Goal: Information Seeking & Learning: Learn about a topic

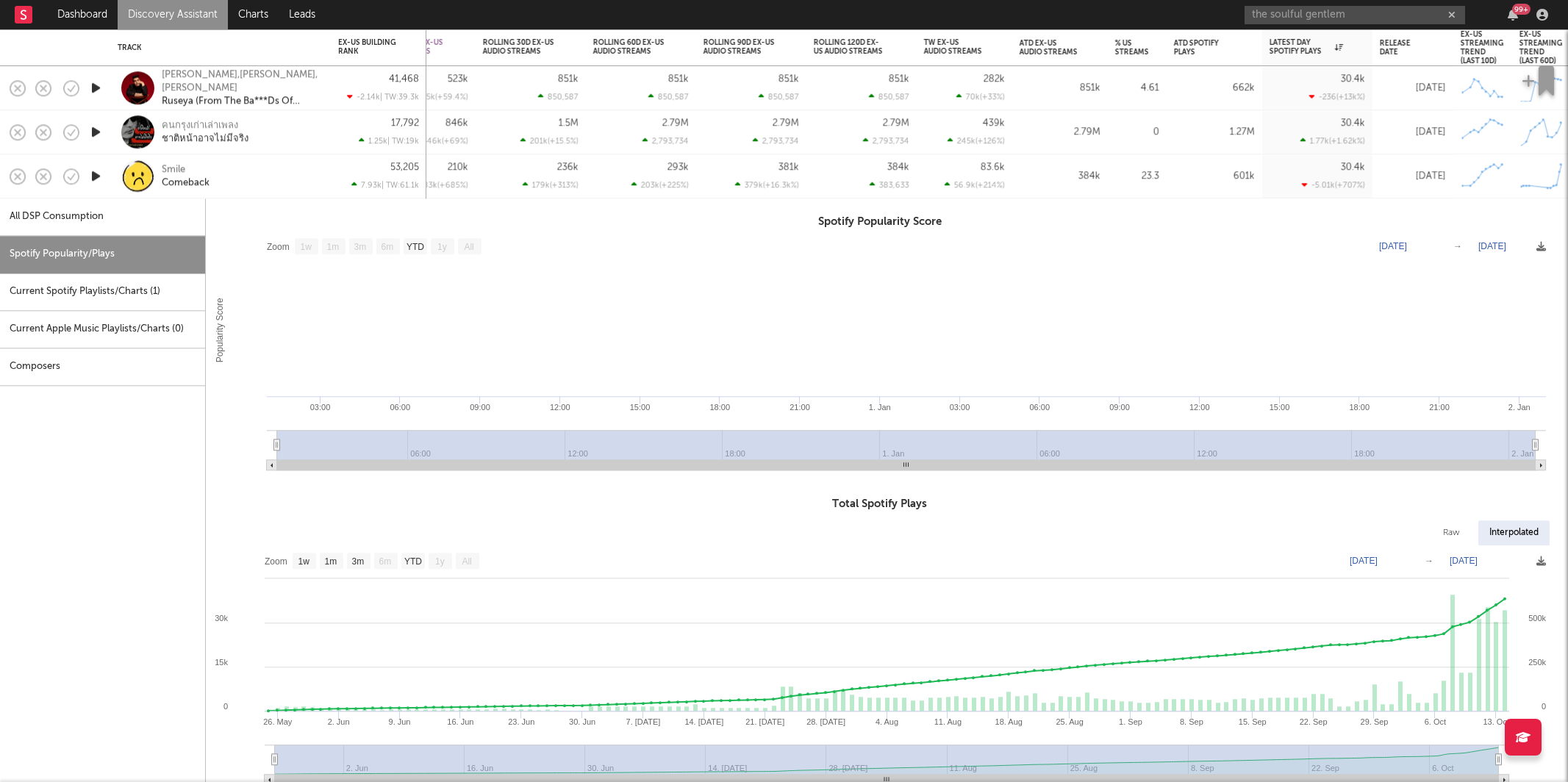
select select "1w"
click at [267, 172] on div "Smile Comeback" at bounding box center [240, 176] width 158 height 26
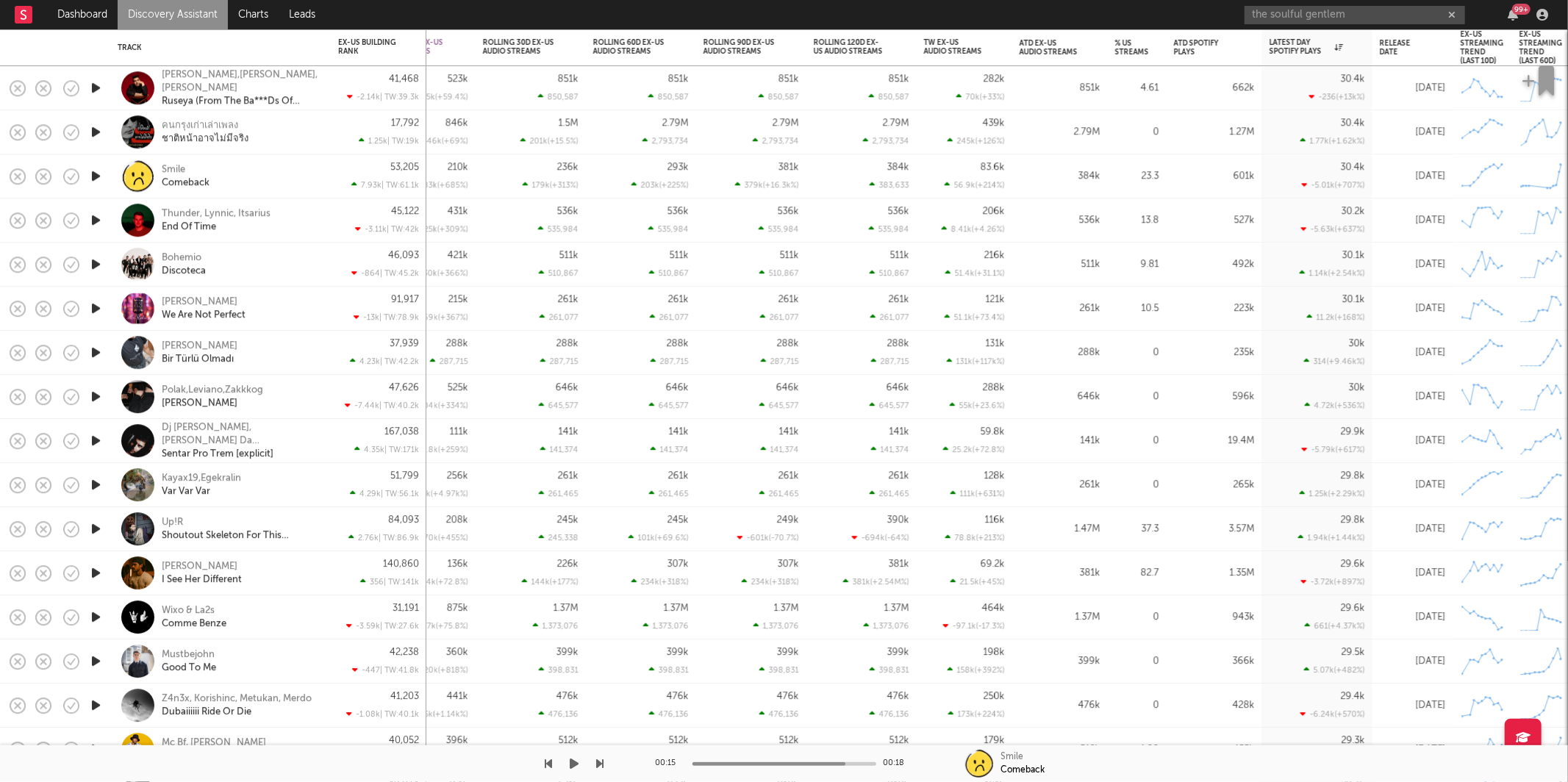
click at [572, 760] on icon "button" at bounding box center [575, 763] width 9 height 12
click at [599, 760] on icon "button" at bounding box center [601, 763] width 7 height 12
click at [599, 759] on icon "button" at bounding box center [601, 763] width 7 height 12
click at [93, 311] on icon "button" at bounding box center [95, 308] width 14 height 18
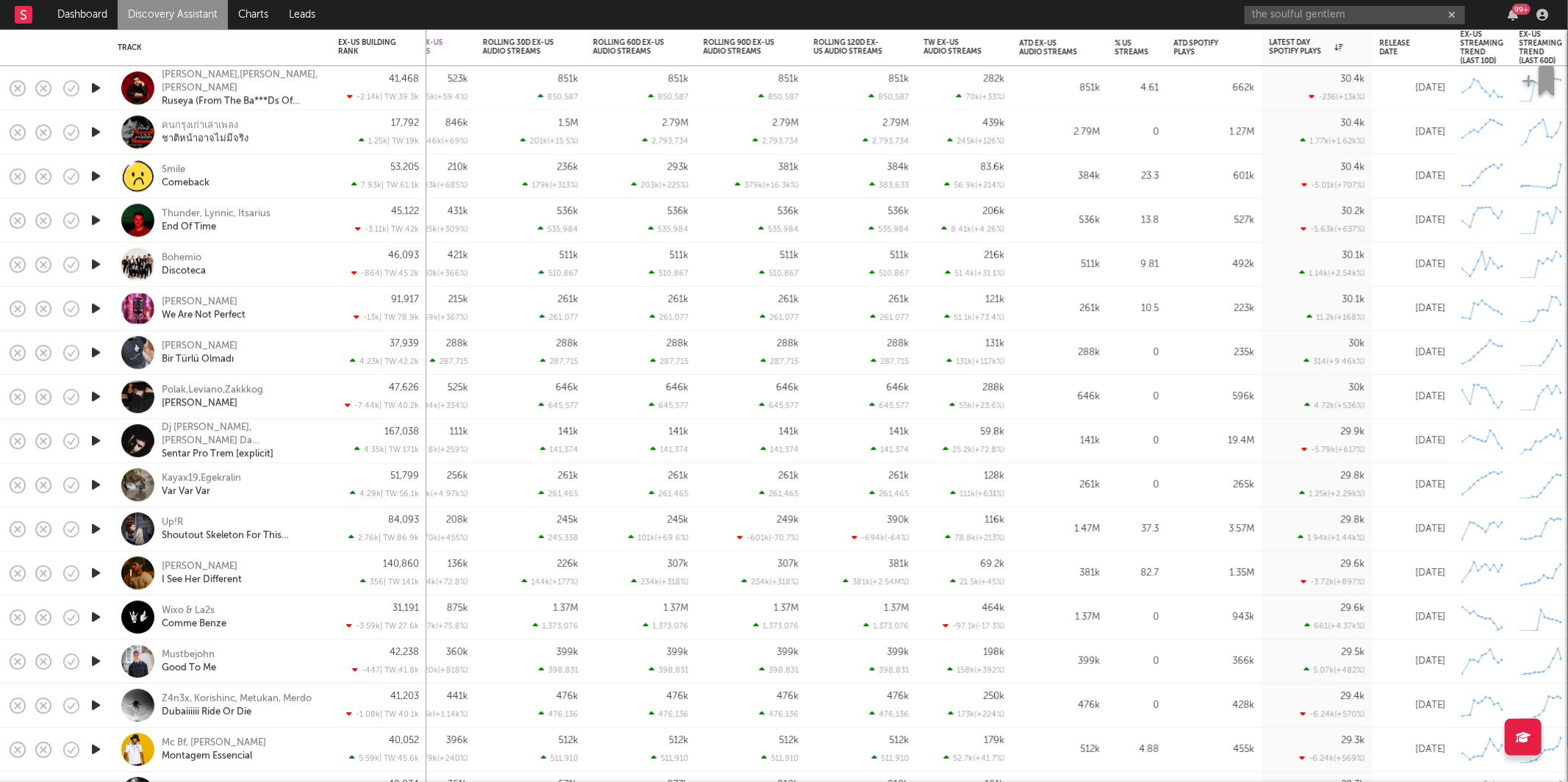
click at [309, 305] on div "[PERSON_NAME] We Are Not Perfect" at bounding box center [240, 308] width 158 height 26
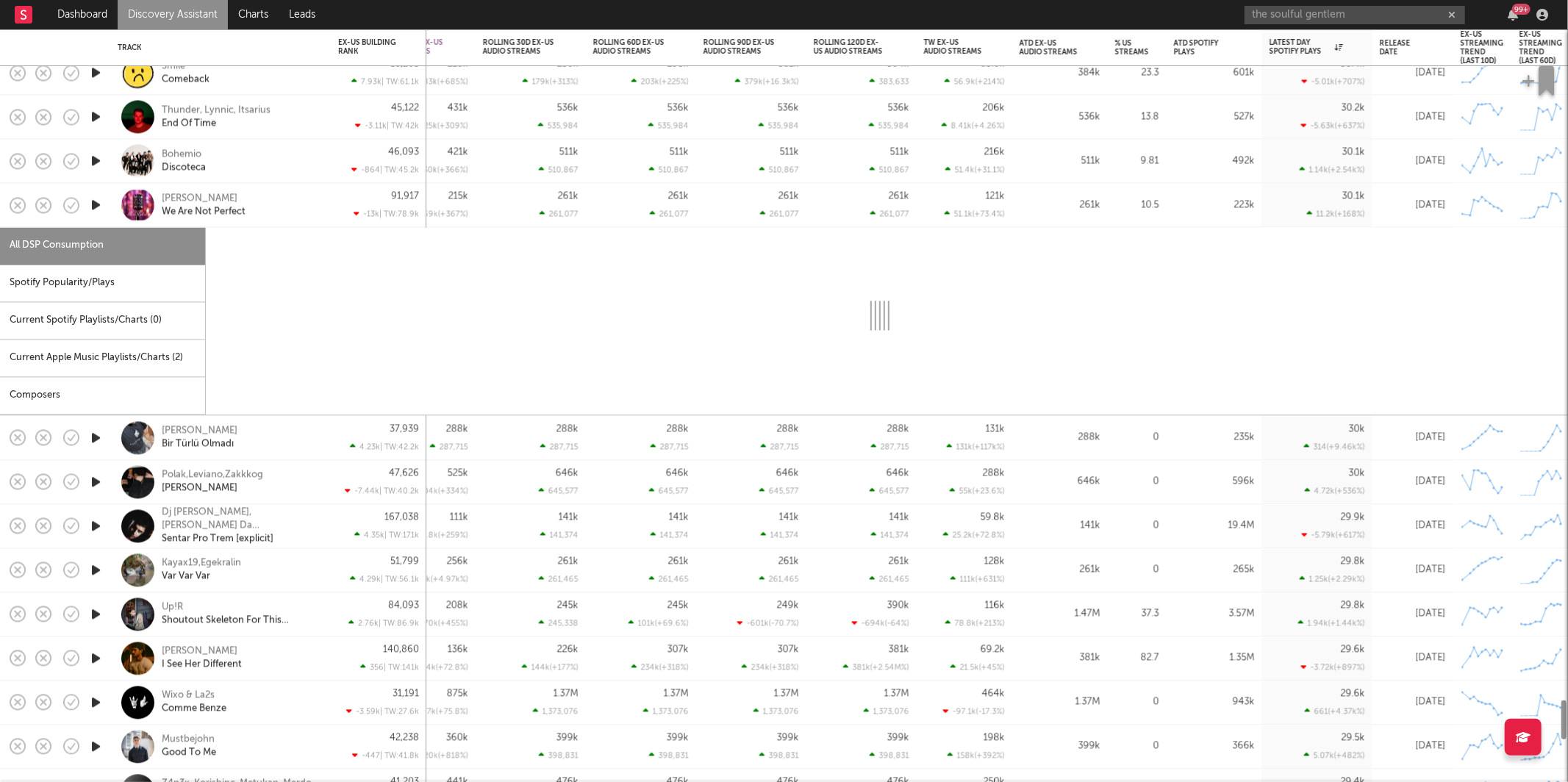
select select "1w"
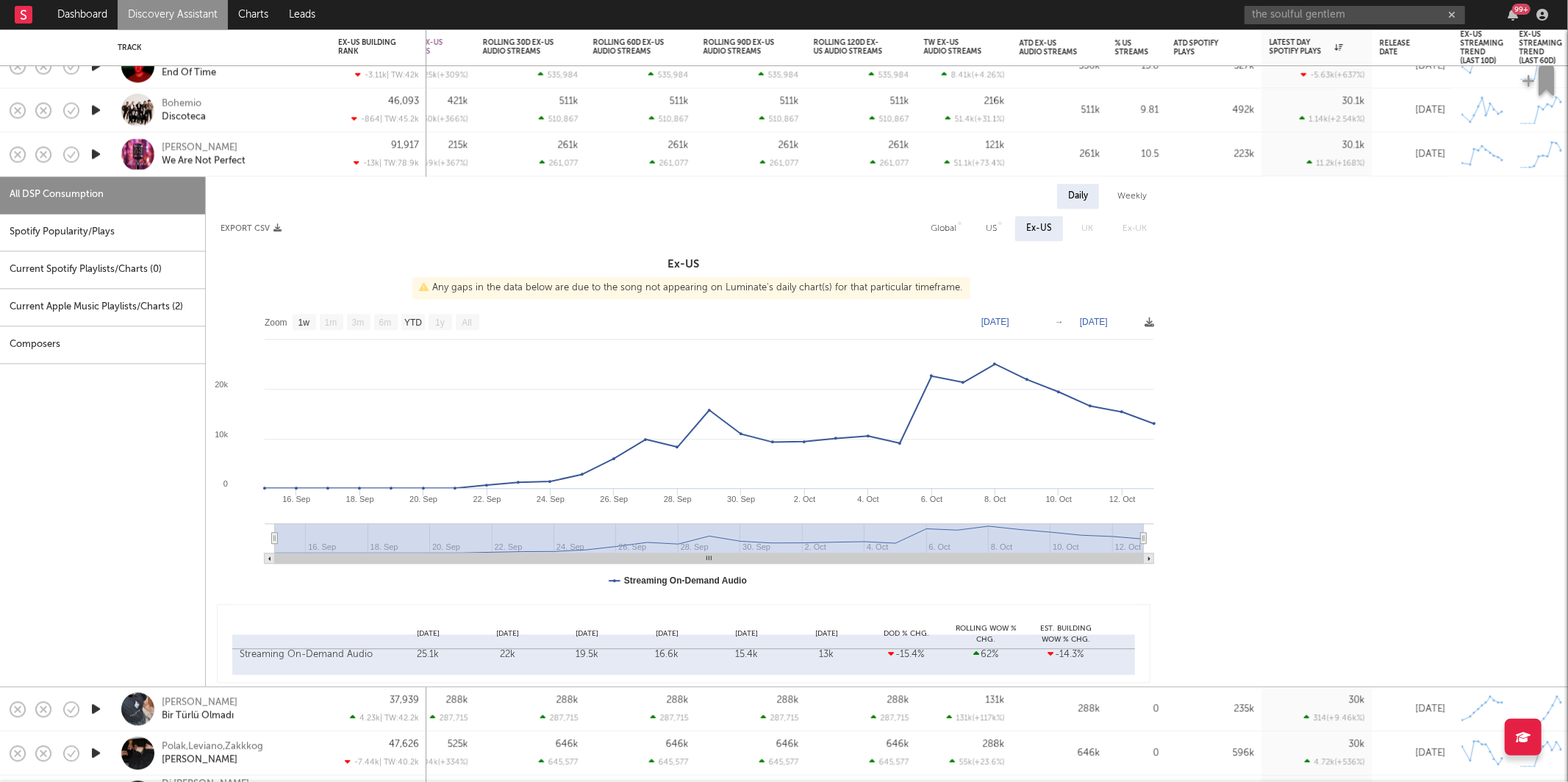
click at [115, 234] on div "Spotify Popularity/Plays" at bounding box center [102, 233] width 205 height 38
select select "1w"
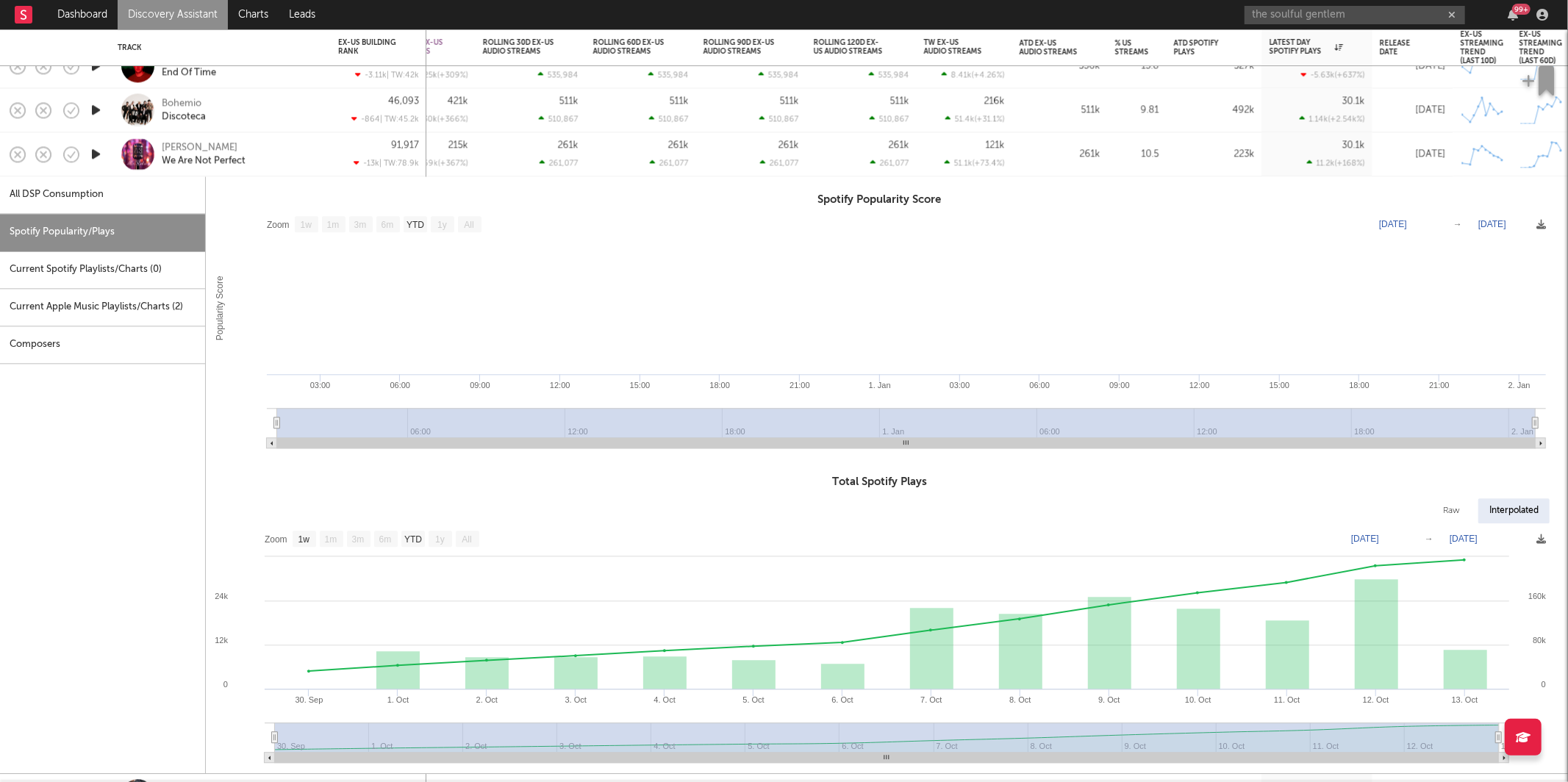
click at [313, 167] on div "[PERSON_NAME] We Are Not Perfect" at bounding box center [220, 154] width 206 height 43
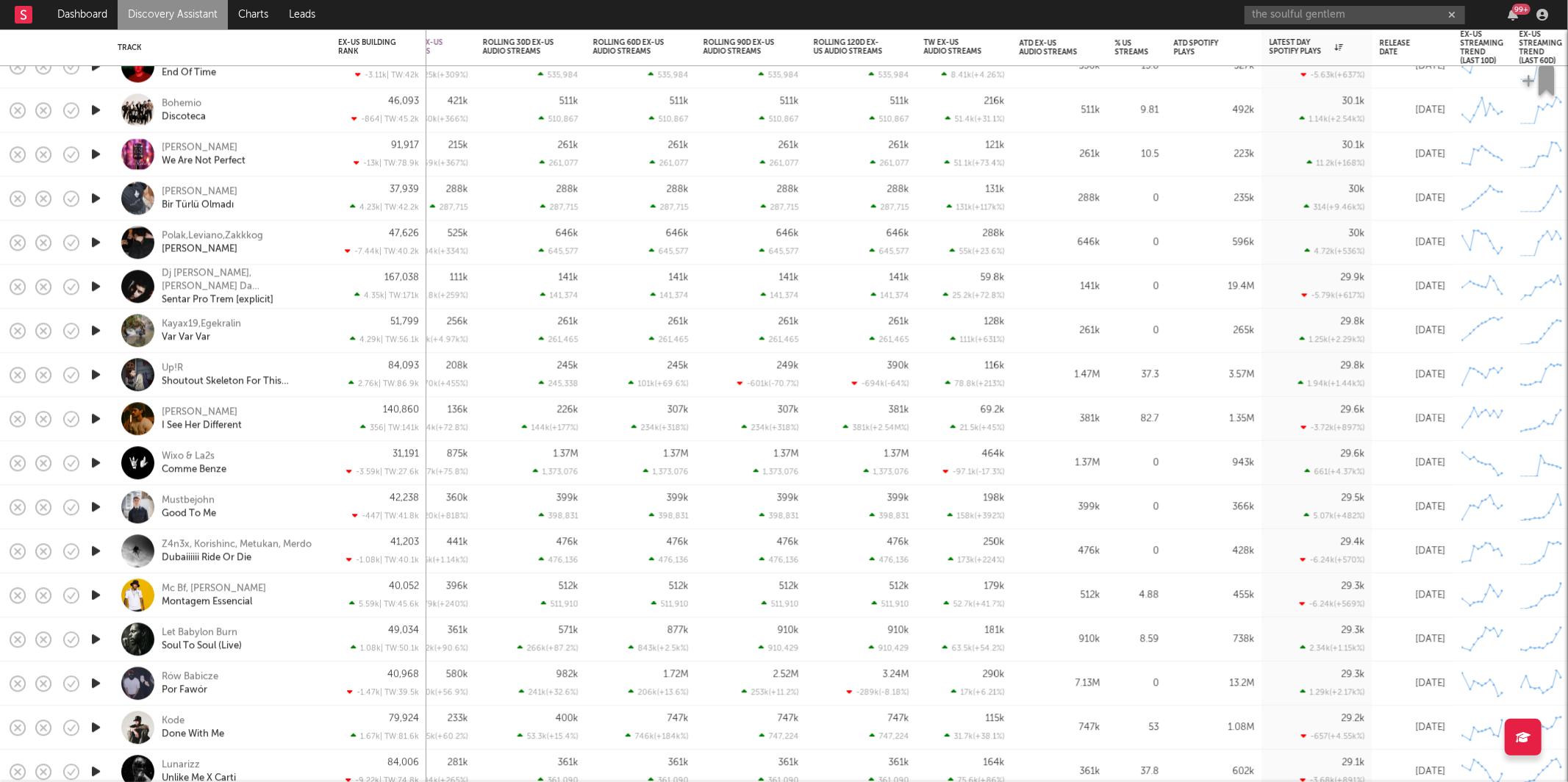
click at [94, 203] on icon "button" at bounding box center [96, 198] width 15 height 18
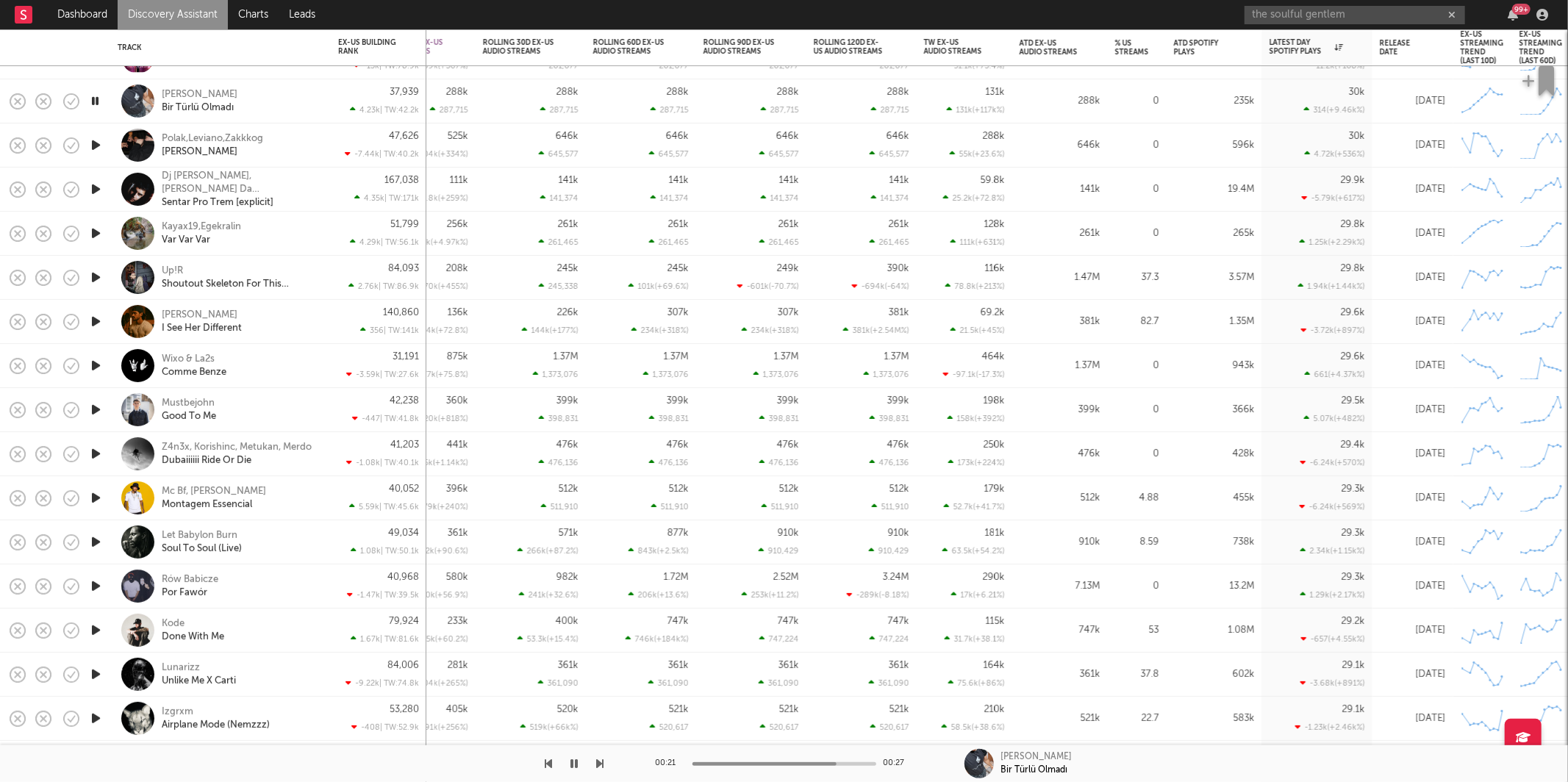
click at [291, 97] on div "[PERSON_NAME] Bol Bir Türlü Olmadı" at bounding box center [240, 101] width 158 height 26
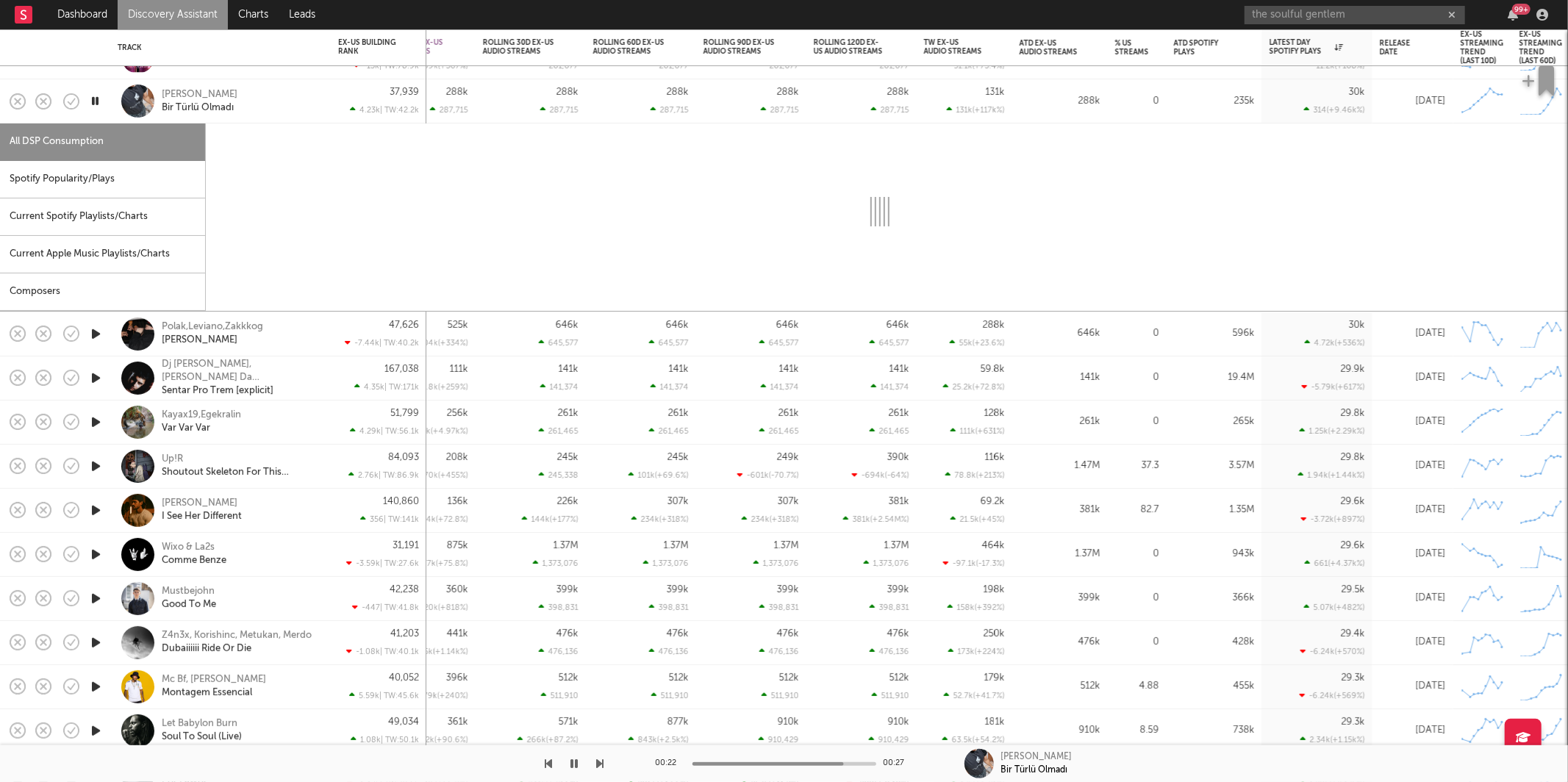
click at [82, 167] on div "Spotify Popularity/Plays" at bounding box center [102, 180] width 205 height 38
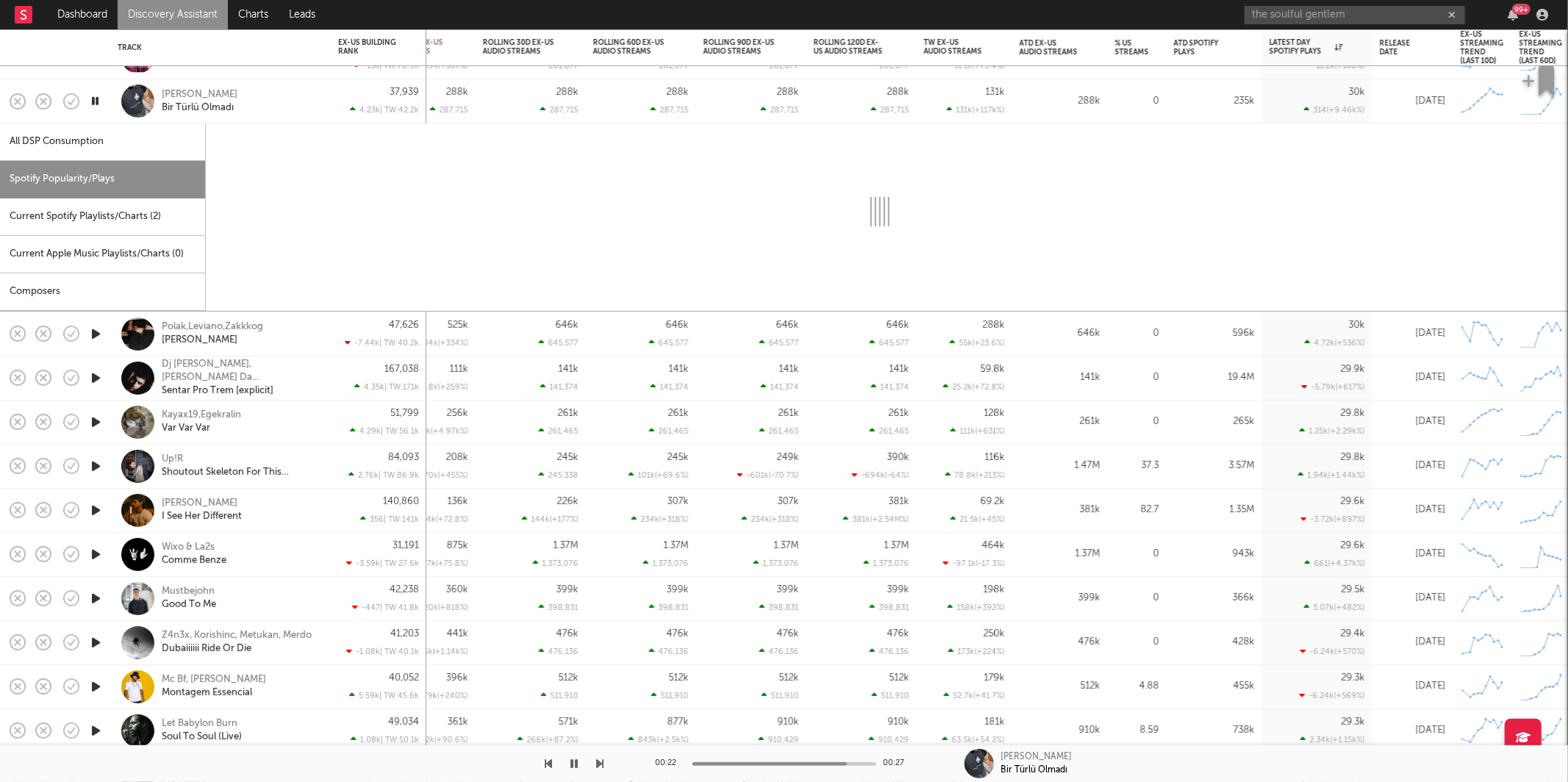
select select "1w"
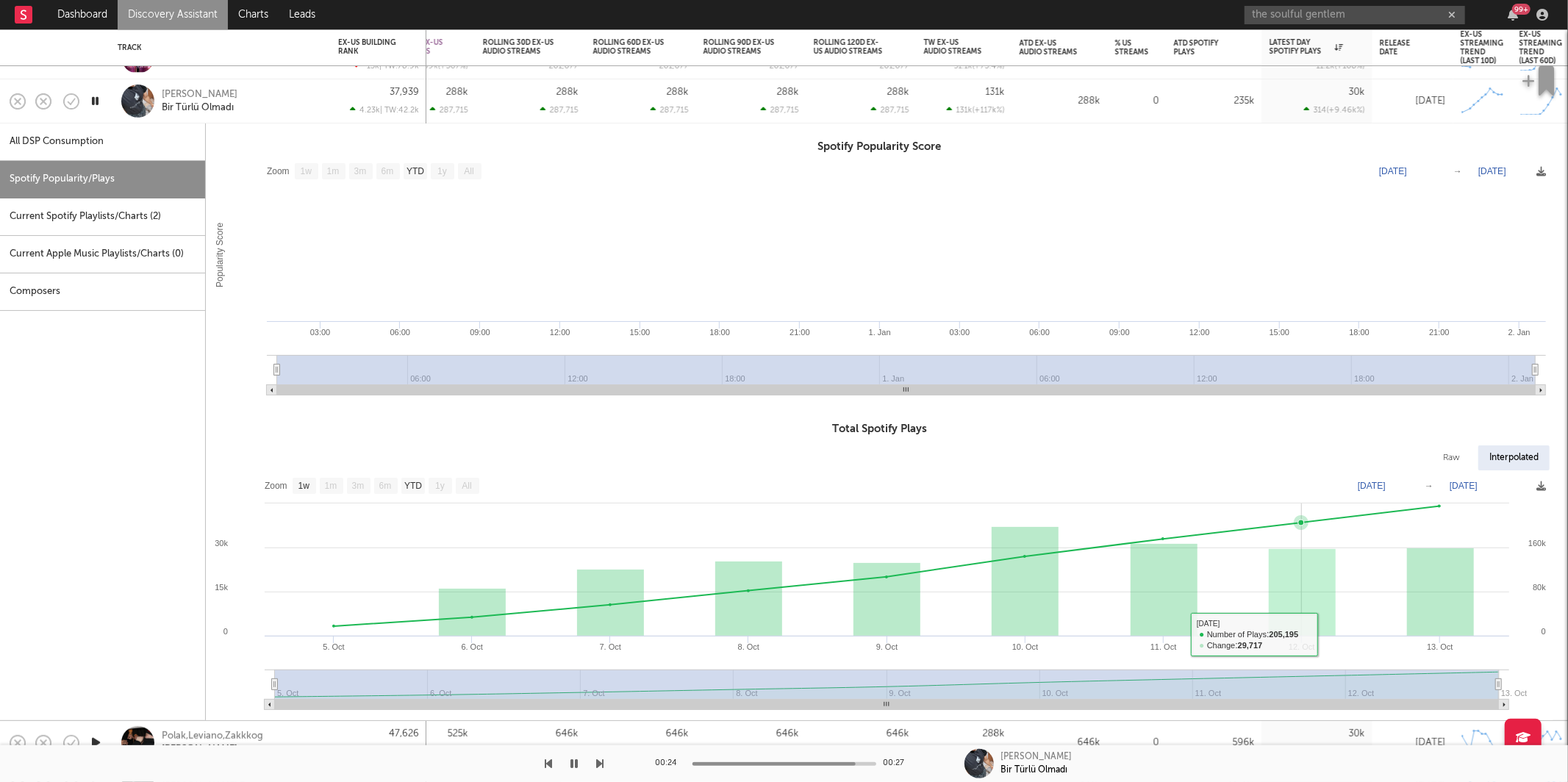
drag, startPoint x: 1339, startPoint y: 620, endPoint x: 1299, endPoint y: 600, distance: 44.7
click at [1336, 619] on rect at bounding box center [880, 595] width 1348 height 250
drag, startPoint x: 95, startPoint y: 98, endPoint x: 1395, endPoint y: 173, distance: 1302.2
click at [96, 98] on icon "button" at bounding box center [95, 101] width 14 height 18
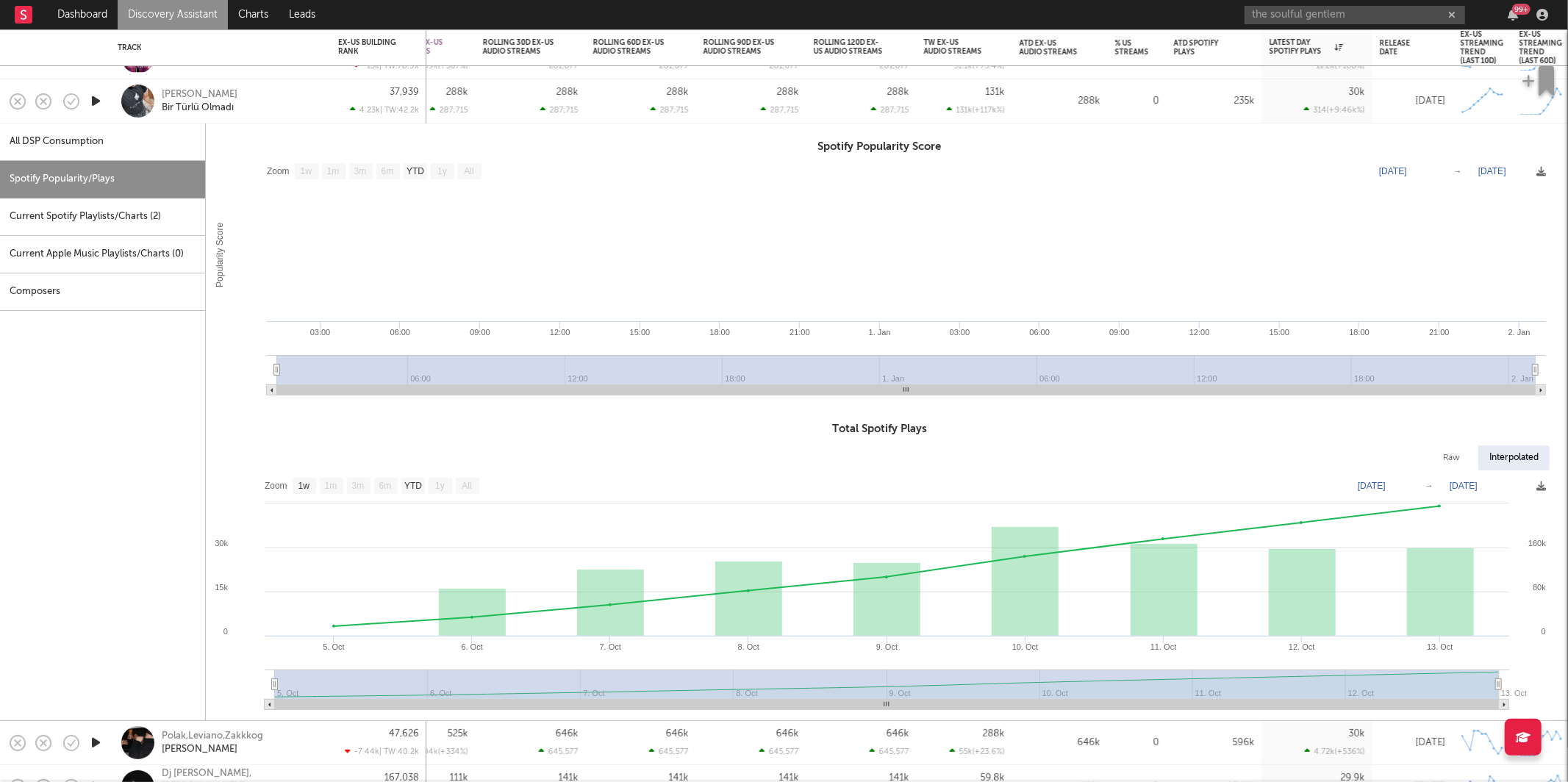
click at [278, 104] on div "[PERSON_NAME] Bol Bir Türlü Olmadı" at bounding box center [240, 101] width 158 height 26
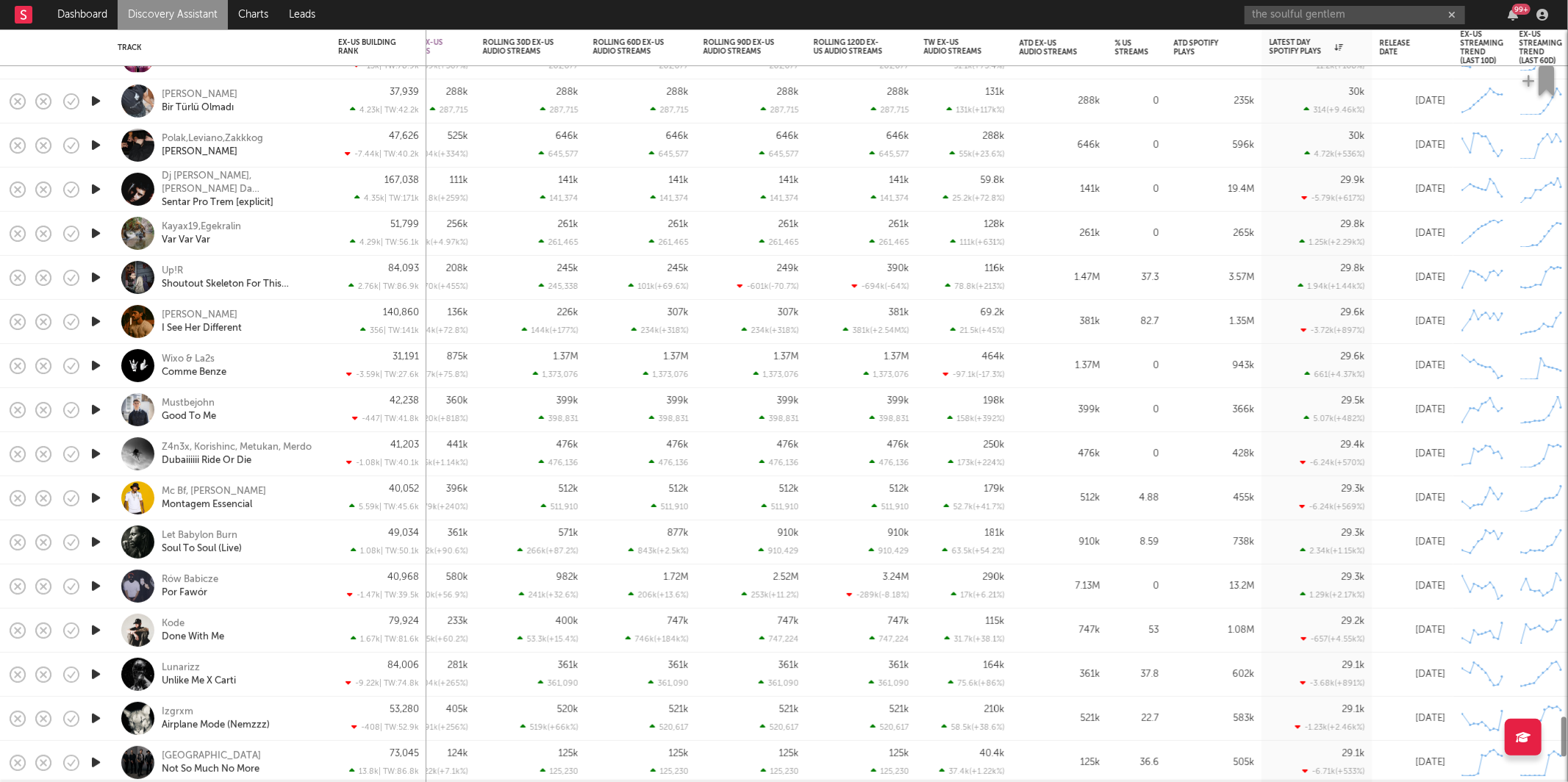
click at [93, 148] on icon "button" at bounding box center [96, 145] width 15 height 18
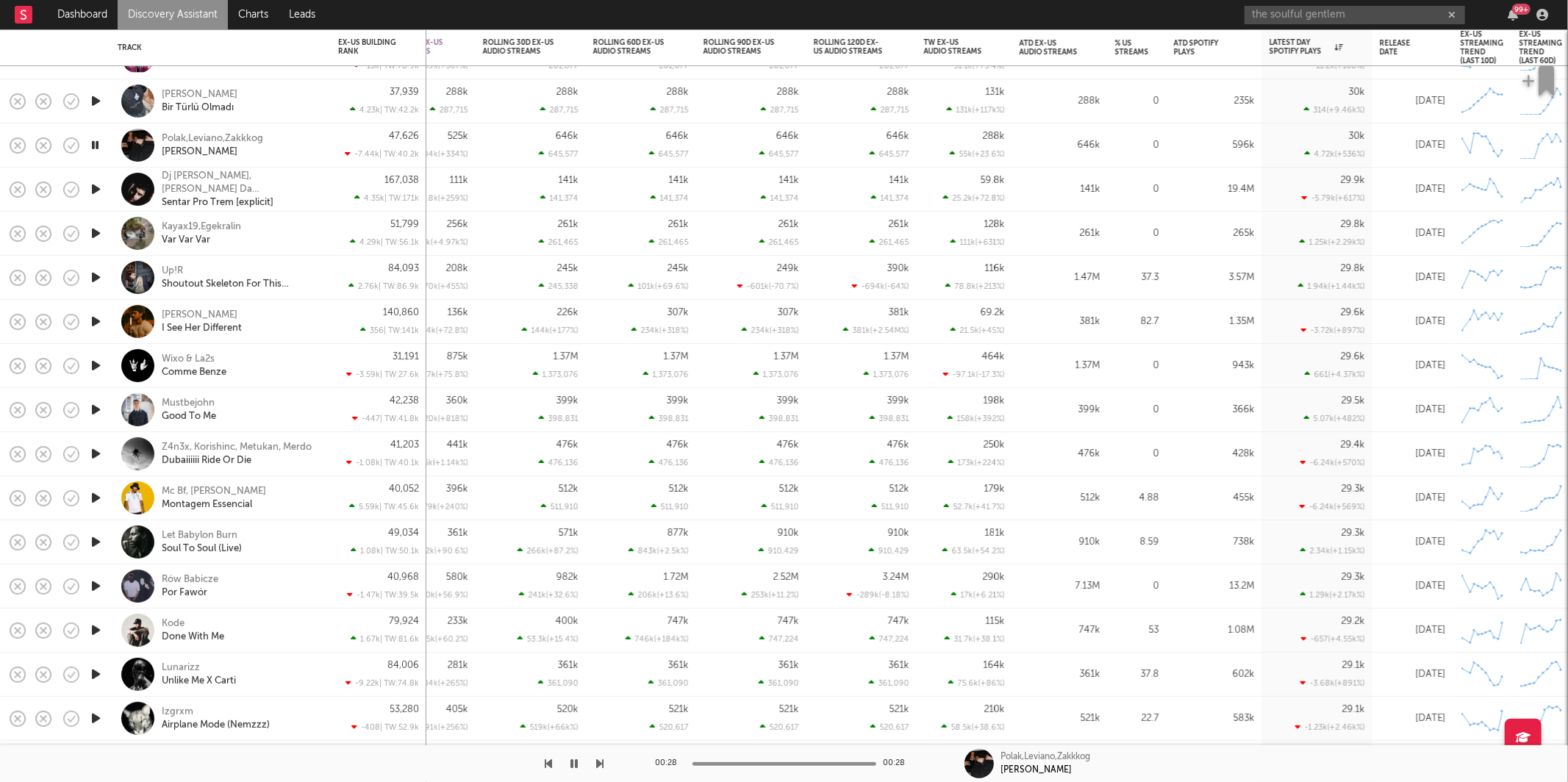
click at [602, 766] on icon "button" at bounding box center [601, 763] width 7 height 12
click at [585, 765] on div at bounding box center [302, 763] width 604 height 37
click at [598, 762] on icon "button" at bounding box center [601, 763] width 7 height 12
click at [603, 760] on icon "button" at bounding box center [601, 763] width 7 height 12
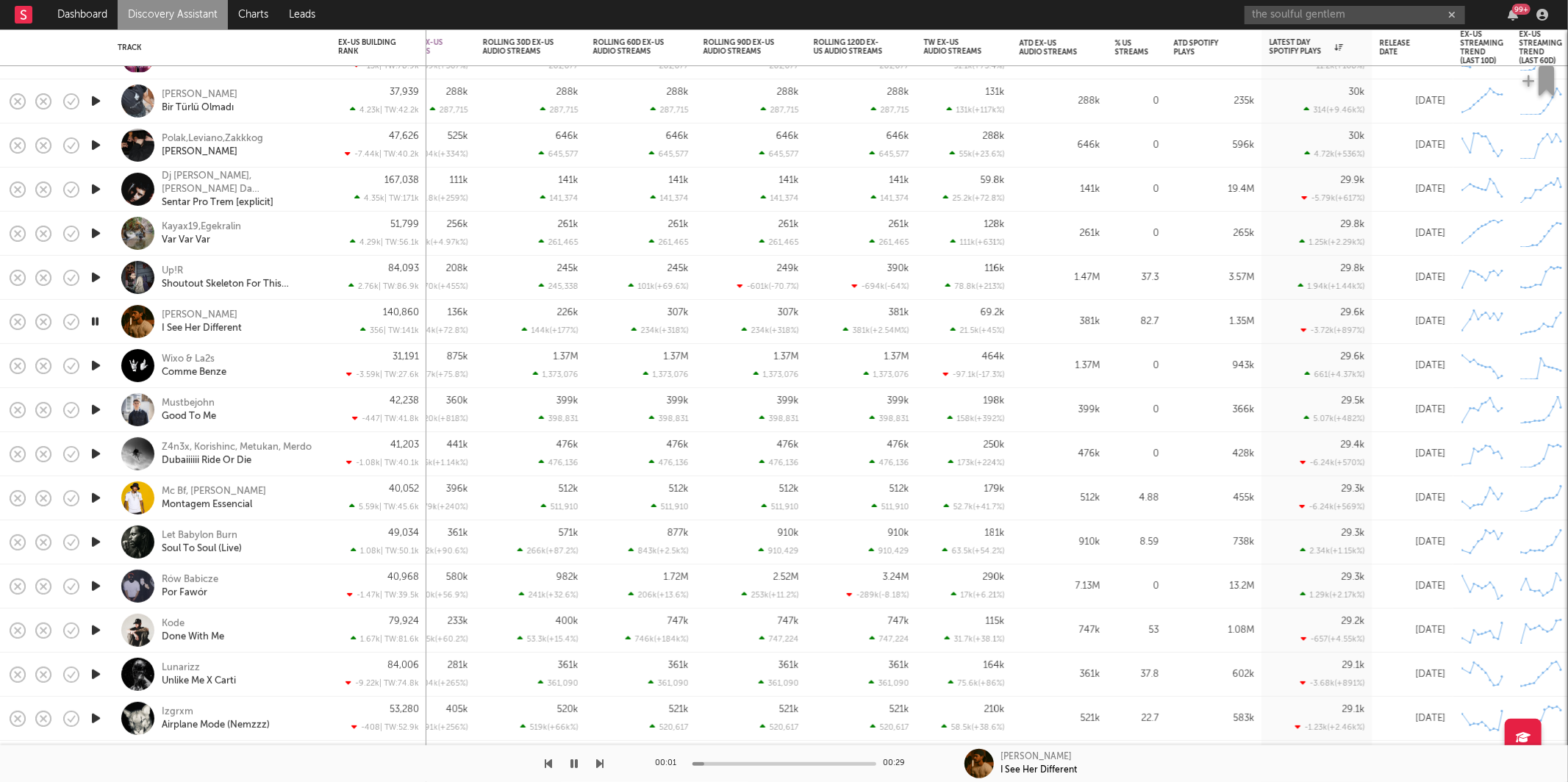
click at [601, 765] on icon "button" at bounding box center [601, 763] width 7 height 12
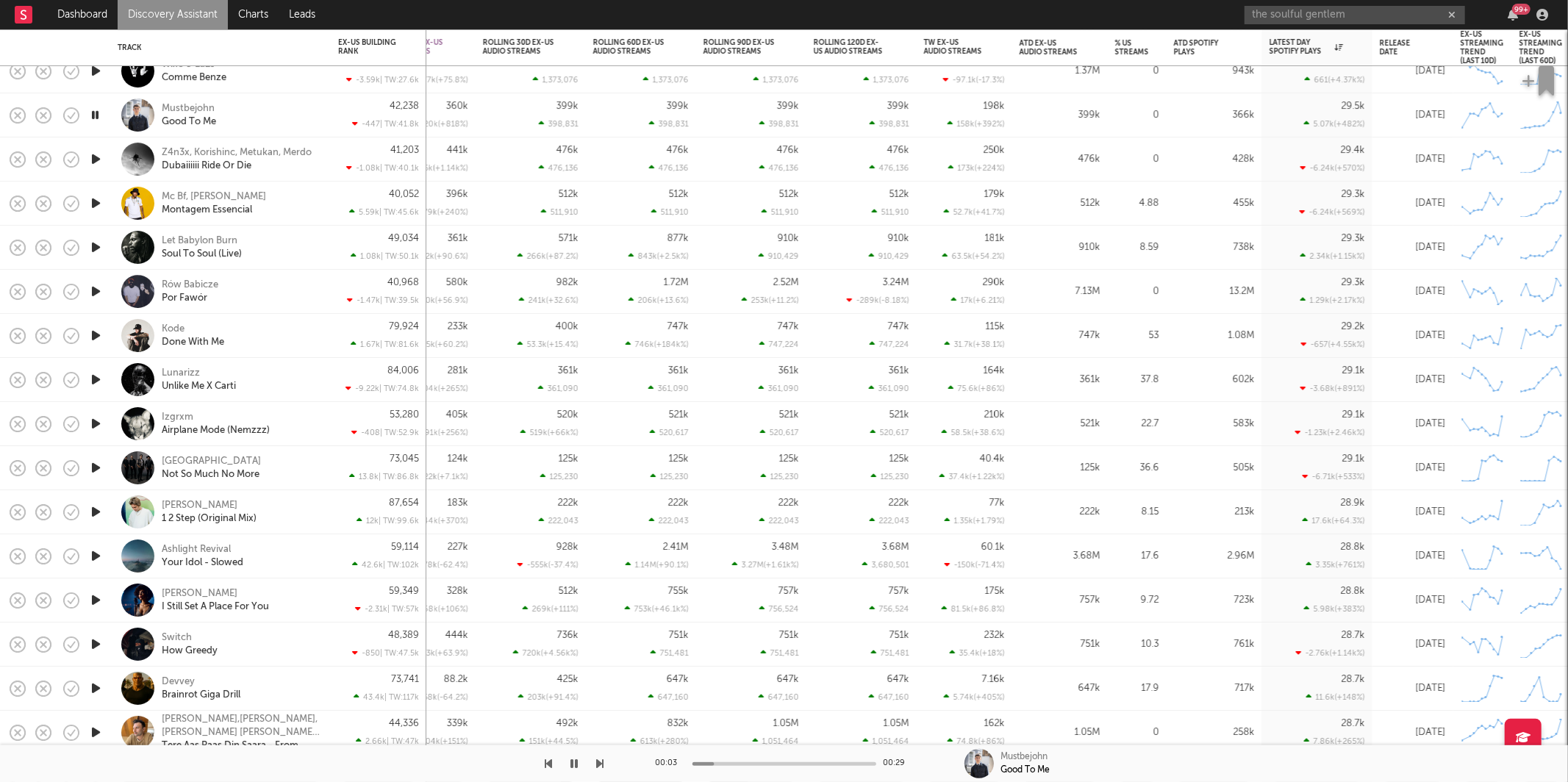
click at [599, 765] on icon "button" at bounding box center [601, 763] width 7 height 12
click at [598, 760] on icon "button" at bounding box center [601, 763] width 7 height 12
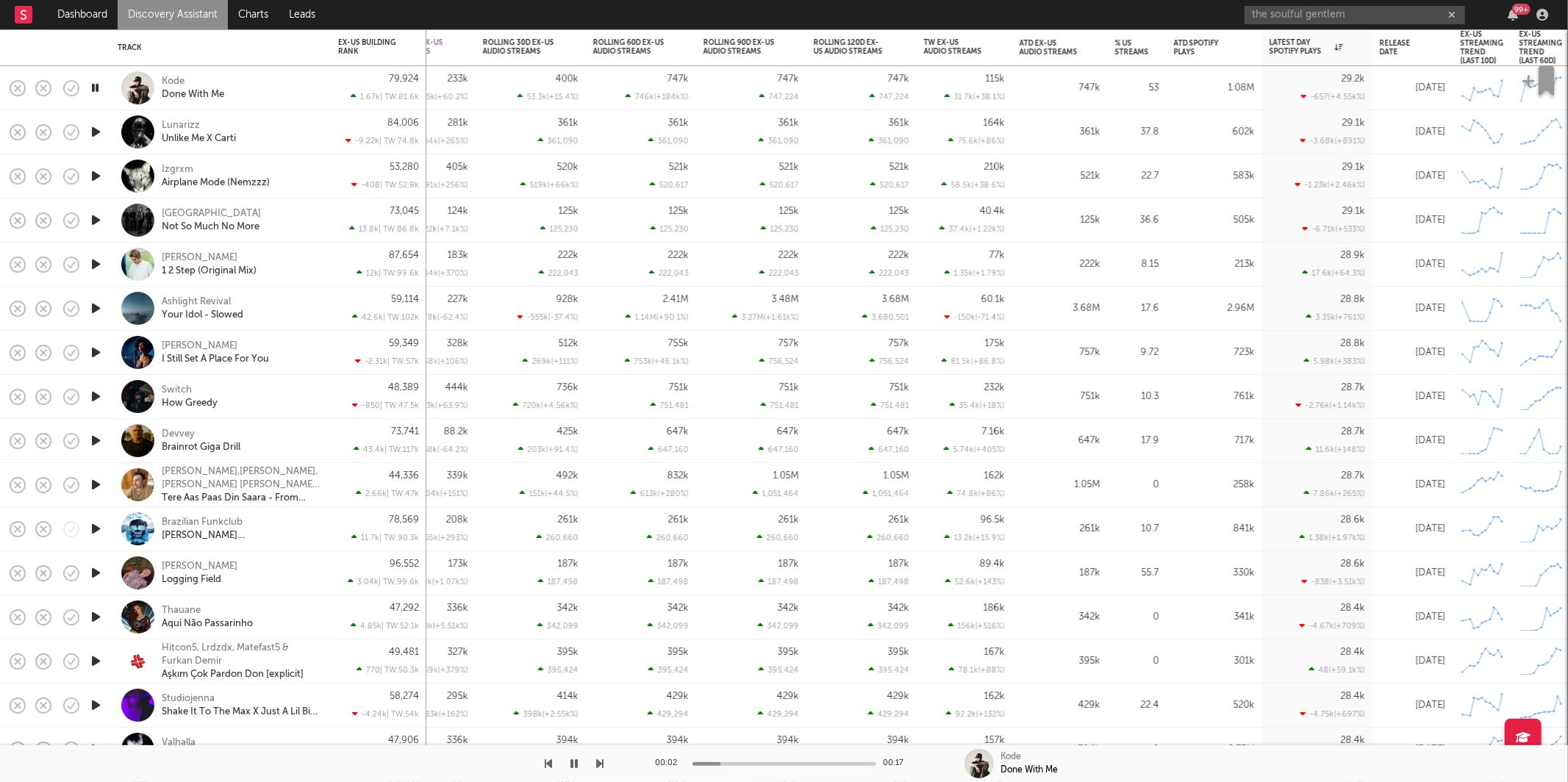
click at [599, 769] on icon "button" at bounding box center [601, 763] width 7 height 12
click at [601, 761] on icon "button" at bounding box center [601, 763] width 7 height 12
click at [602, 758] on icon "button" at bounding box center [601, 763] width 7 height 12
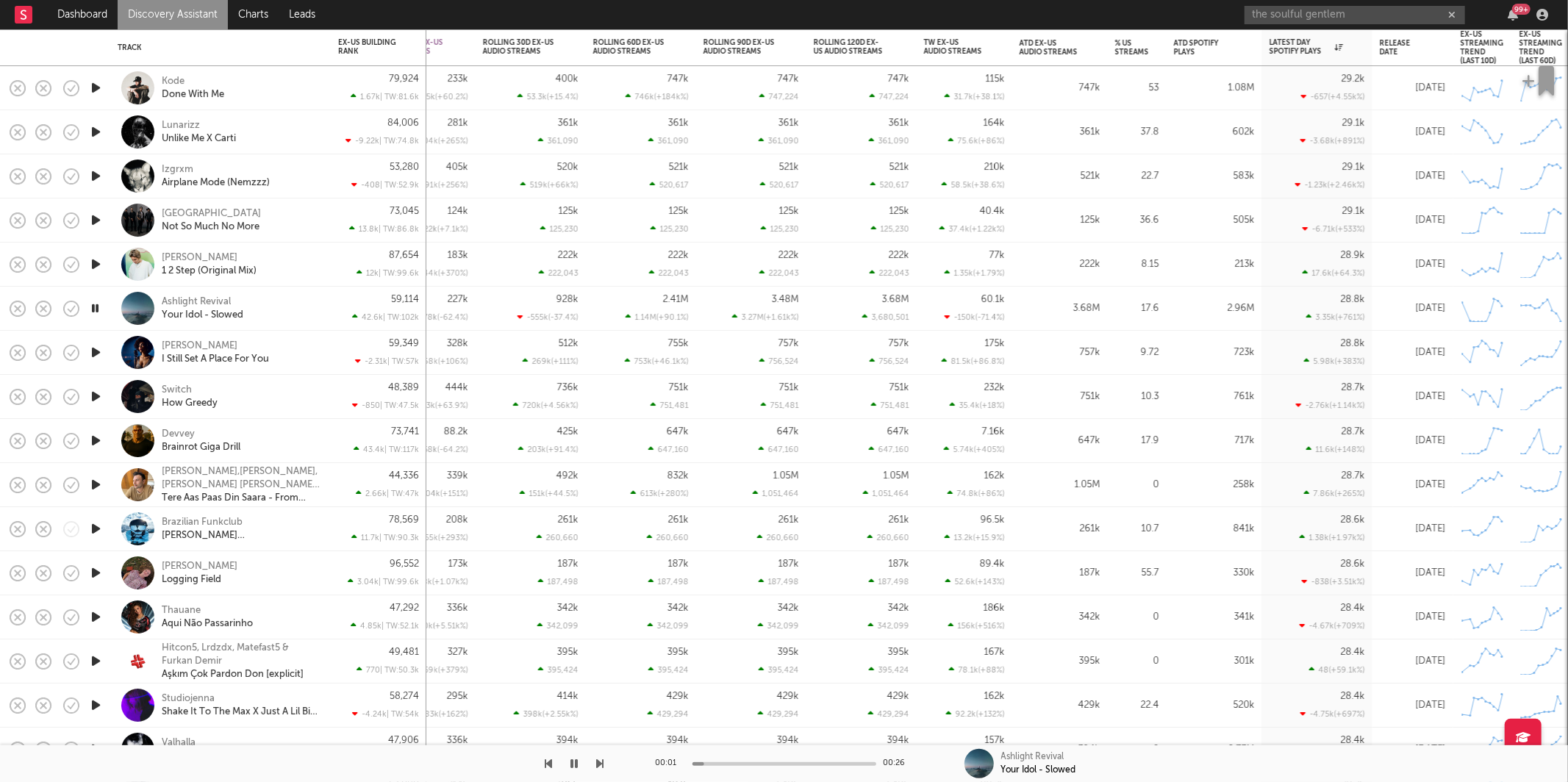
click at [599, 764] on icon "button" at bounding box center [601, 763] width 7 height 12
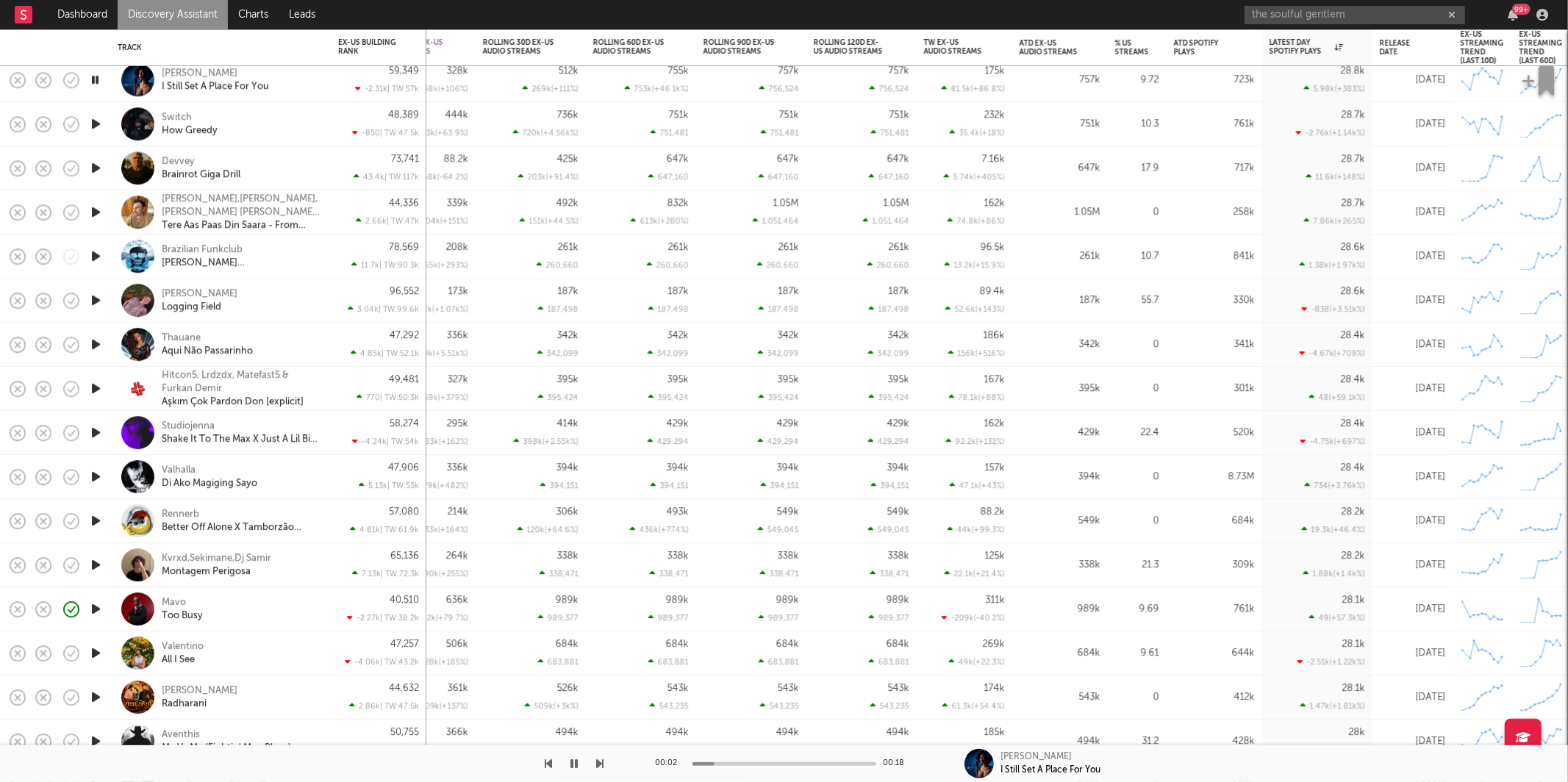
click at [599, 761] on icon "button" at bounding box center [601, 763] width 7 height 12
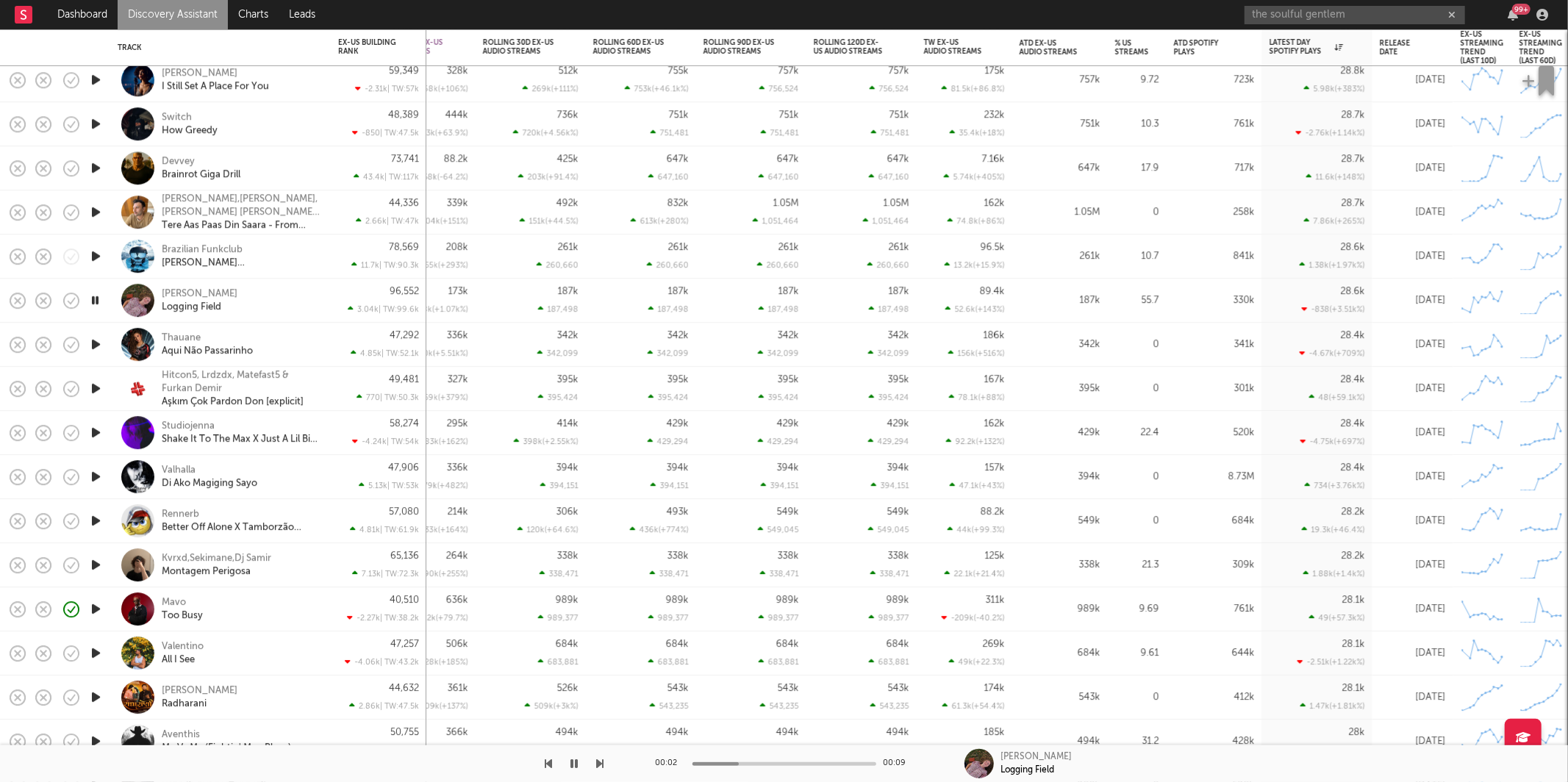
click at [599, 761] on icon "button" at bounding box center [601, 763] width 7 height 12
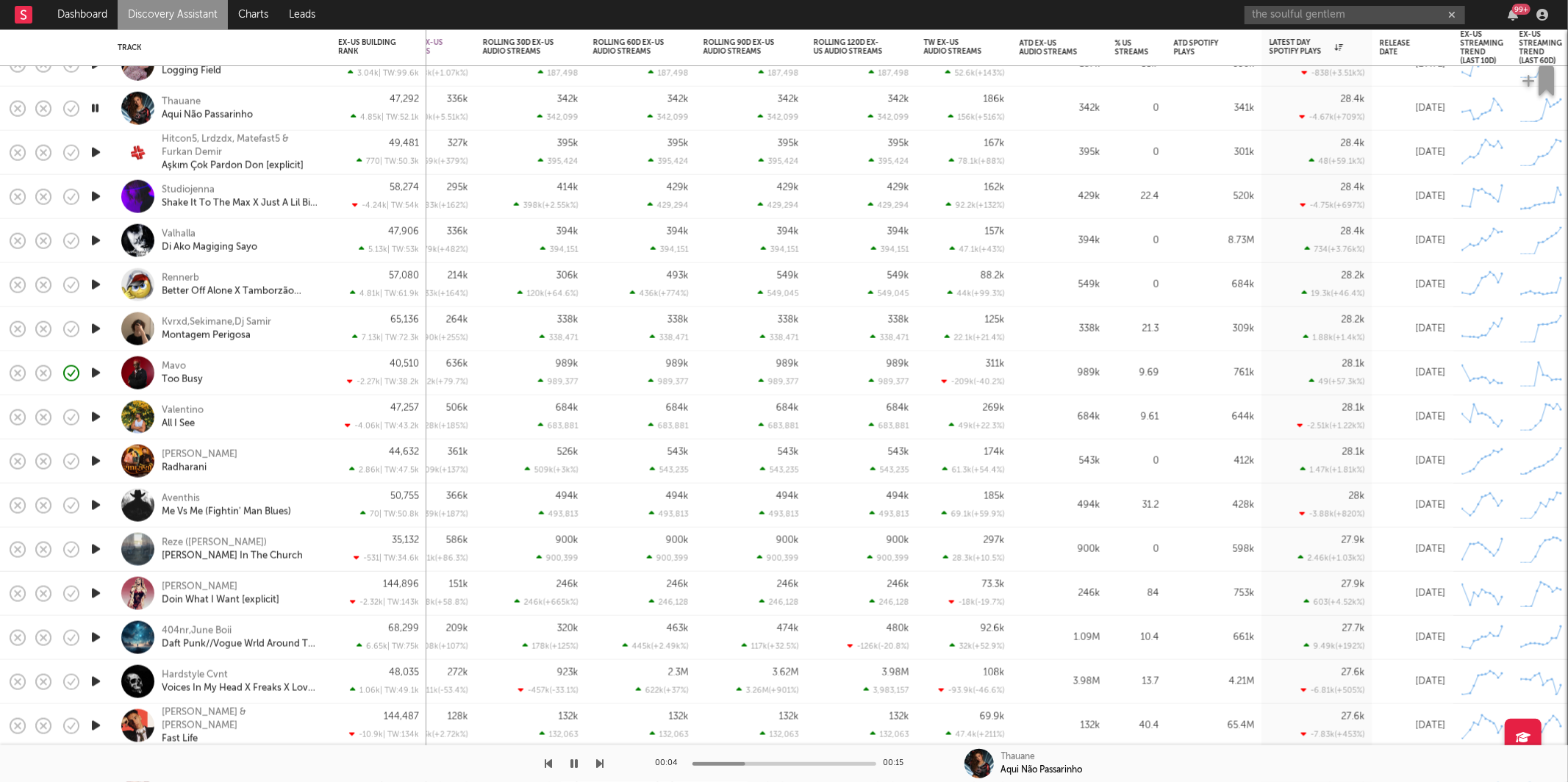
click at [599, 761] on icon "button" at bounding box center [601, 763] width 7 height 12
click at [597, 754] on button "button" at bounding box center [601, 763] width 7 height 37
click at [600, 758] on icon "button" at bounding box center [601, 763] width 7 height 12
click at [547, 764] on icon "button" at bounding box center [549, 763] width 7 height 12
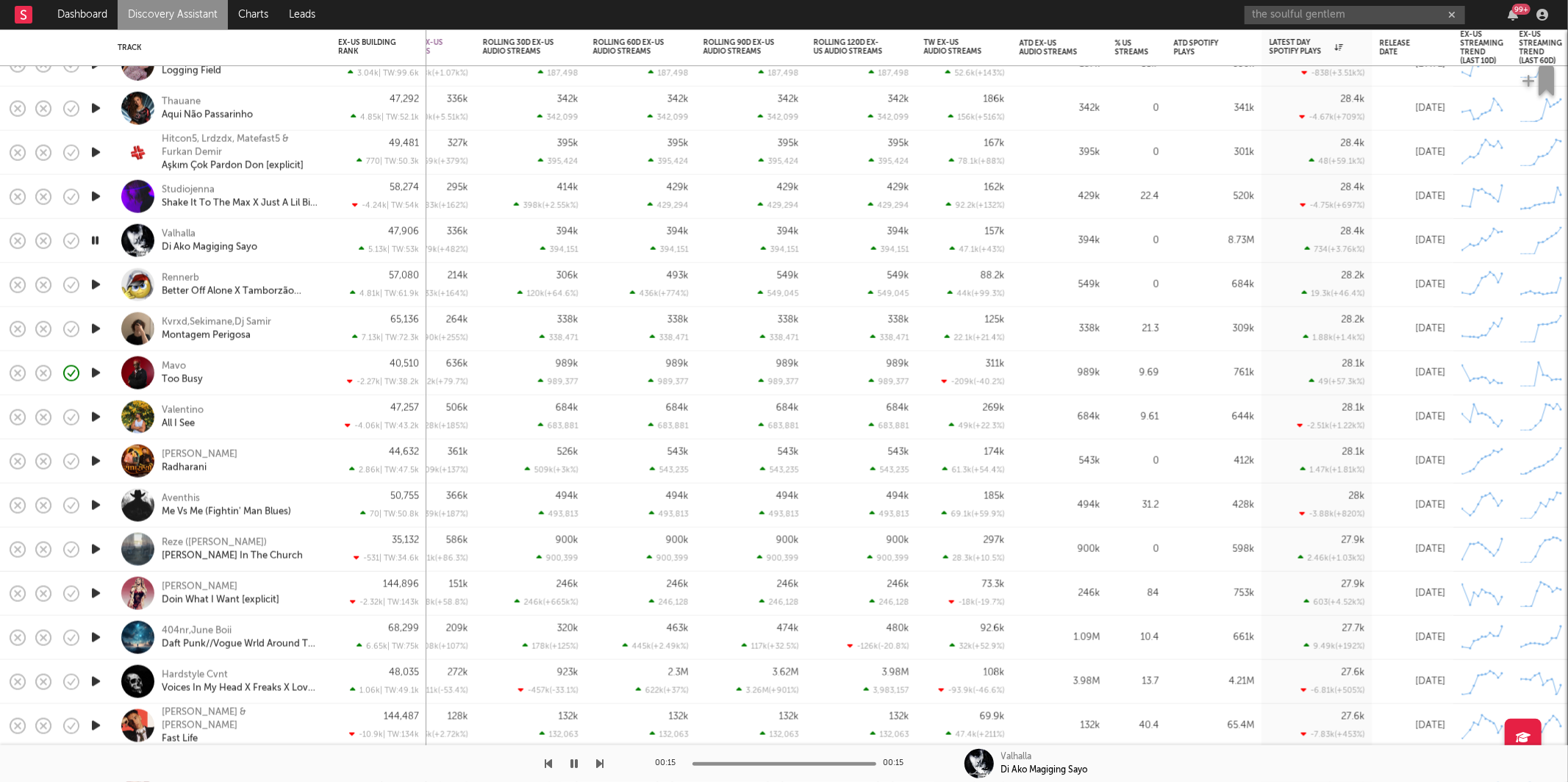
click at [96, 239] on icon "button" at bounding box center [95, 240] width 14 height 18
click at [96, 275] on icon "button" at bounding box center [96, 284] width 15 height 18
click at [597, 767] on icon "button" at bounding box center [601, 763] width 7 height 12
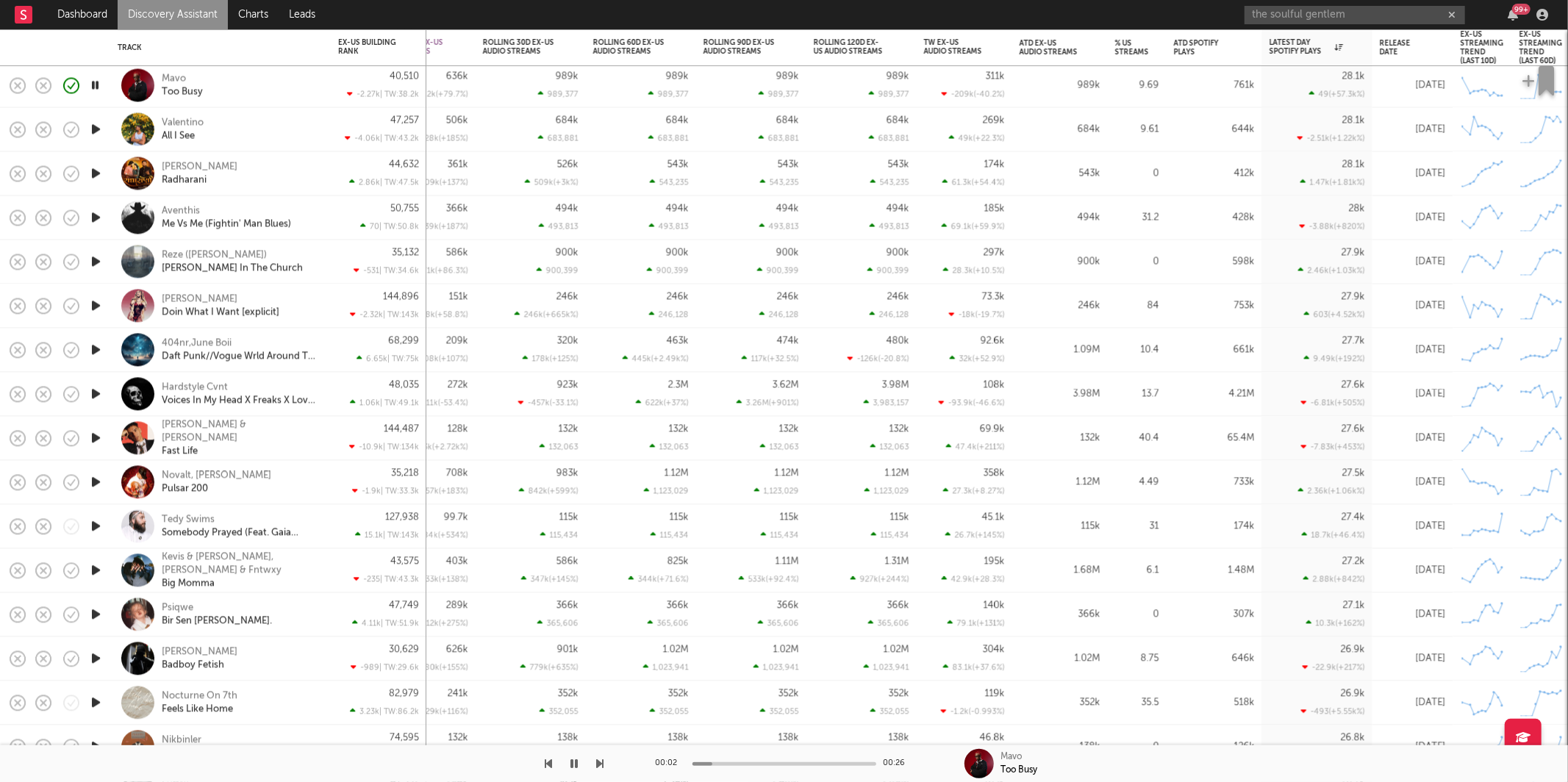
click at [599, 767] on icon "button" at bounding box center [601, 763] width 7 height 12
click at [300, 136] on div "Valentino All I See" at bounding box center [240, 129] width 158 height 26
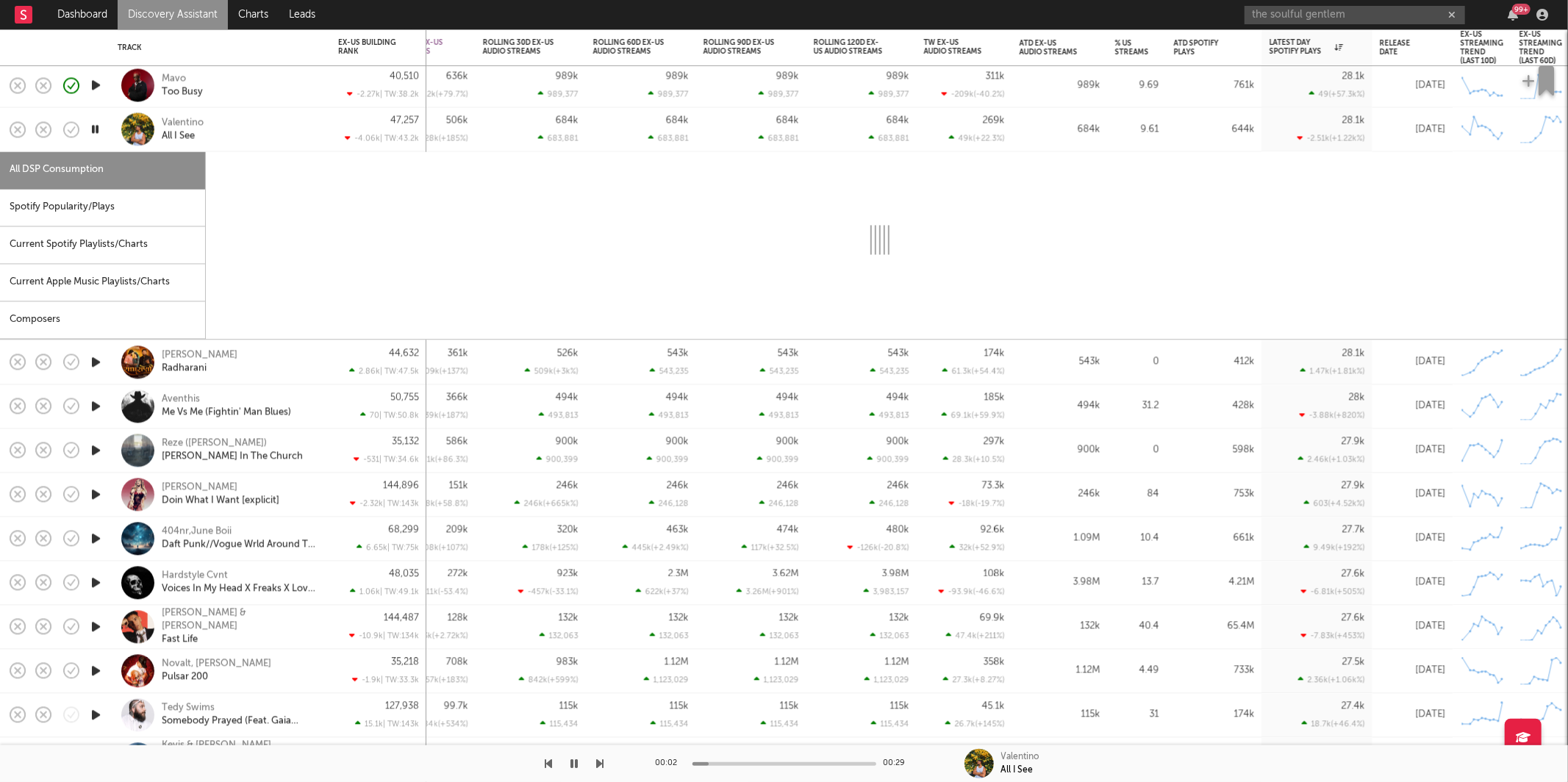
select select "1w"
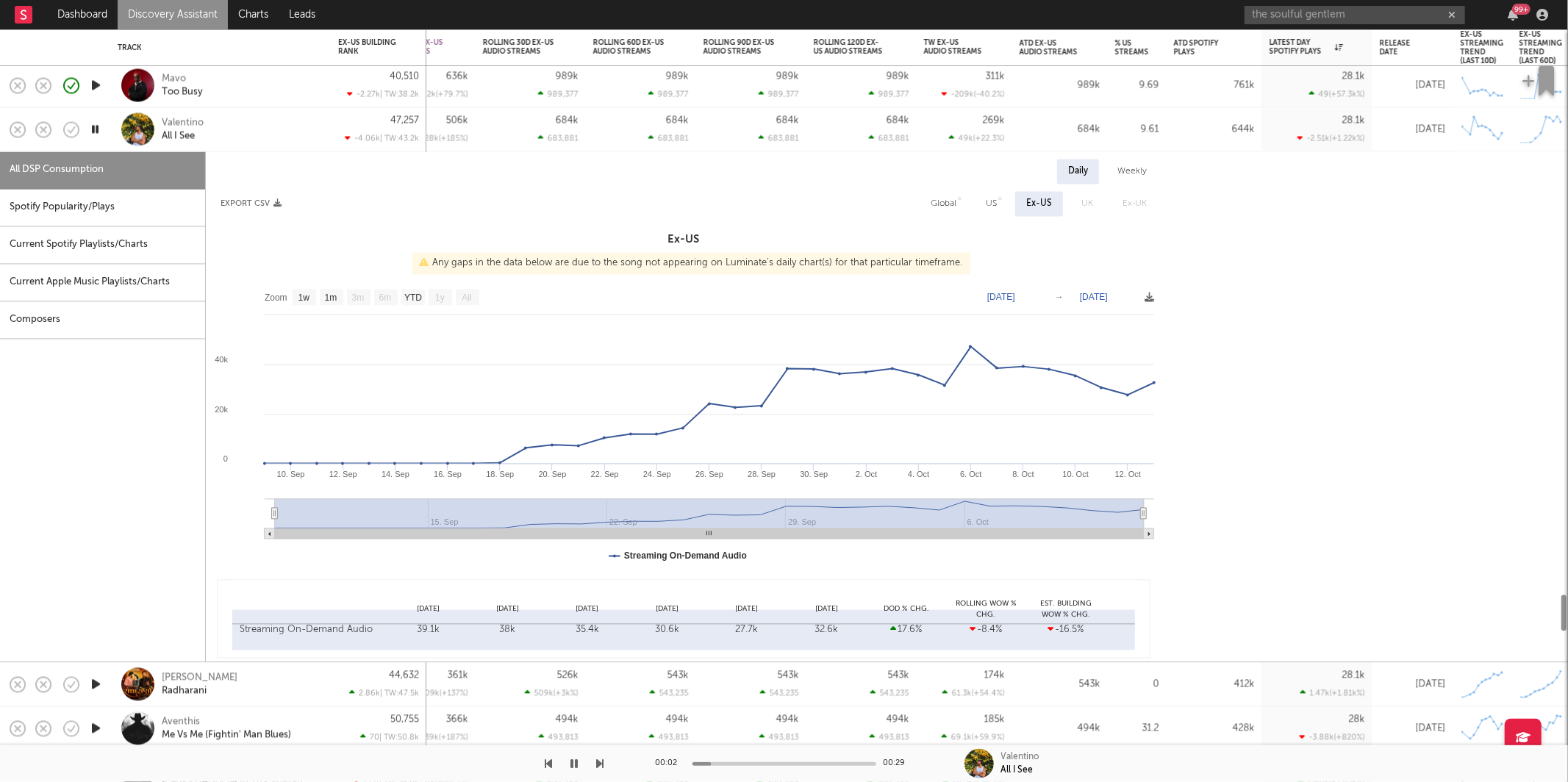
click at [114, 184] on div "All DSP Consumption" at bounding box center [102, 172] width 205 height 38
click at [112, 213] on div "Spotify Popularity/Plays" at bounding box center [102, 209] width 205 height 38
select select "1w"
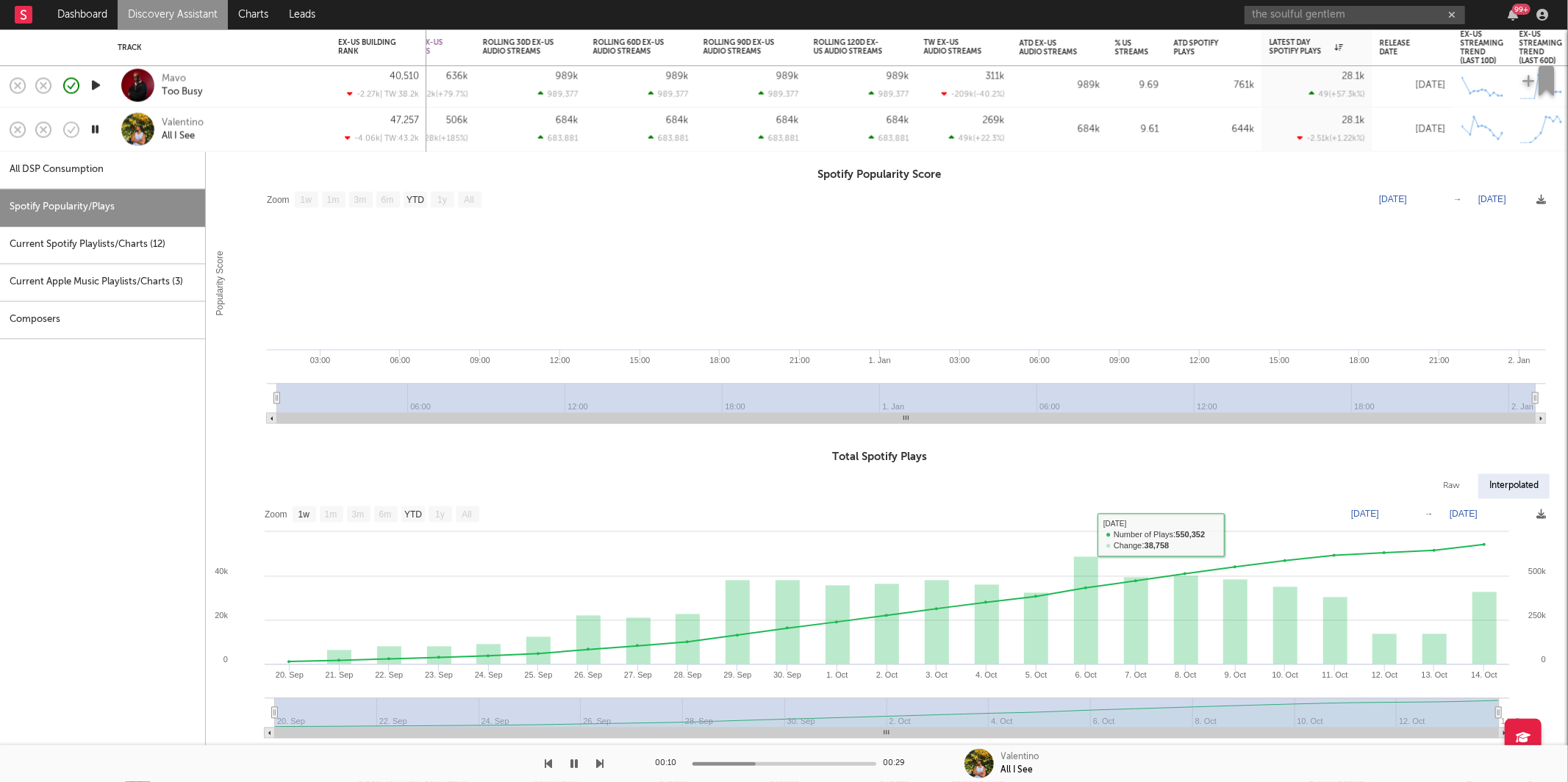
click at [303, 131] on div "Valentino All I See" at bounding box center [240, 129] width 158 height 26
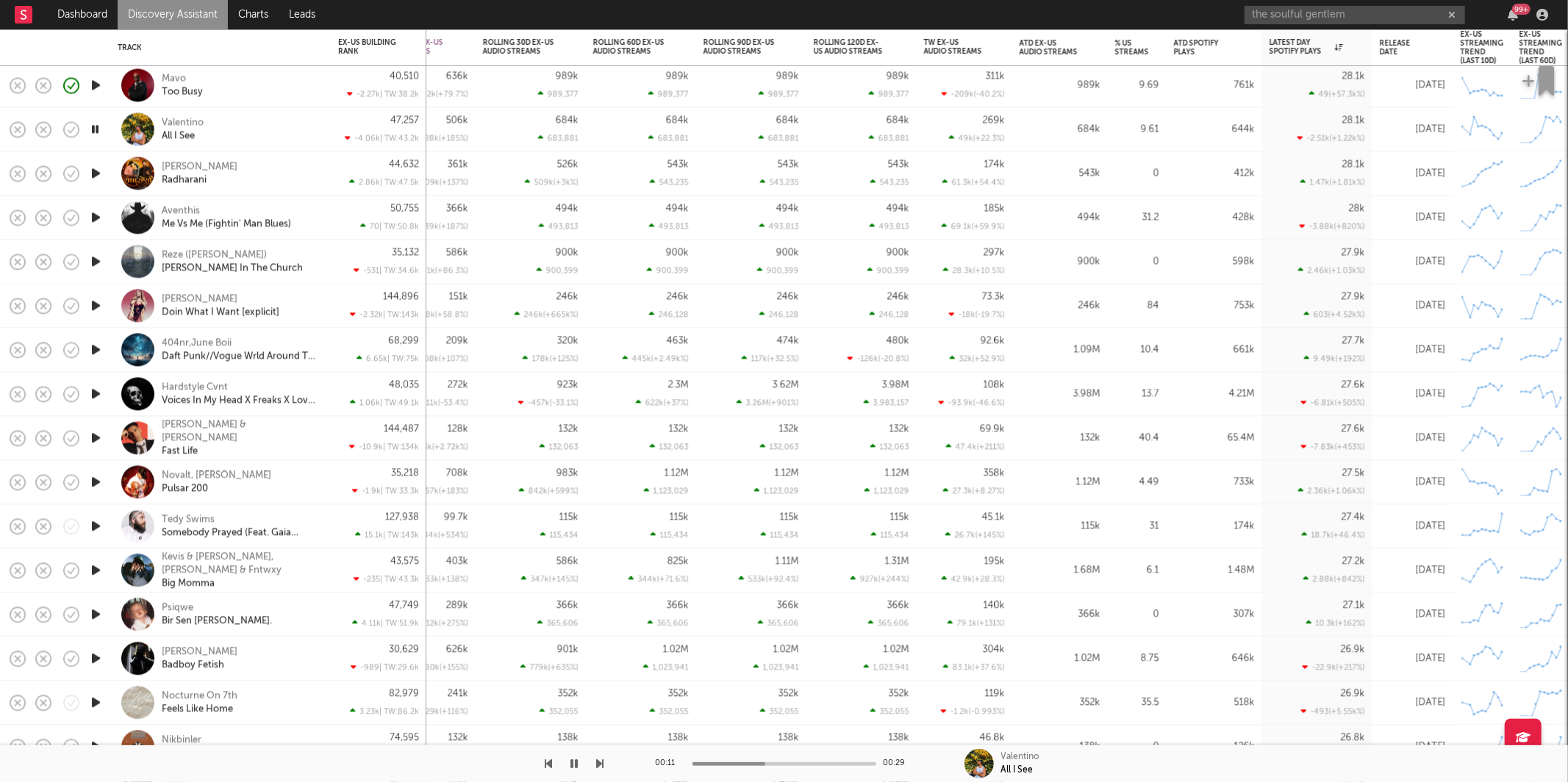
click at [95, 168] on icon "button" at bounding box center [96, 173] width 15 height 18
click at [599, 762] on icon "button" at bounding box center [601, 763] width 7 height 12
click at [600, 762] on icon "button" at bounding box center [601, 763] width 7 height 12
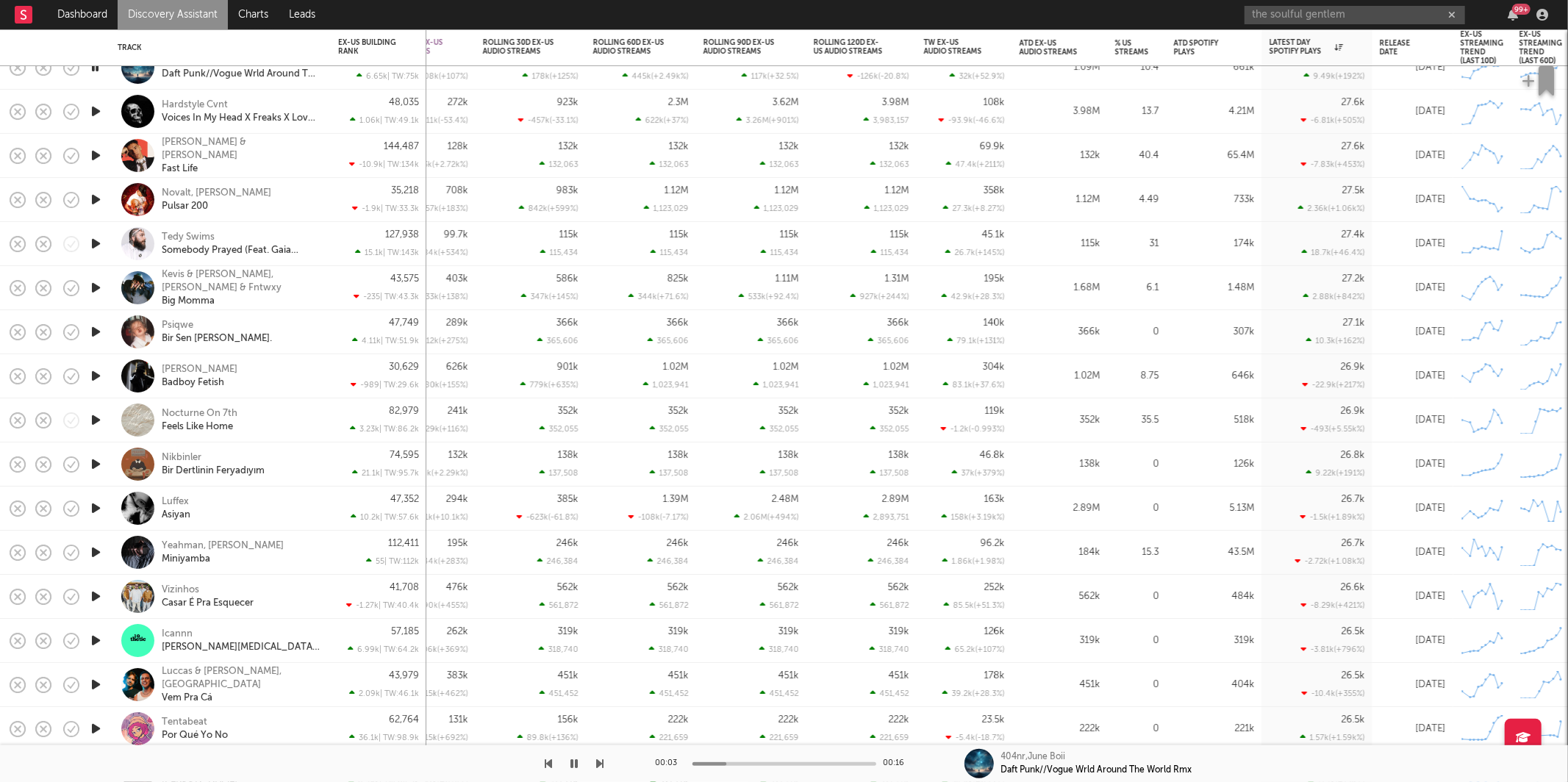
click at [599, 766] on icon "button" at bounding box center [601, 763] width 7 height 12
click at [601, 765] on icon "button" at bounding box center [601, 763] width 7 height 12
click at [562, 765] on div at bounding box center [302, 763] width 604 height 37
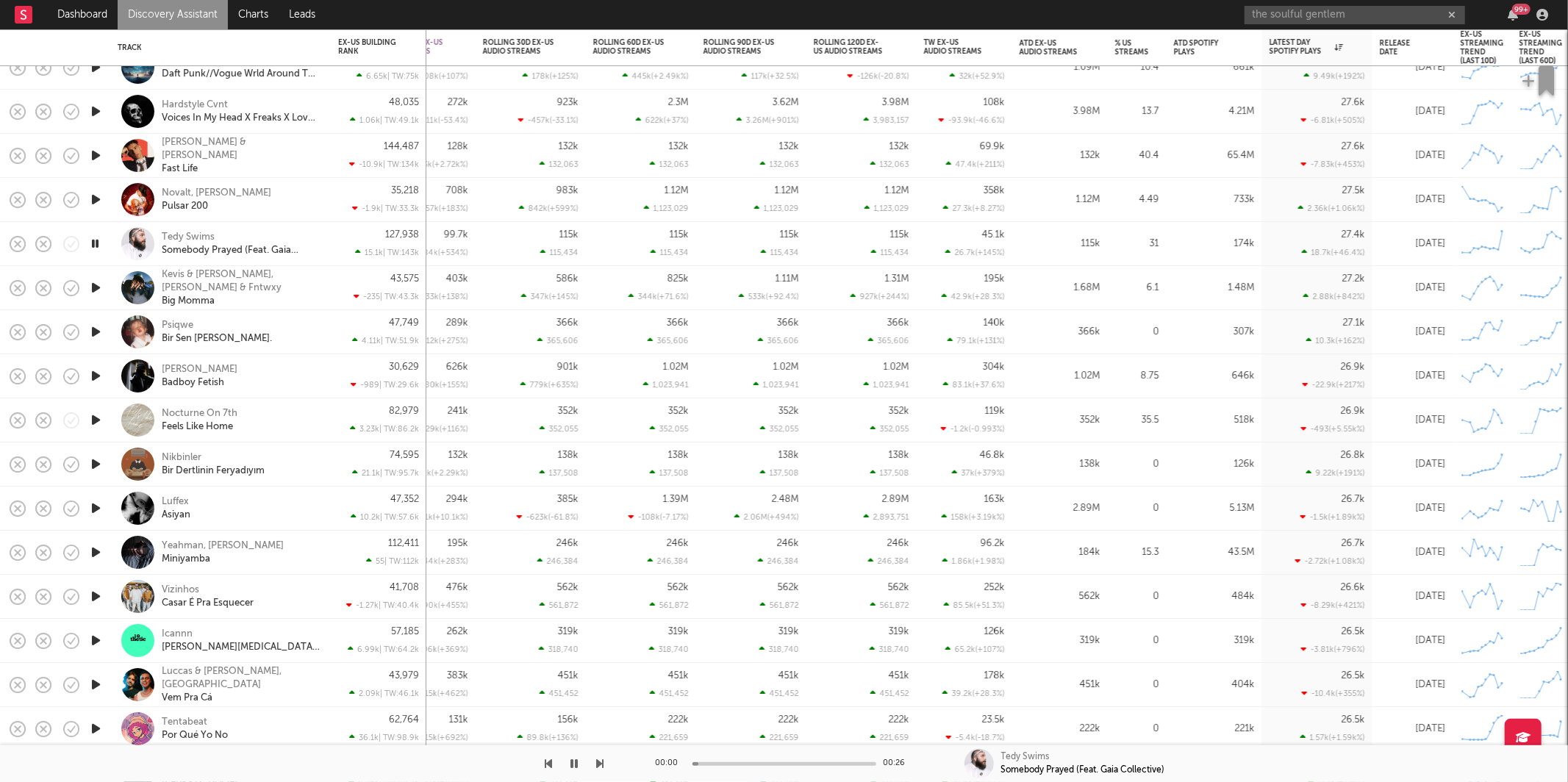
click at [574, 767] on icon "button" at bounding box center [575, 763] width 7 height 12
click at [571, 763] on icon "button" at bounding box center [575, 763] width 9 height 12
click at [602, 759] on icon "button" at bounding box center [601, 763] width 7 height 12
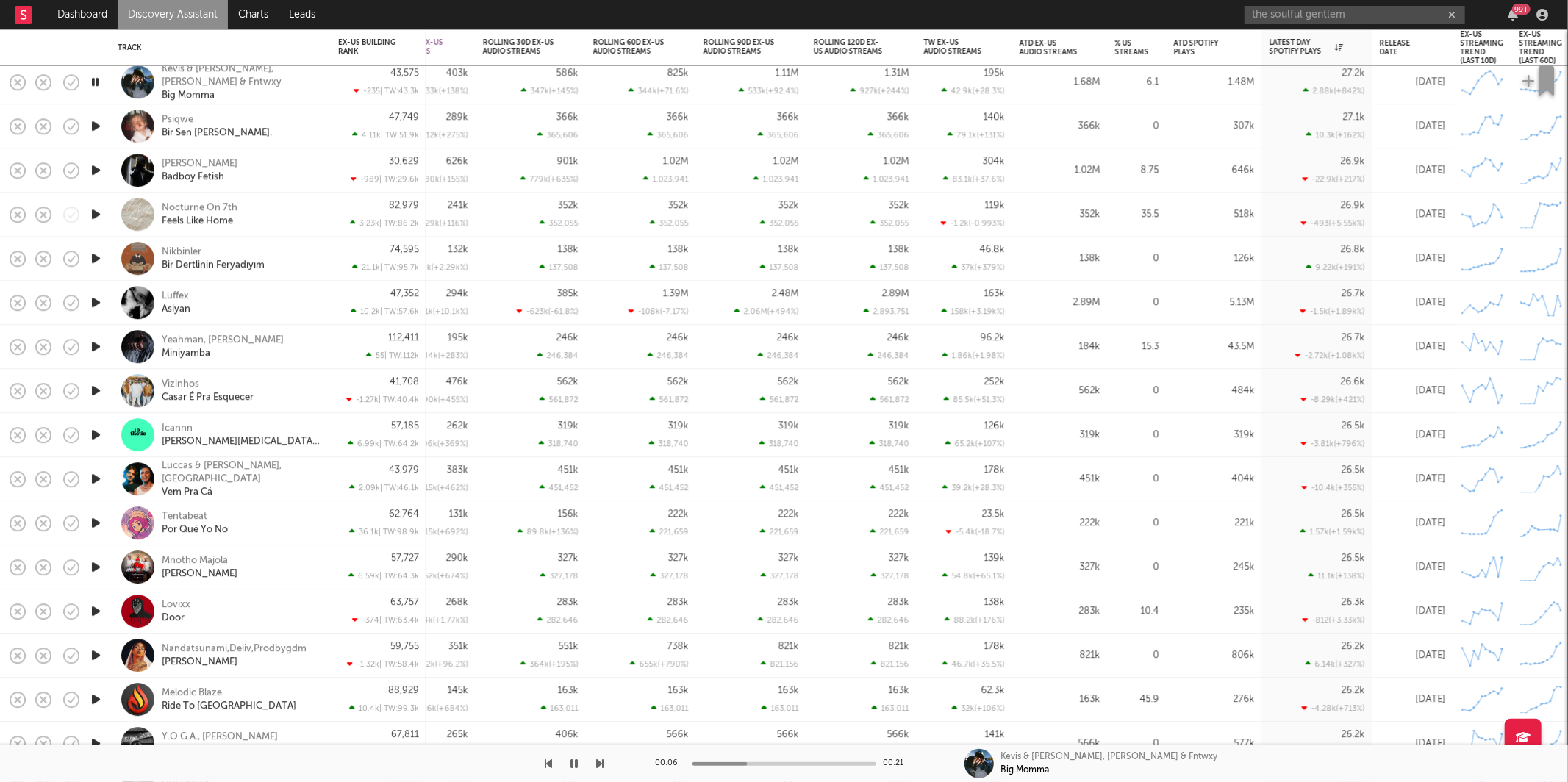
click at [320, 94] on div "Kevis & [PERSON_NAME], [PERSON_NAME] & Fntwxy Big Momma" at bounding box center [220, 82] width 206 height 43
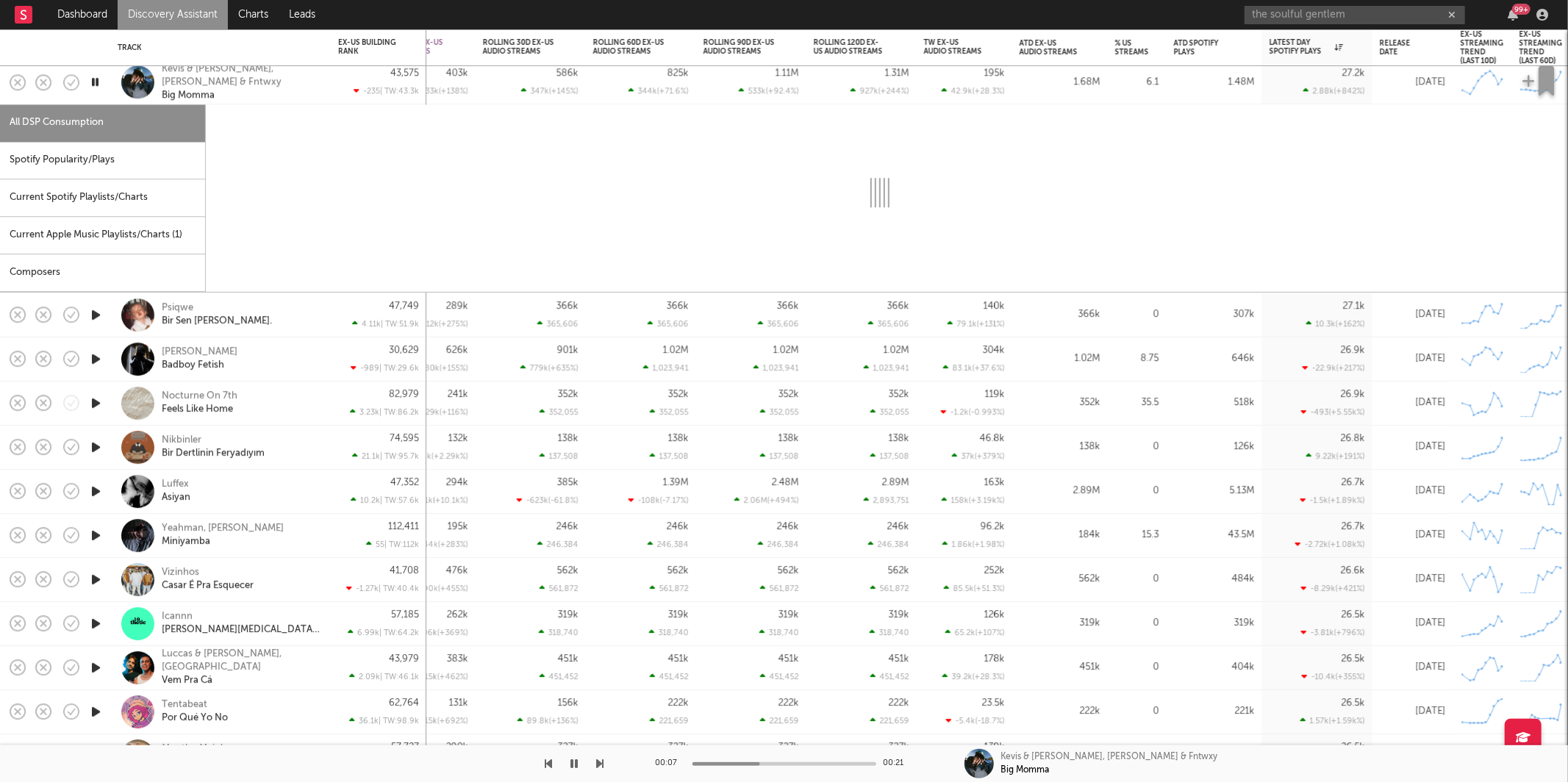
select select "1w"
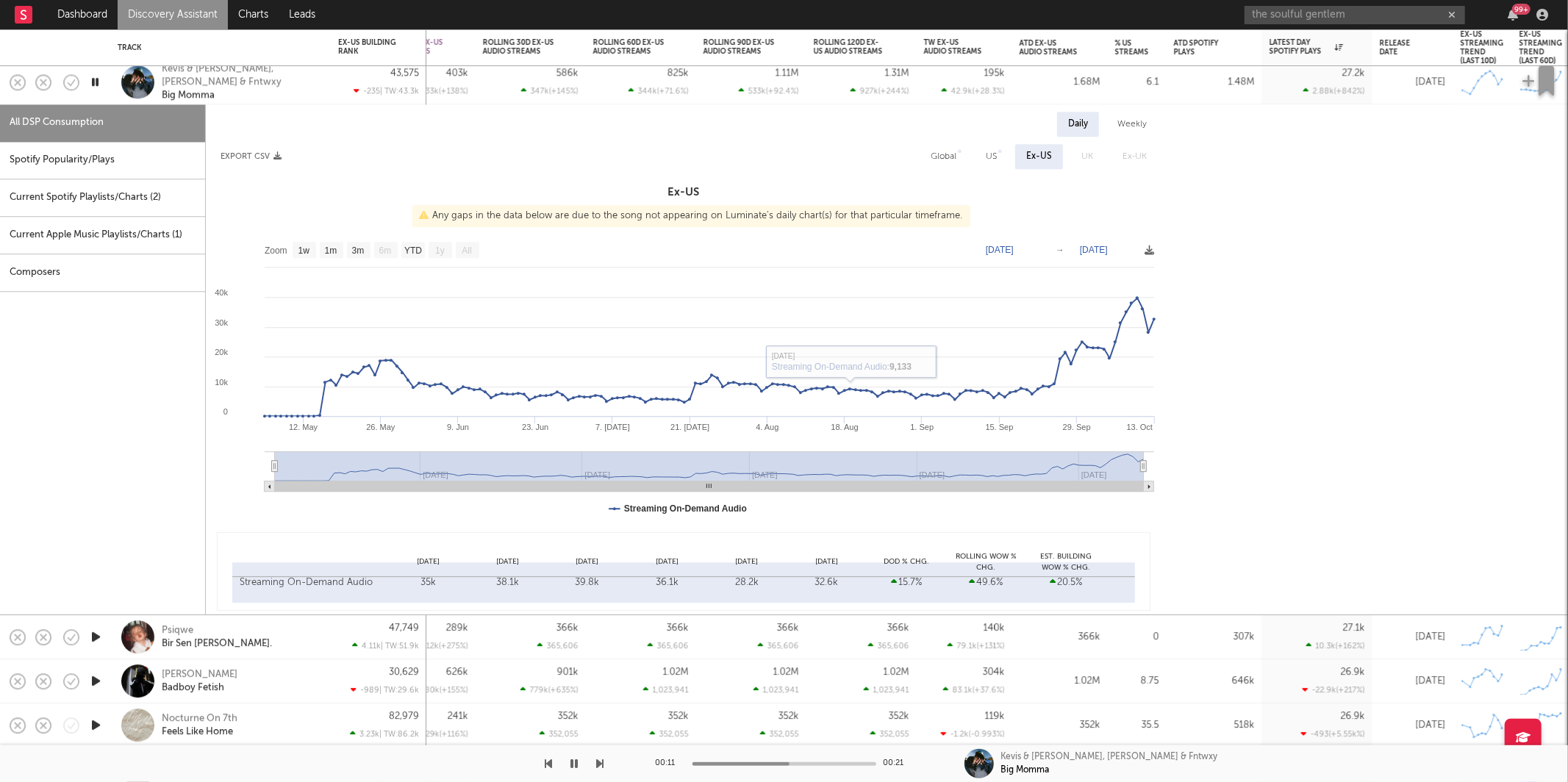
click at [107, 148] on div "Spotify Popularity/Plays" at bounding box center [102, 161] width 205 height 38
select select "1w"
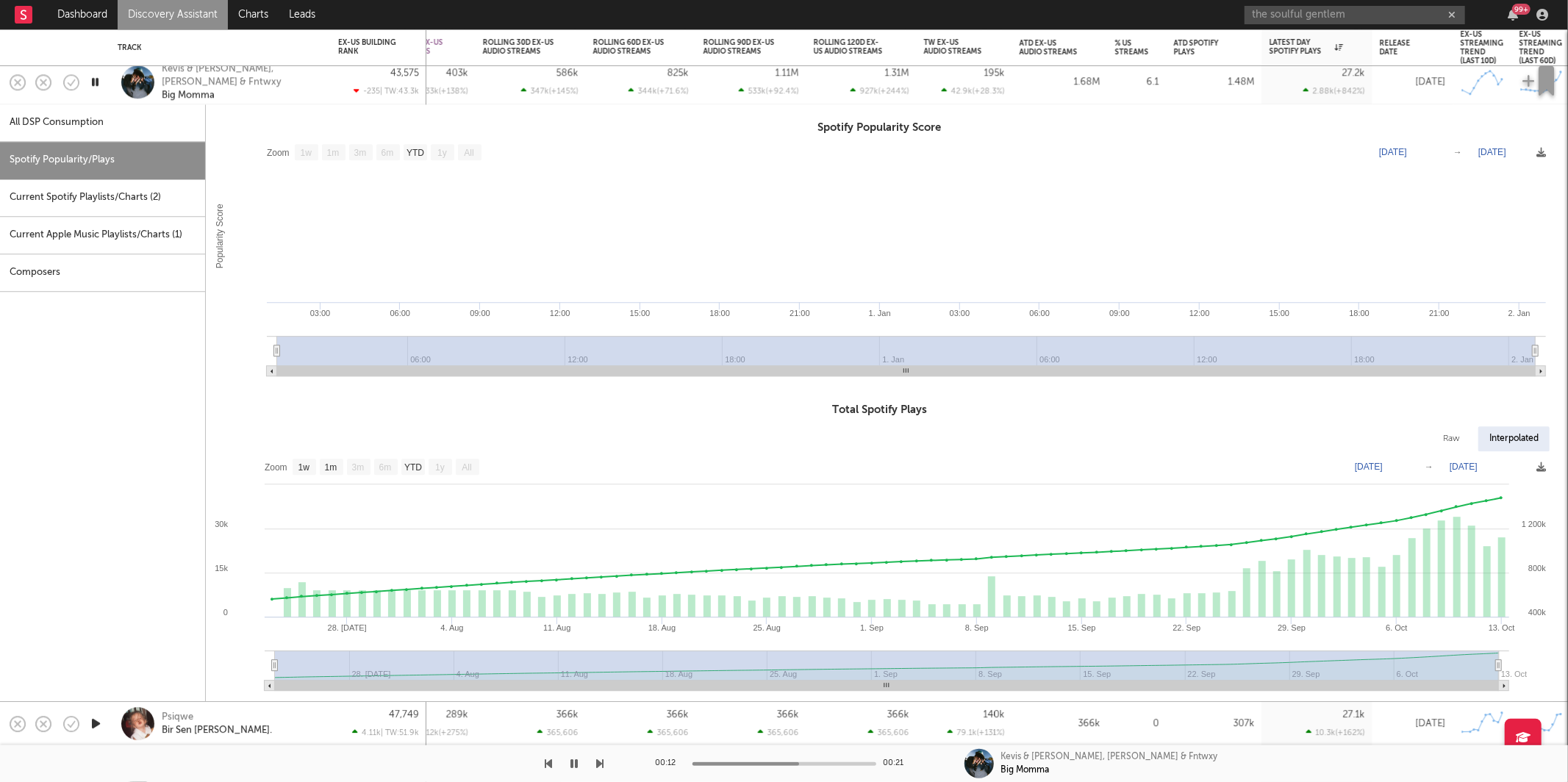
click at [326, 91] on div "Kevis & [PERSON_NAME], [PERSON_NAME] & Fntwxy Big Momma" at bounding box center [220, 82] width 220 height 44
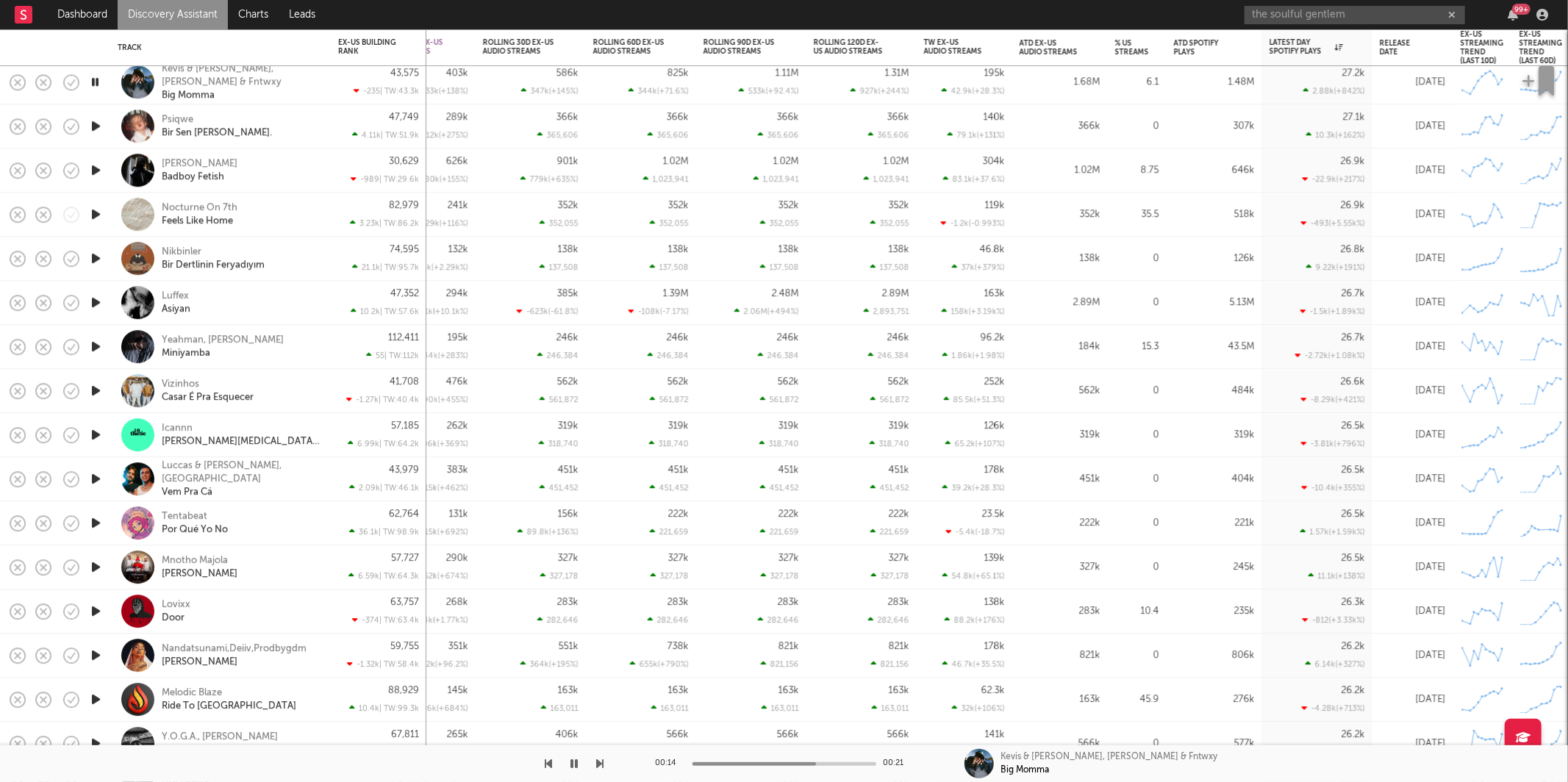
click at [598, 761] on icon "button" at bounding box center [601, 763] width 7 height 12
click at [572, 765] on icon "button" at bounding box center [575, 763] width 7 height 12
click at [574, 763] on icon "button" at bounding box center [575, 763] width 9 height 12
click at [600, 765] on icon "button" at bounding box center [601, 763] width 7 height 12
click at [601, 763] on icon "button" at bounding box center [601, 763] width 7 height 12
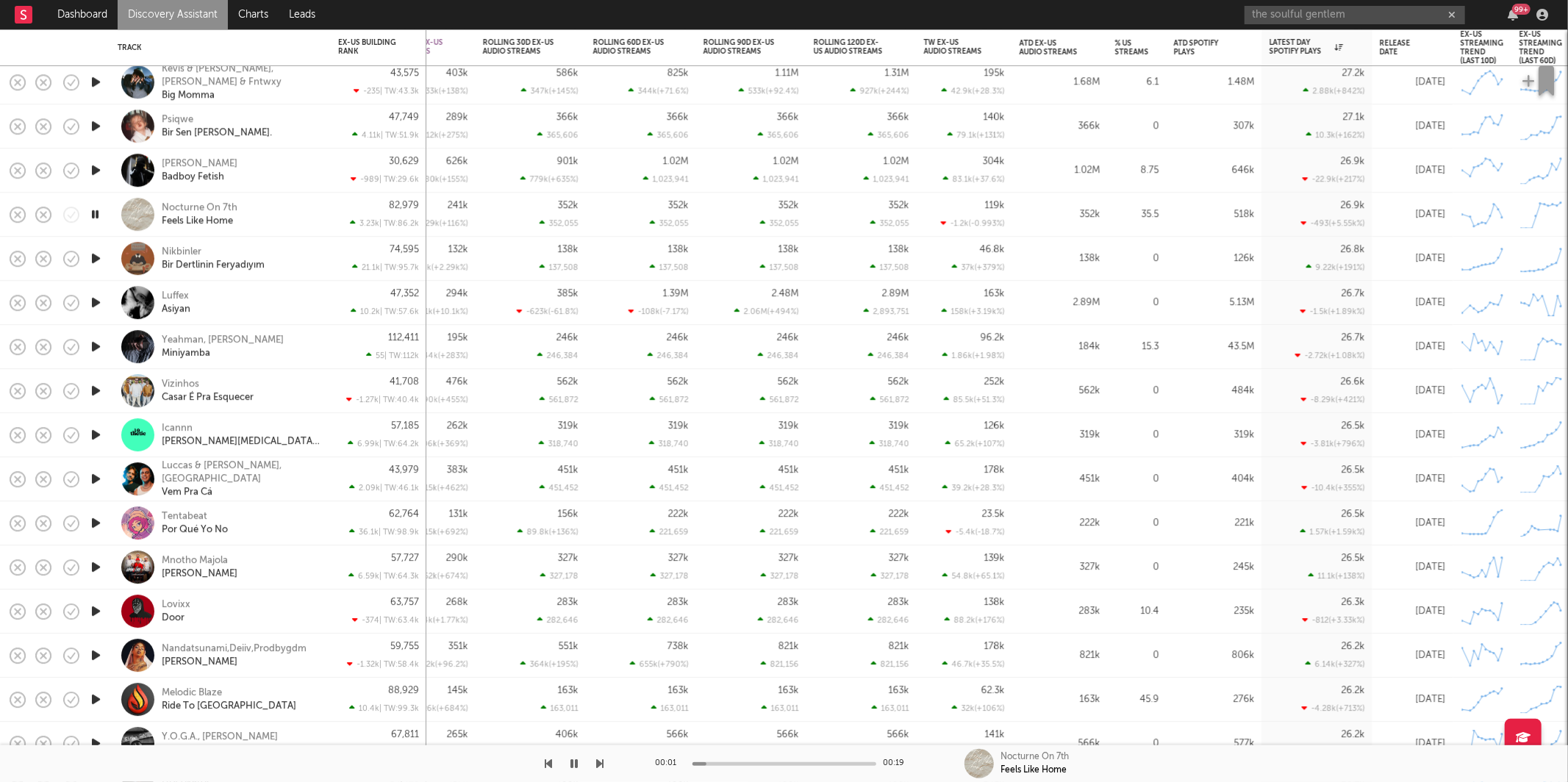
click at [601, 762] on icon "button" at bounding box center [601, 763] width 7 height 12
click at [547, 765] on icon "button" at bounding box center [549, 763] width 7 height 12
click at [573, 756] on button "button" at bounding box center [574, 763] width 14 height 37
click at [572, 765] on icon "button" at bounding box center [575, 763] width 9 height 12
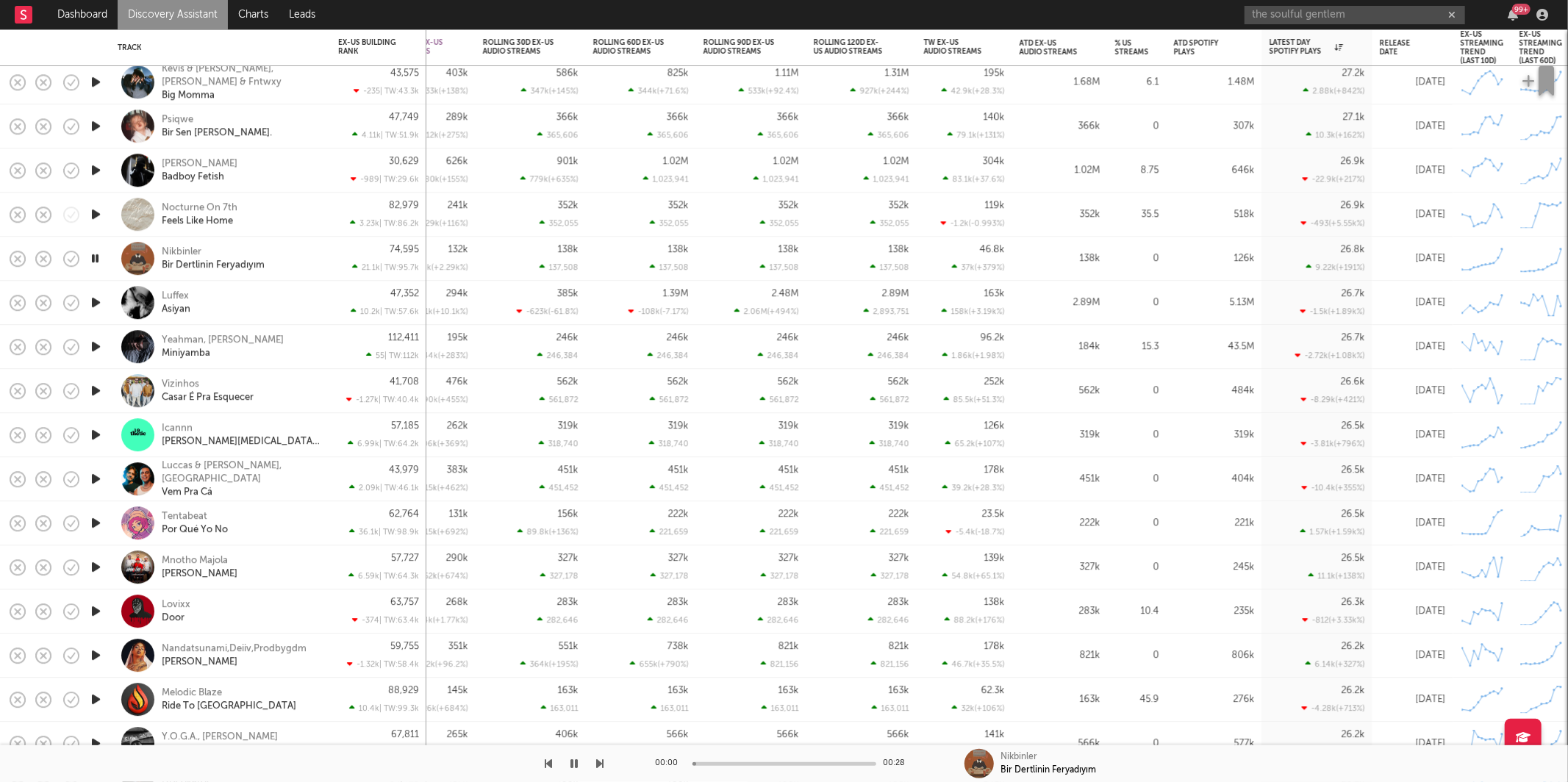
click at [598, 766] on icon "button" at bounding box center [601, 763] width 7 height 12
click at [258, 294] on div "Luffex Asiyan" at bounding box center [240, 303] width 158 height 26
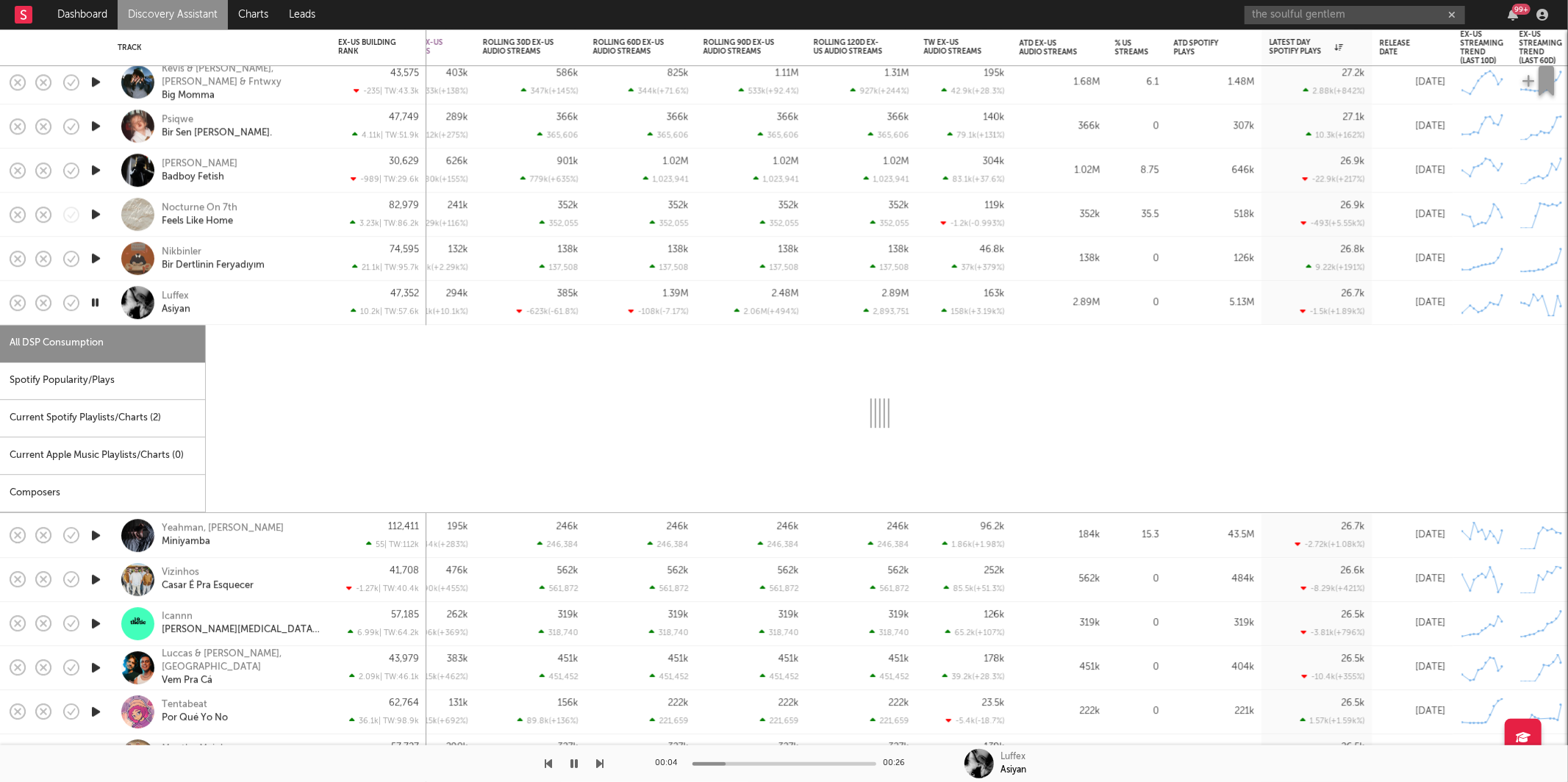
select select "1w"
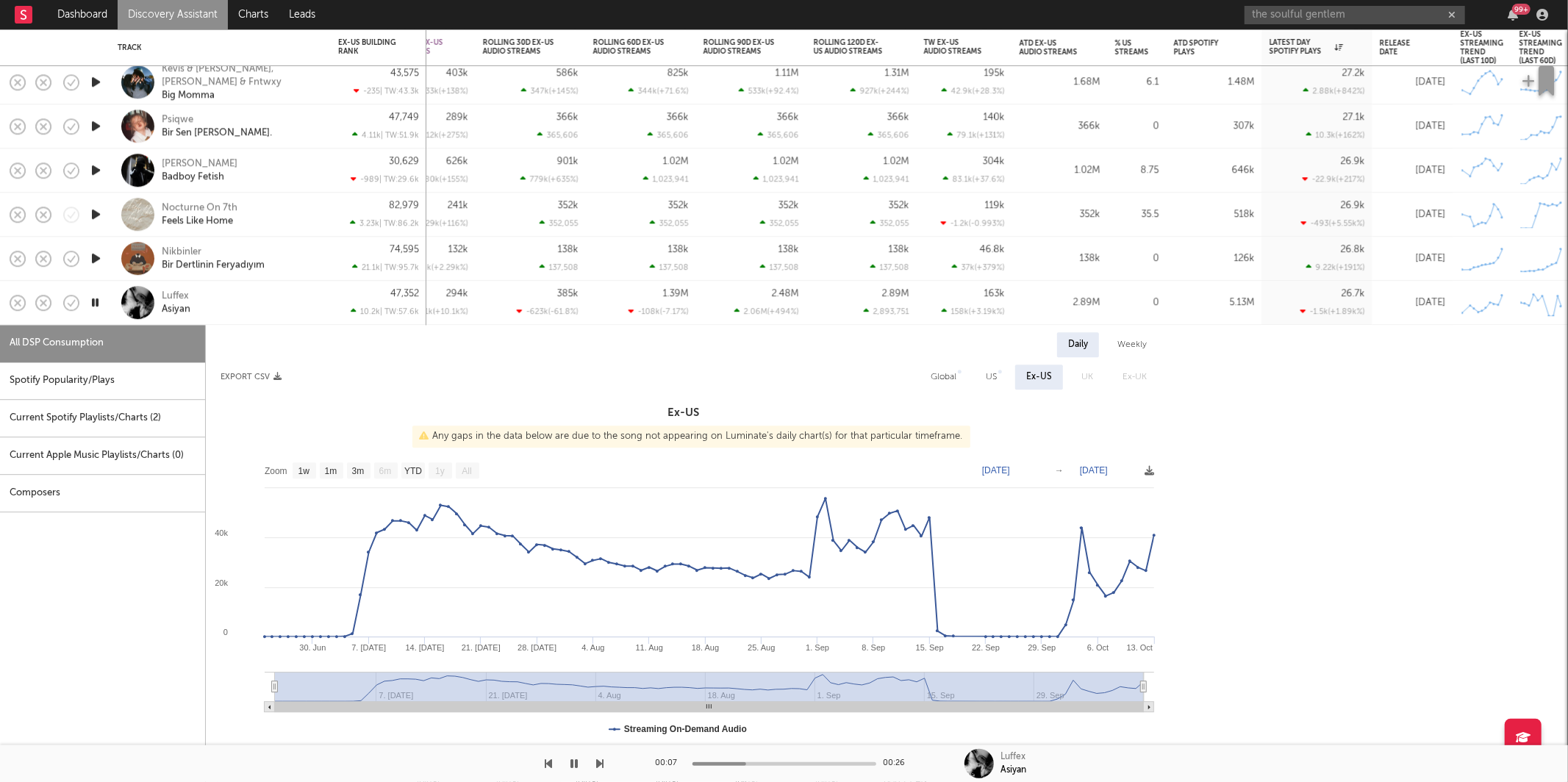
click at [274, 306] on div "Luffex Asiyan" at bounding box center [240, 303] width 158 height 26
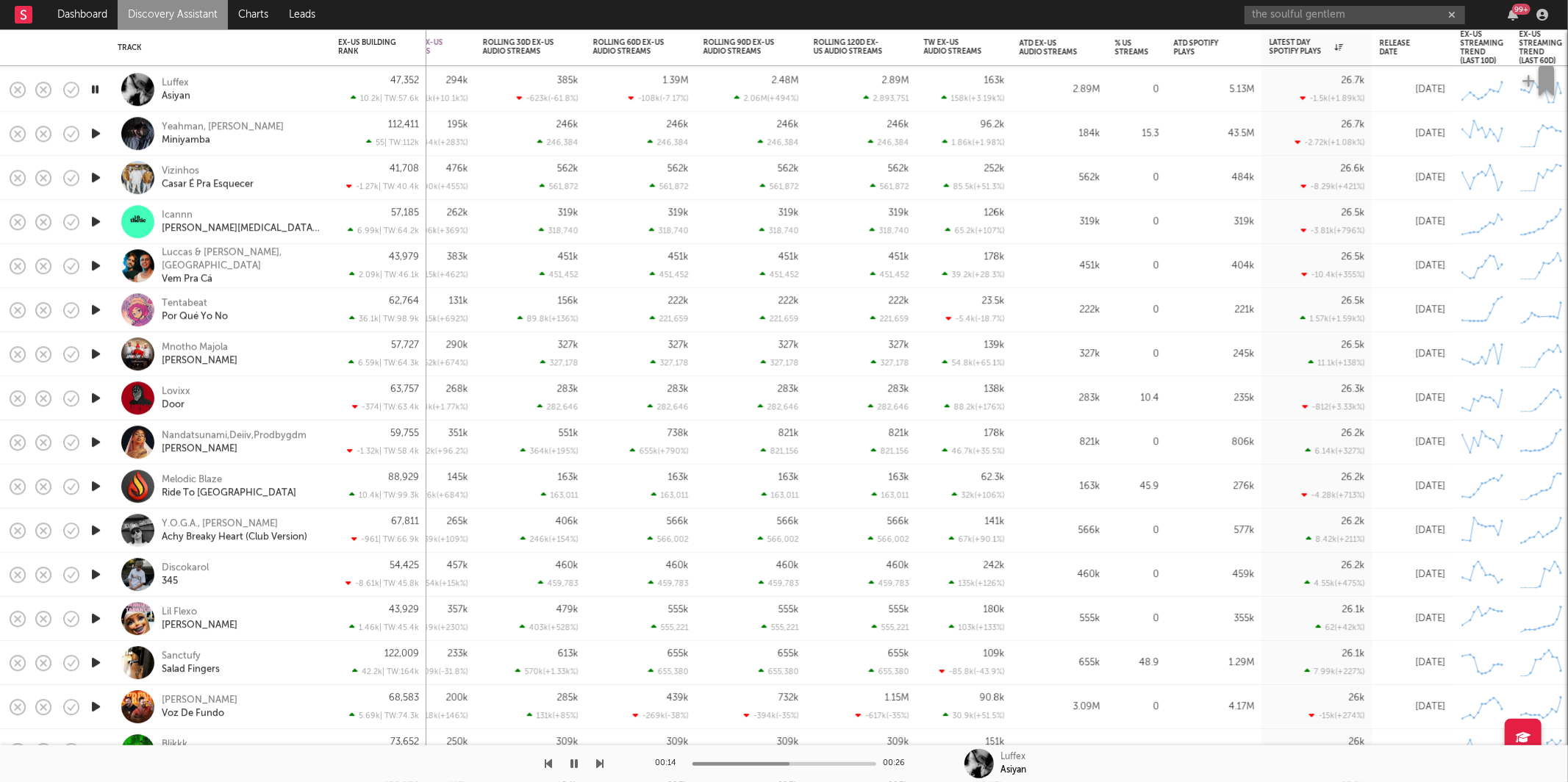
click at [602, 761] on icon "button" at bounding box center [601, 763] width 7 height 12
click at [602, 769] on icon "button" at bounding box center [601, 763] width 7 height 12
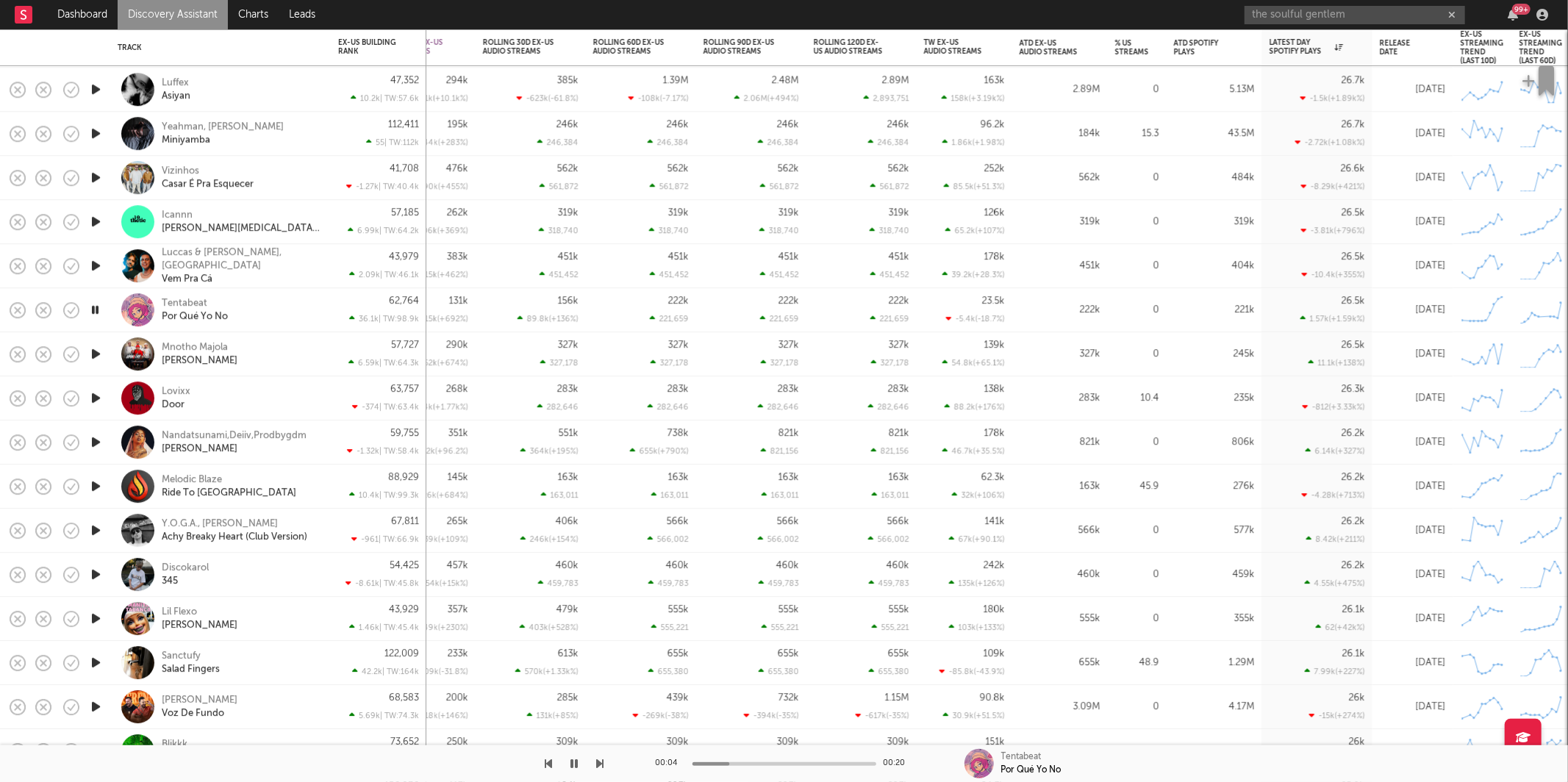
click at [602, 769] on icon "button" at bounding box center [601, 763] width 7 height 12
click at [600, 761] on icon "button" at bounding box center [601, 763] width 7 height 12
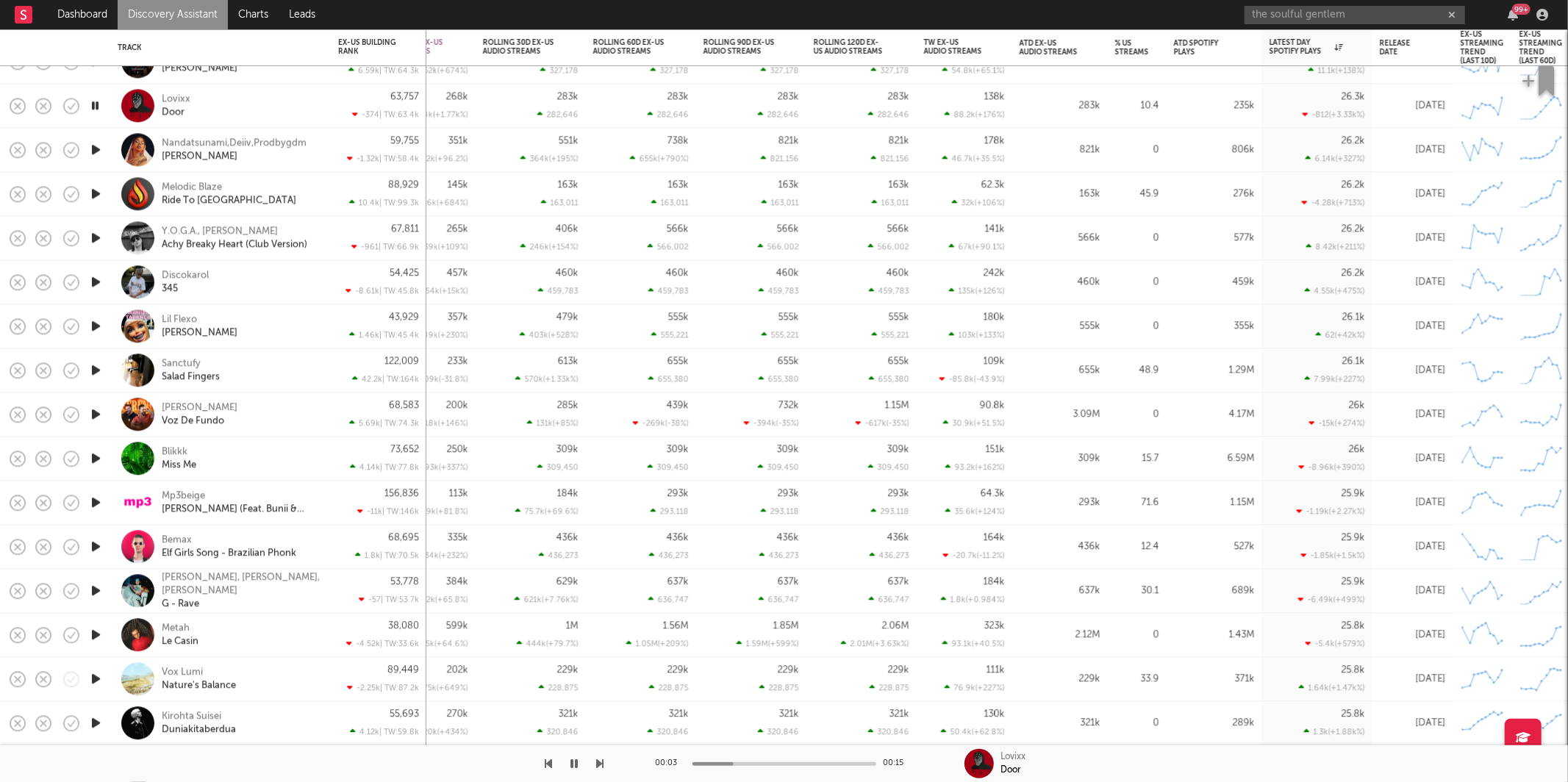
click at [600, 769] on icon "button" at bounding box center [601, 763] width 7 height 12
click at [595, 763] on div at bounding box center [302, 763] width 604 height 37
click at [599, 765] on icon "button" at bounding box center [601, 763] width 7 height 12
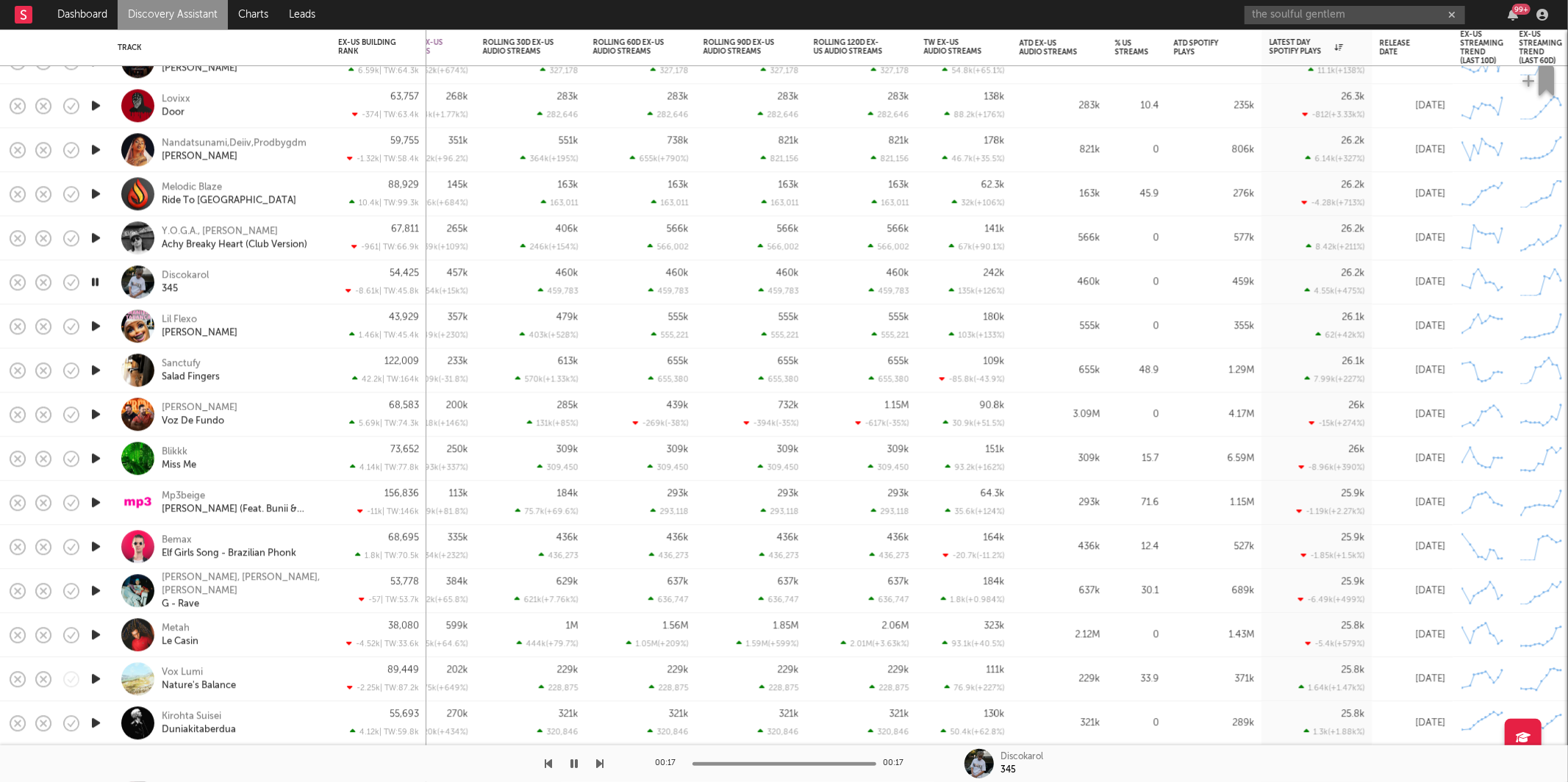
click at [266, 279] on div "Discokarol 345" at bounding box center [240, 282] width 158 height 26
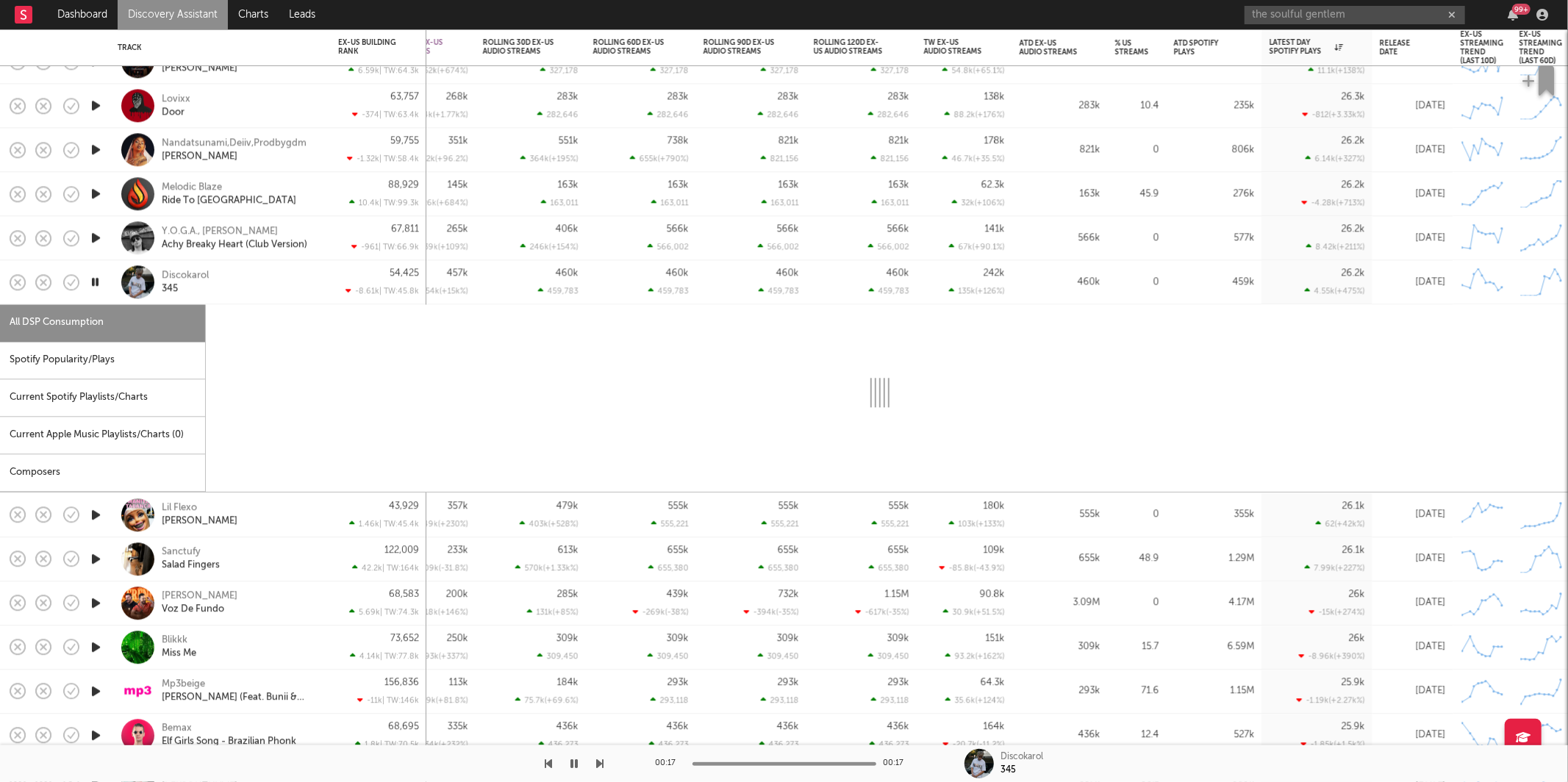
click at [80, 375] on div "Spotify Popularity/Plays" at bounding box center [102, 361] width 205 height 38
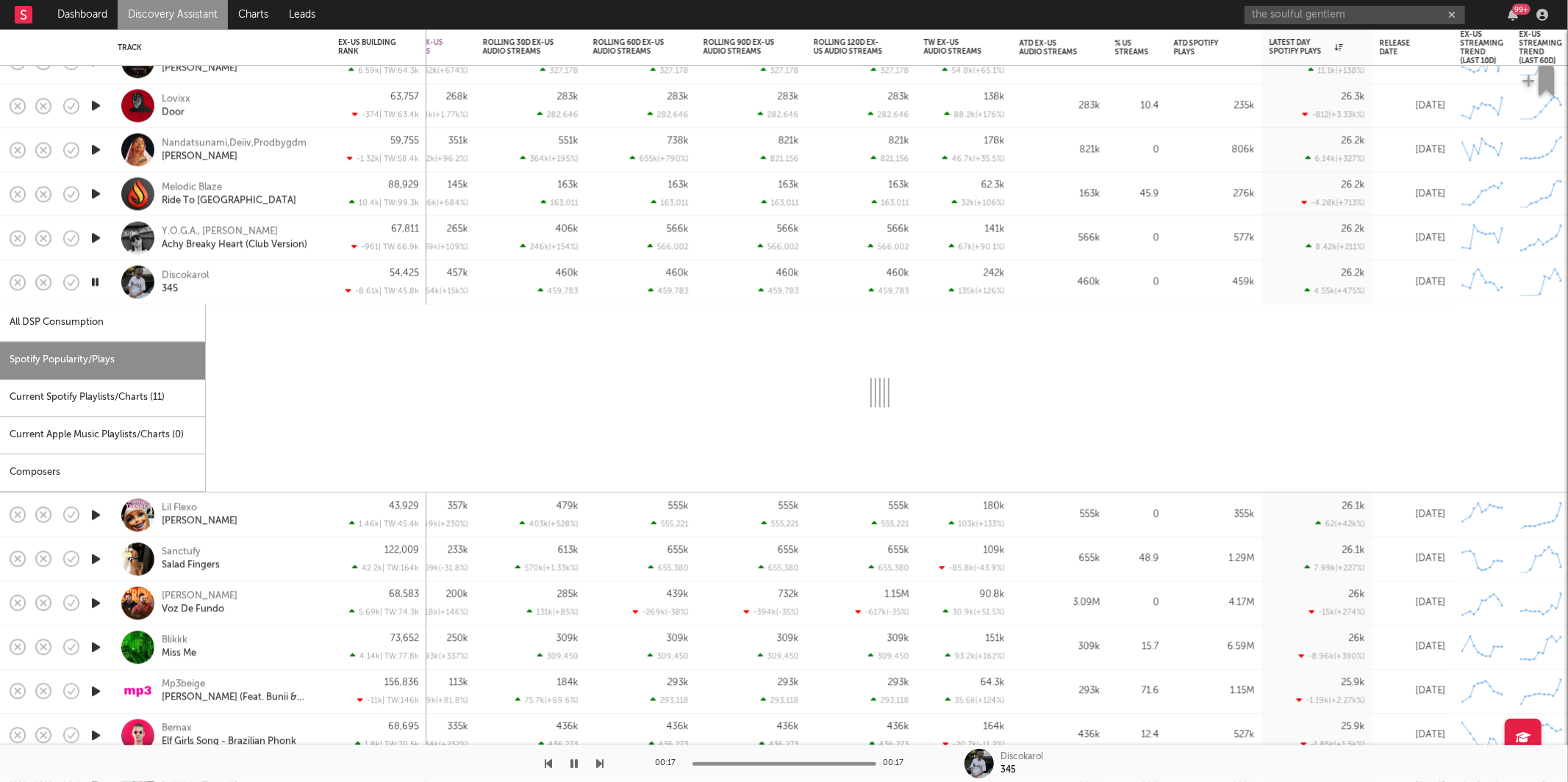
select select "1w"
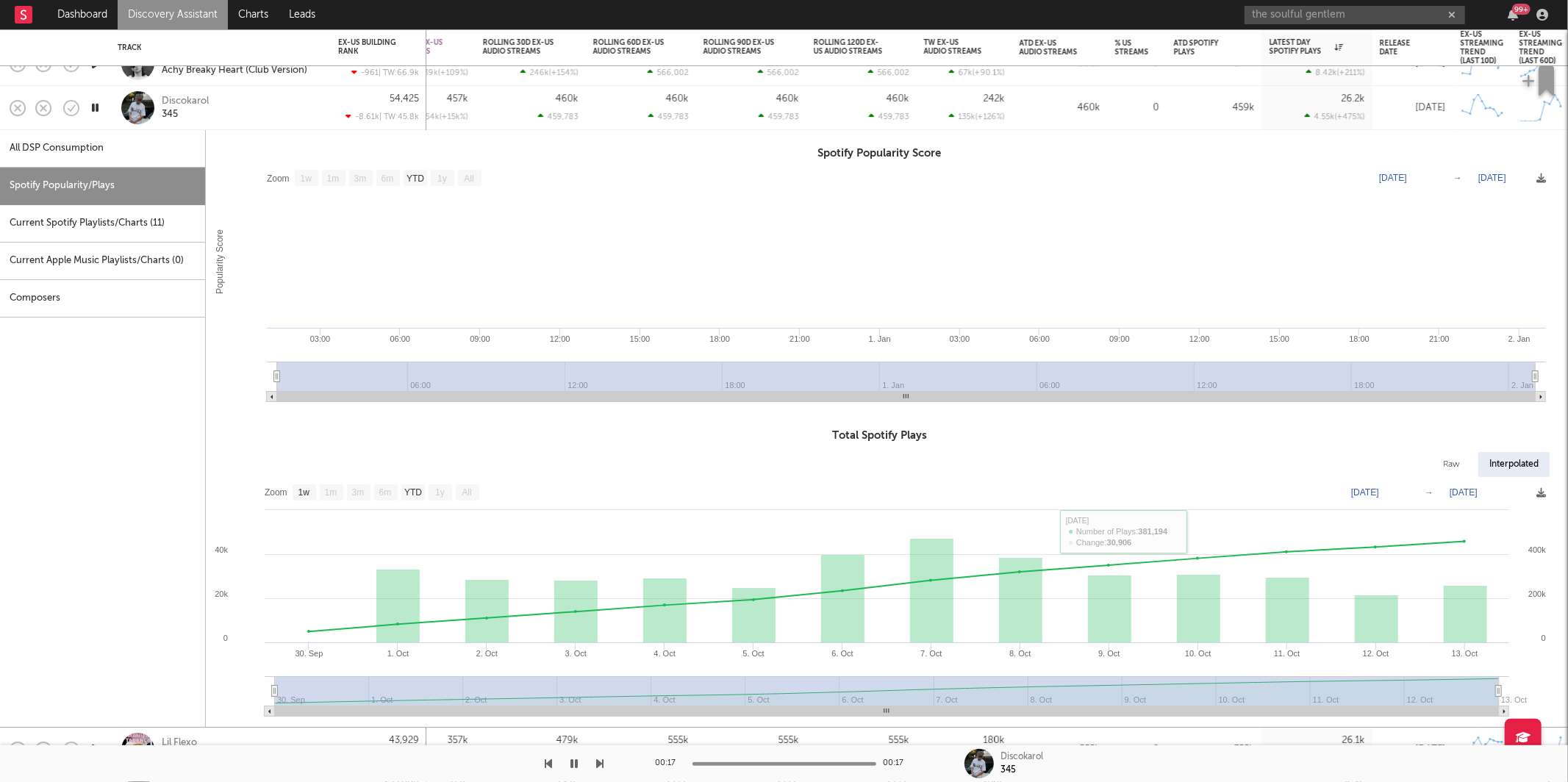
drag, startPoint x: 216, startPoint y: 105, endPoint x: 257, endPoint y: 247, distance: 147.8
click at [217, 105] on div "Discokarol 345" at bounding box center [240, 107] width 158 height 26
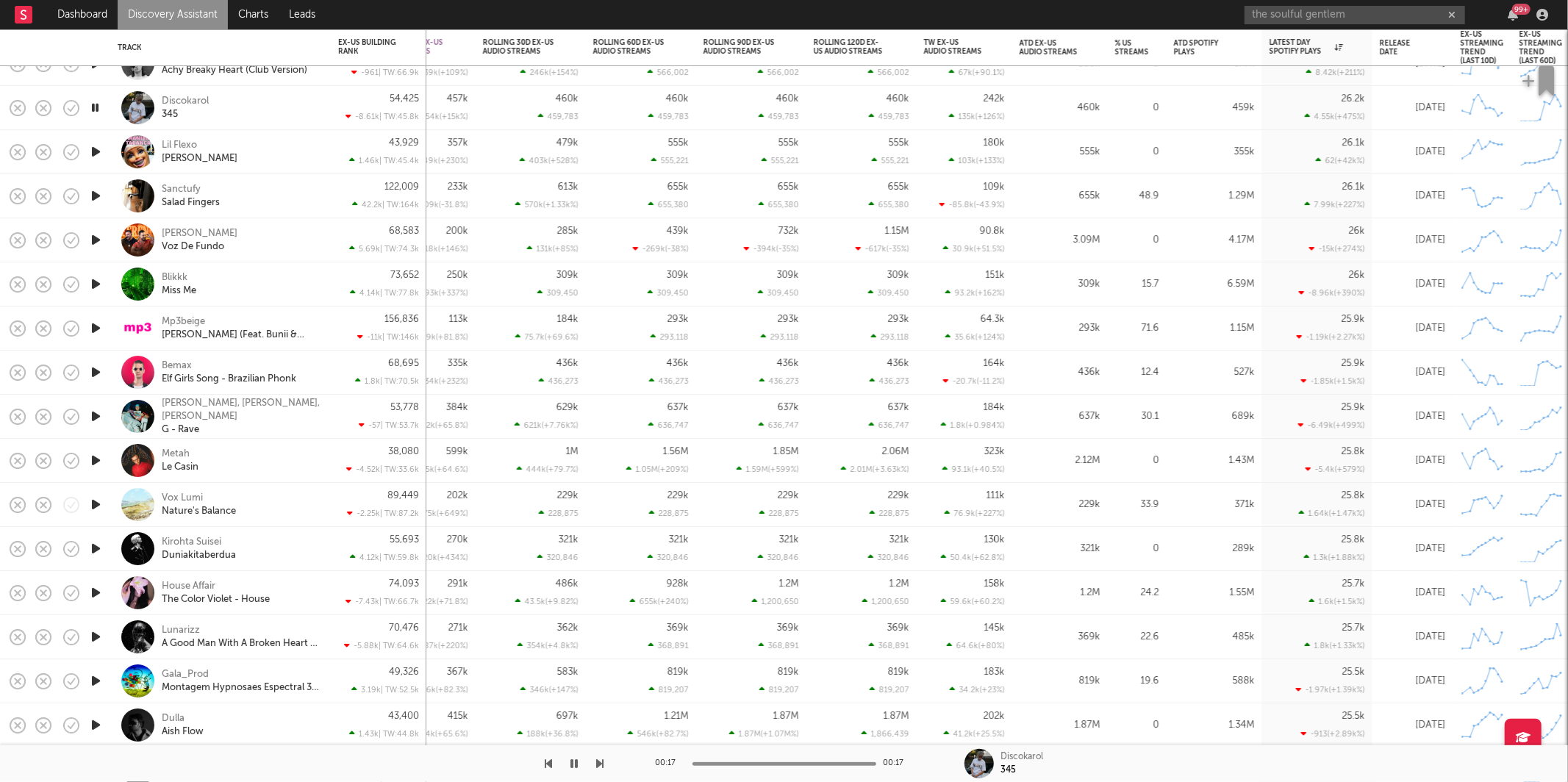
click at [93, 196] on icon "button" at bounding box center [96, 196] width 15 height 18
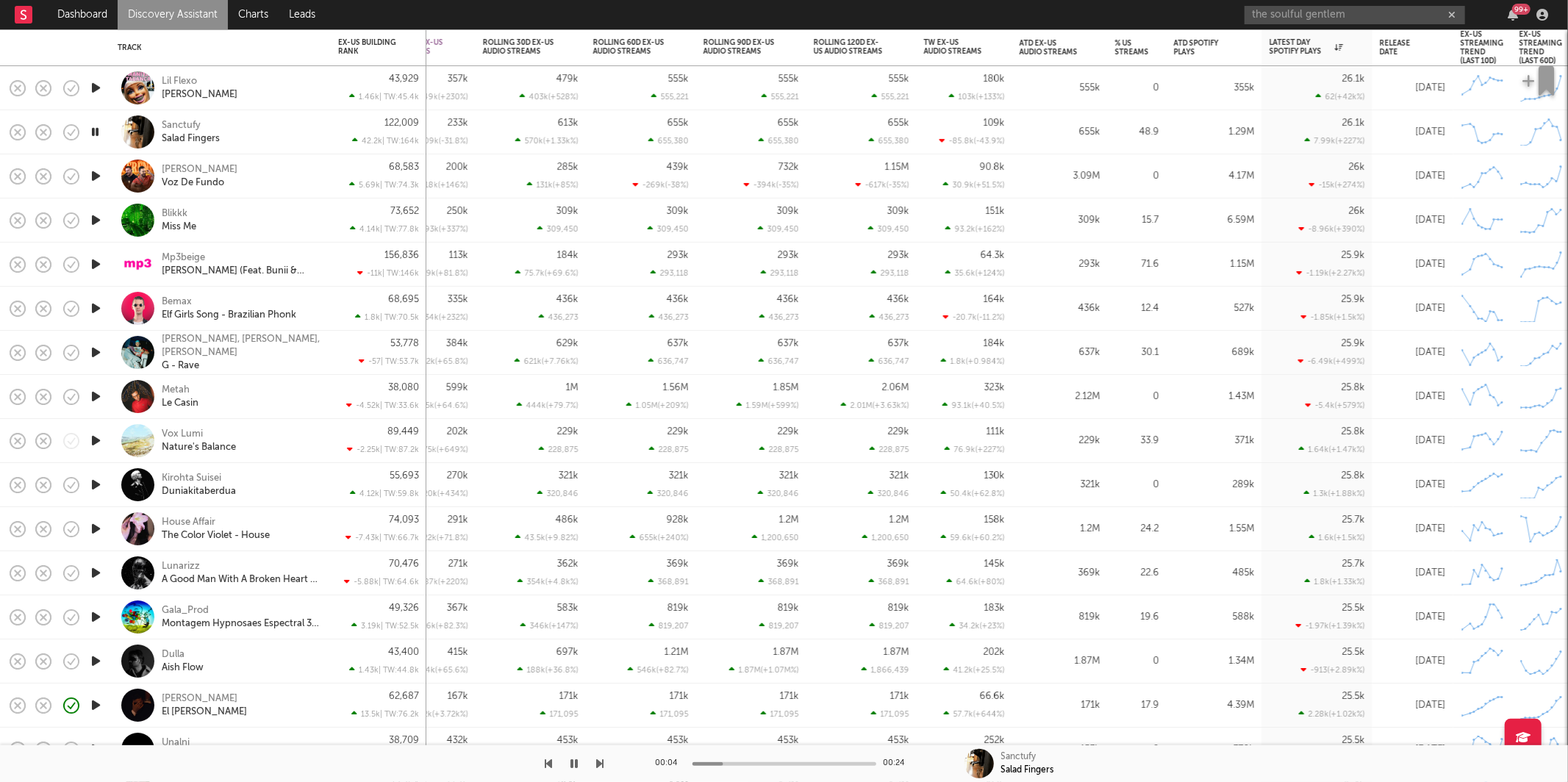
click at [601, 763] on icon "button" at bounding box center [601, 763] width 7 height 12
click at [602, 763] on icon "button" at bounding box center [601, 763] width 7 height 12
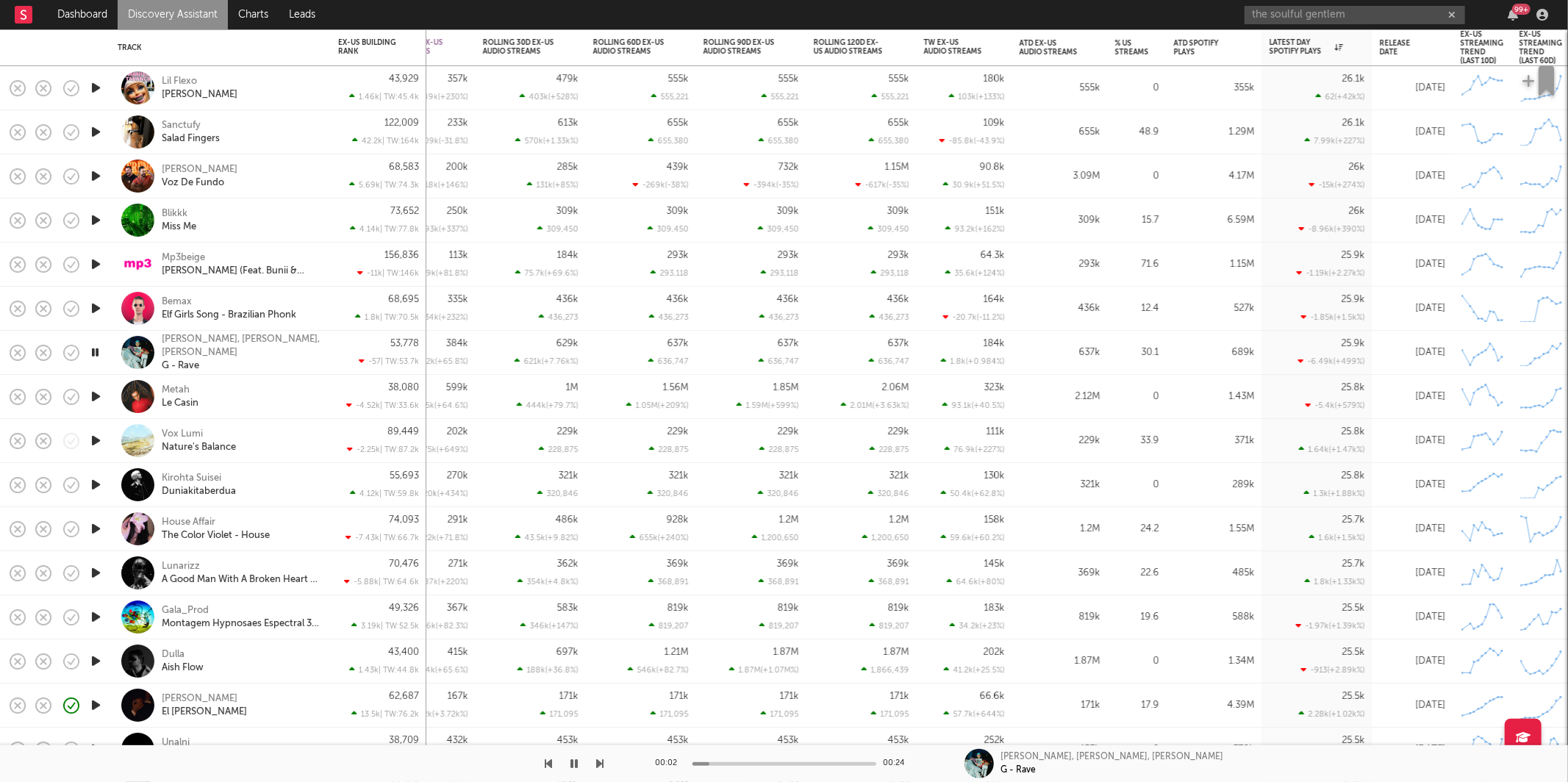
click at [599, 768] on icon "button" at bounding box center [601, 763] width 7 height 12
click at [600, 761] on icon "button" at bounding box center [601, 763] width 7 height 12
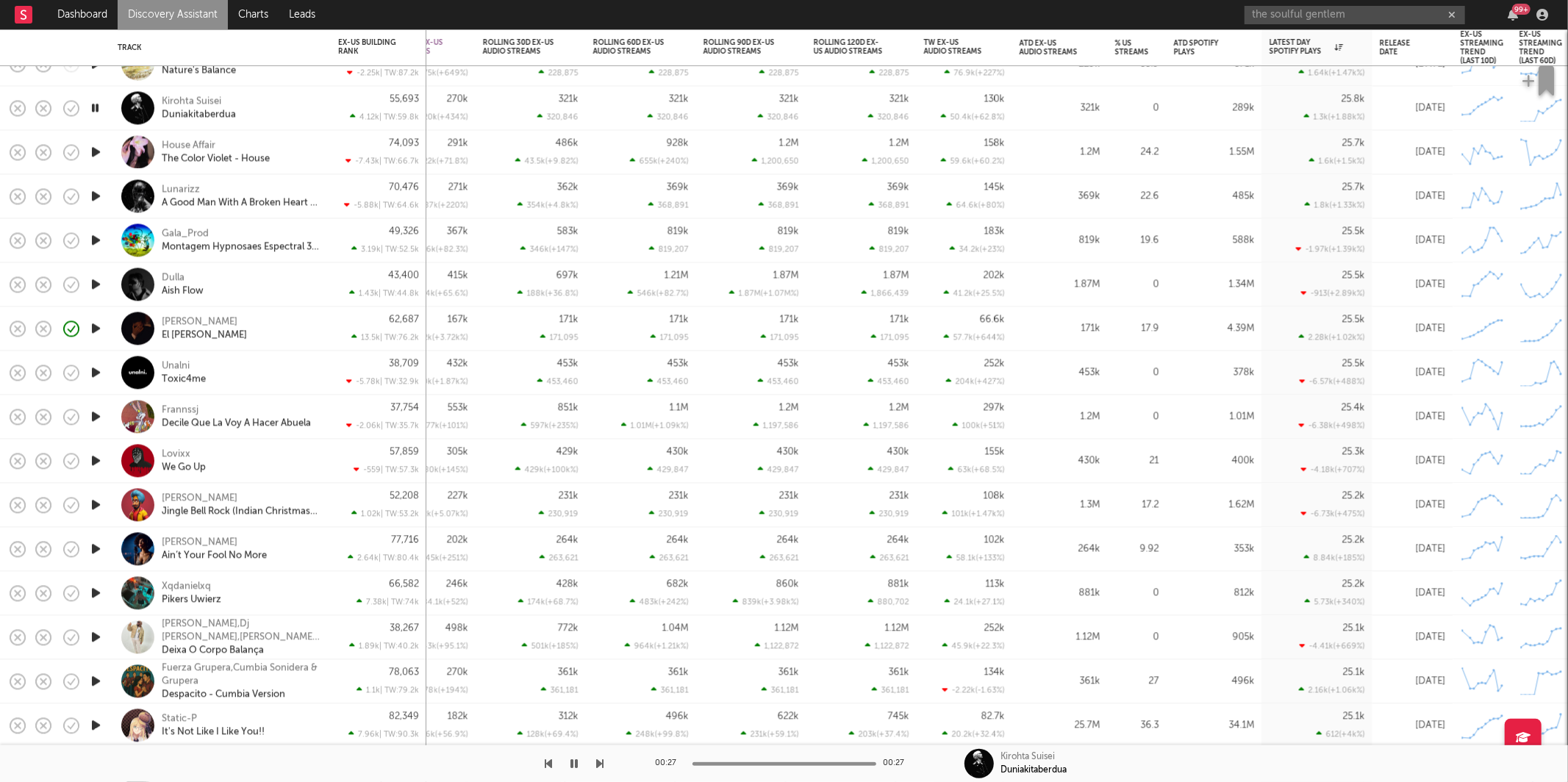
click at [598, 769] on button "button" at bounding box center [601, 763] width 7 height 37
click at [599, 769] on icon "button" at bounding box center [601, 763] width 7 height 12
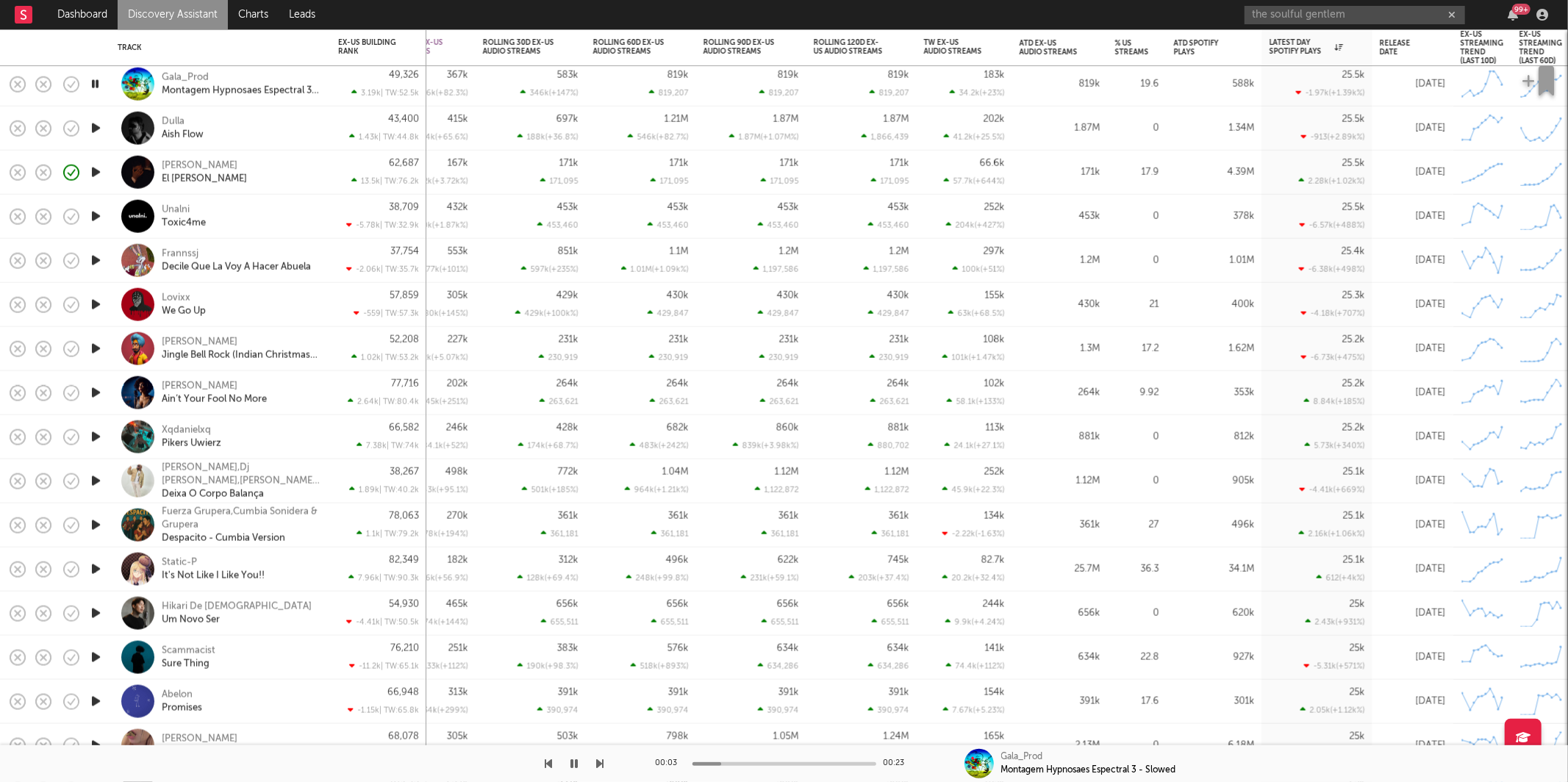
click at [597, 765] on icon "button" at bounding box center [601, 763] width 7 height 12
click at [599, 765] on icon "button" at bounding box center [601, 763] width 7 height 12
click at [279, 223] on div "Unalni Toxic4me" at bounding box center [240, 216] width 158 height 26
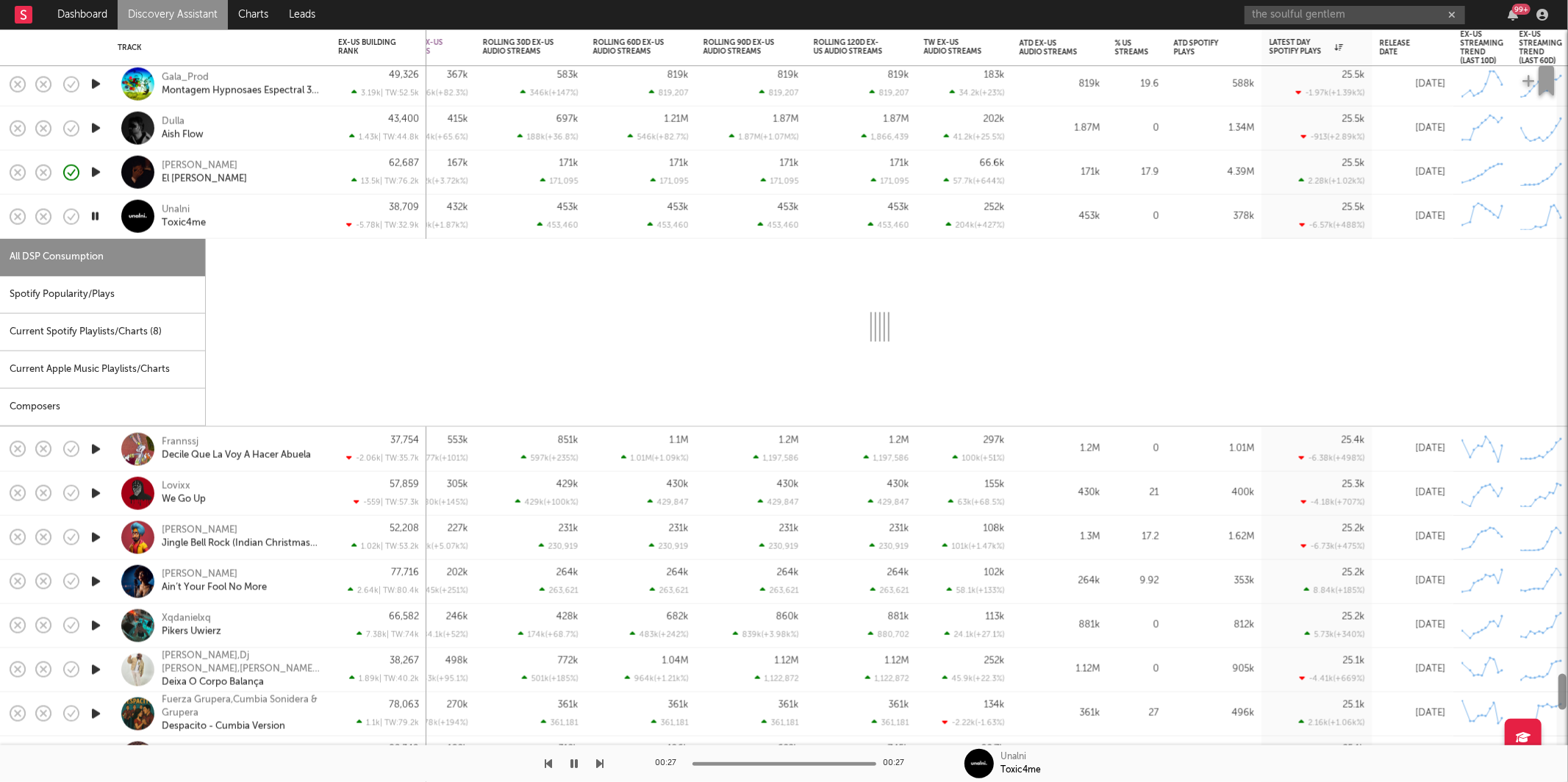
select select "1w"
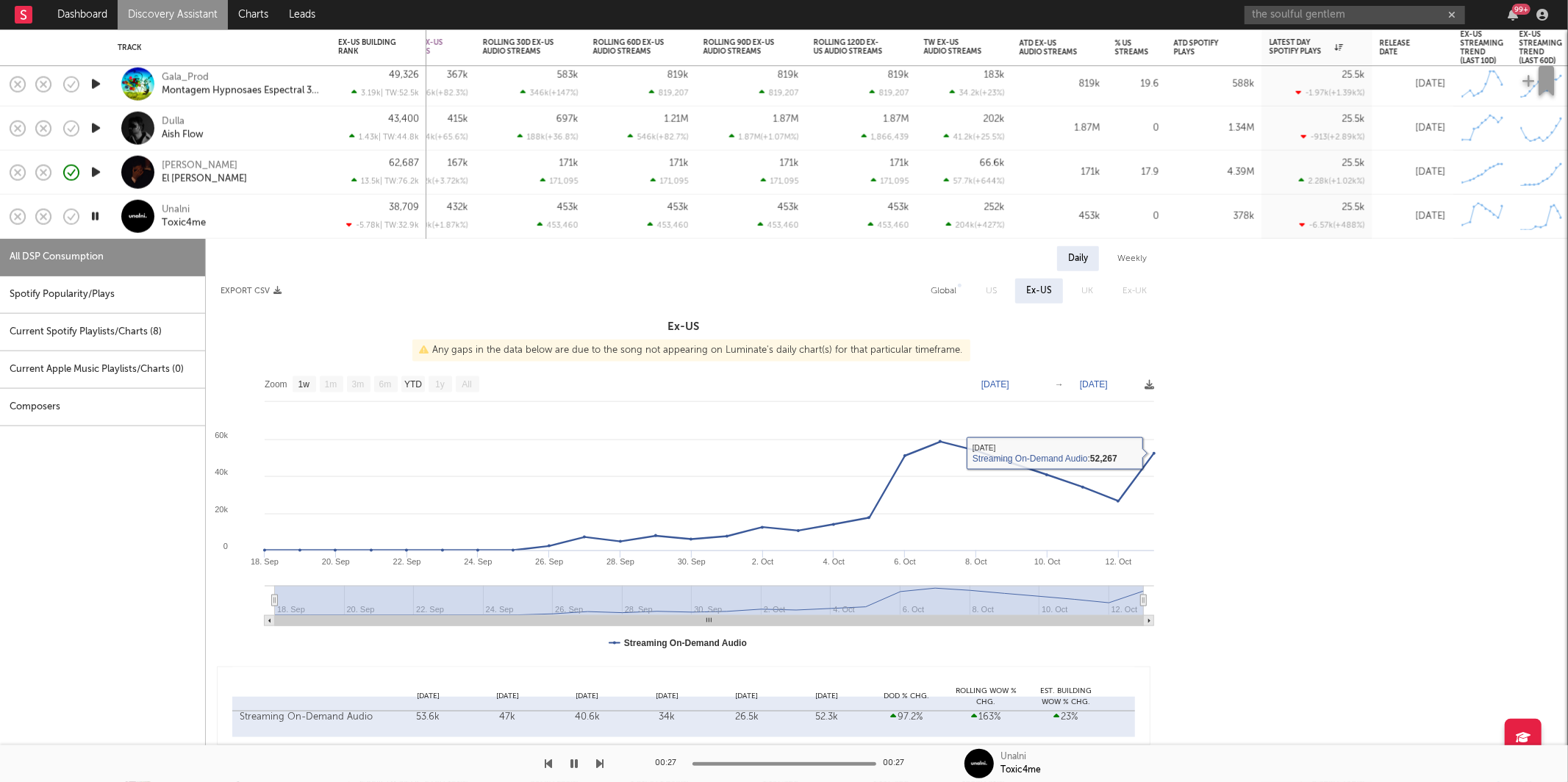
click at [936, 288] on div "Global" at bounding box center [944, 292] width 25 height 18
select select "1w"
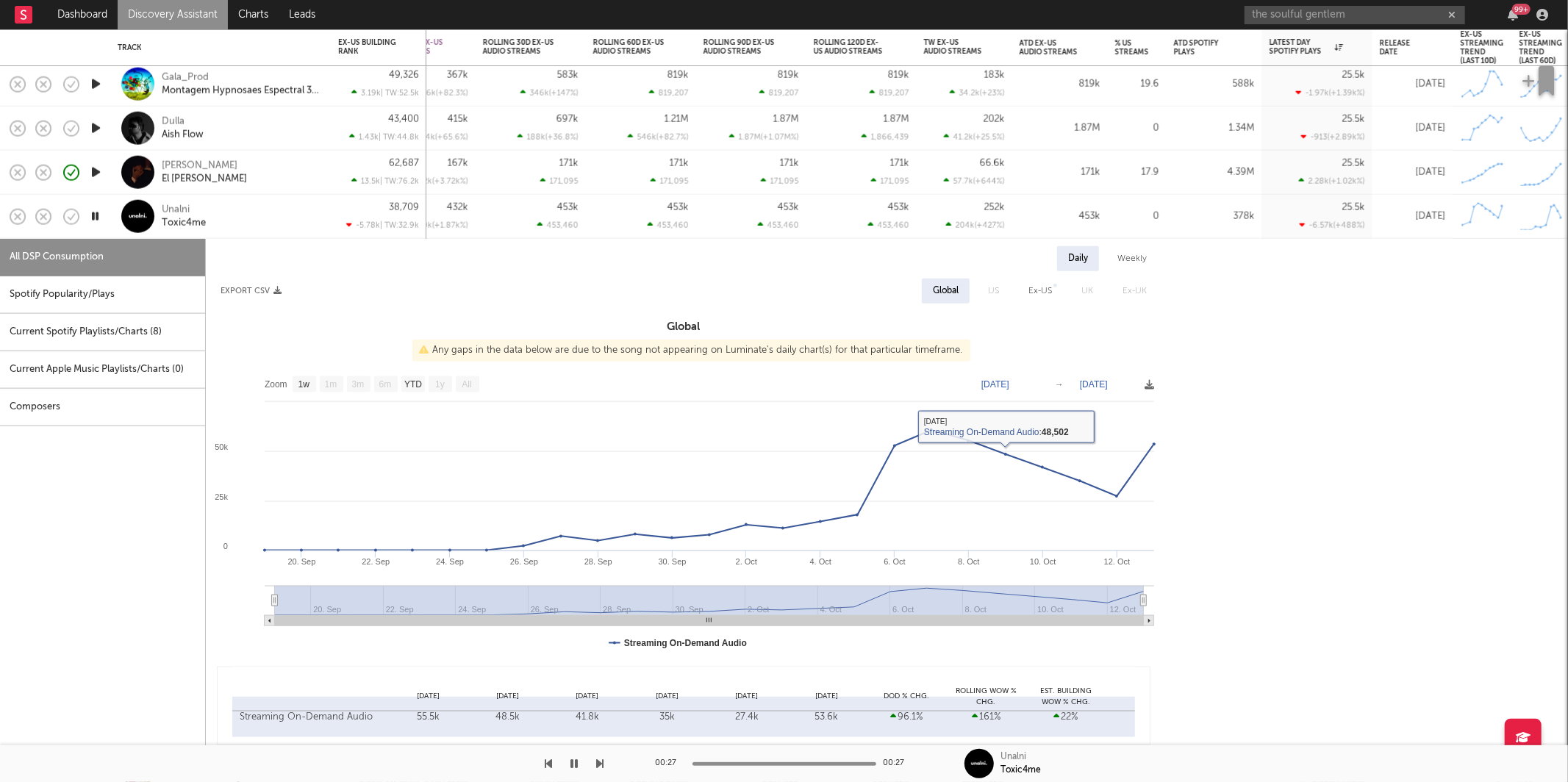
click at [108, 291] on div "Spotify Popularity/Plays" at bounding box center [102, 295] width 205 height 38
select select "1w"
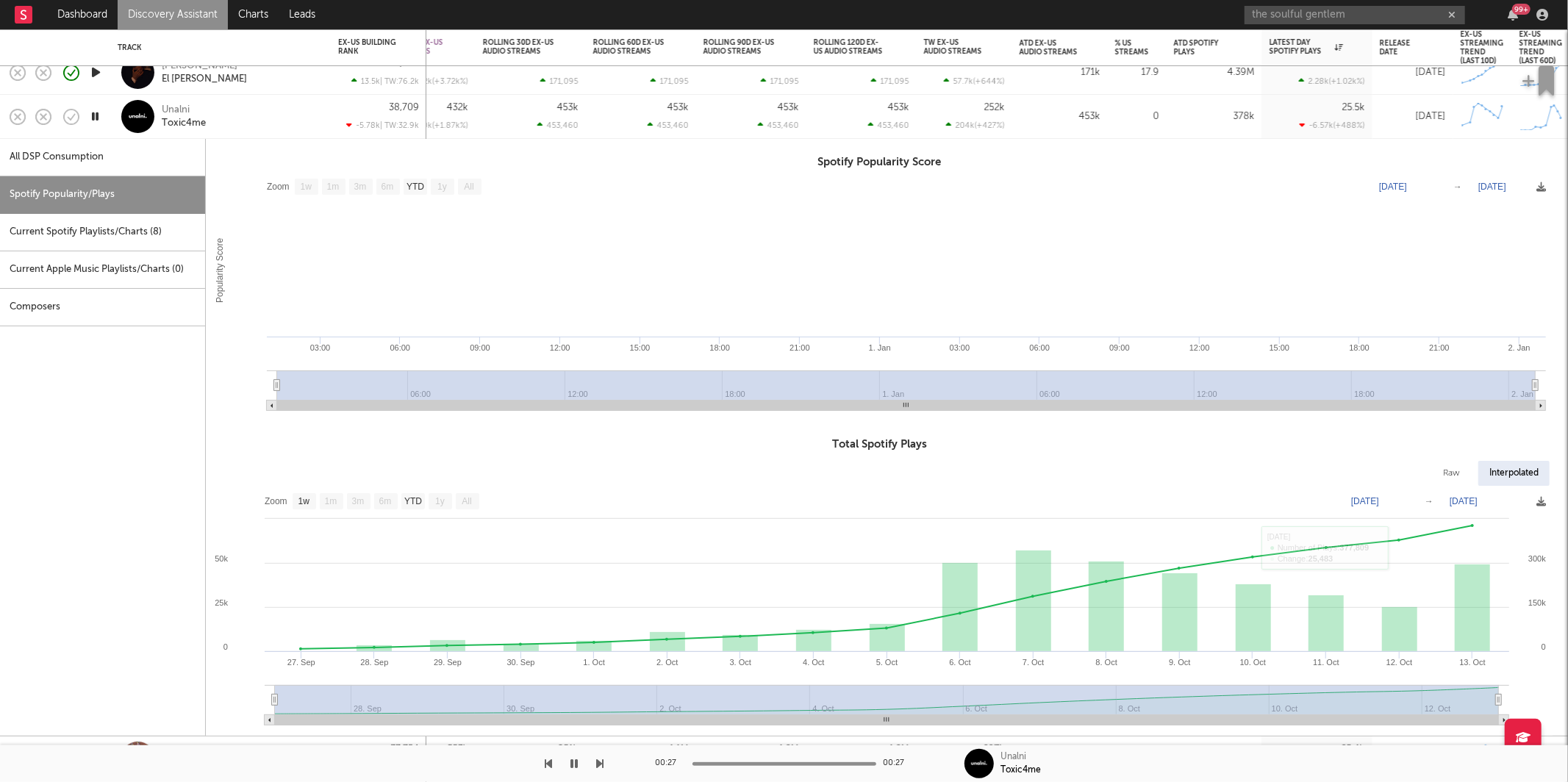
drag, startPoint x: 293, startPoint y: 136, endPoint x: 1023, endPoint y: 0, distance: 742.6
click at [292, 136] on div "Unalni Toxic4me" at bounding box center [220, 116] width 206 height 43
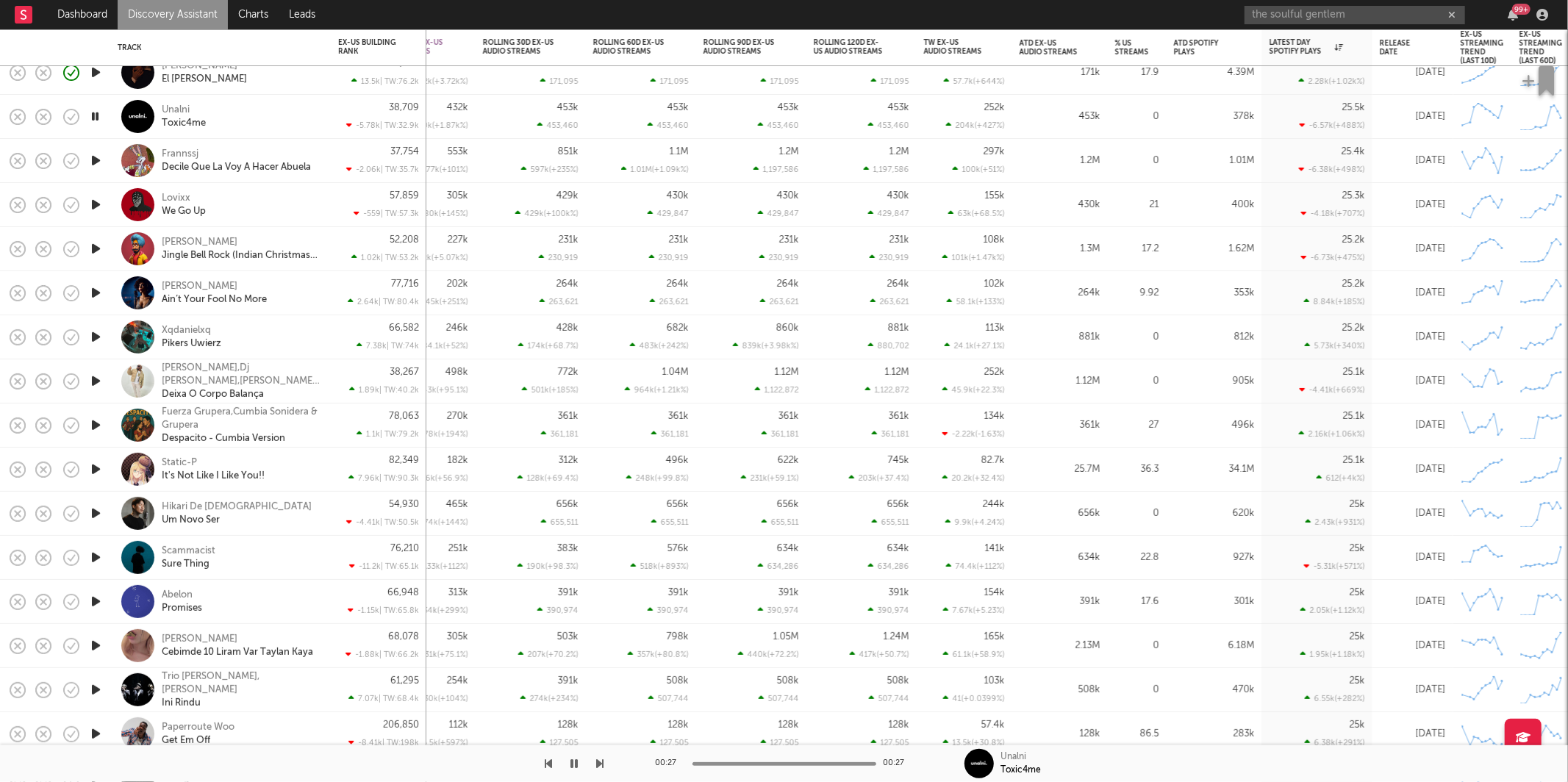
click at [599, 765] on icon "button" at bounding box center [601, 763] width 7 height 12
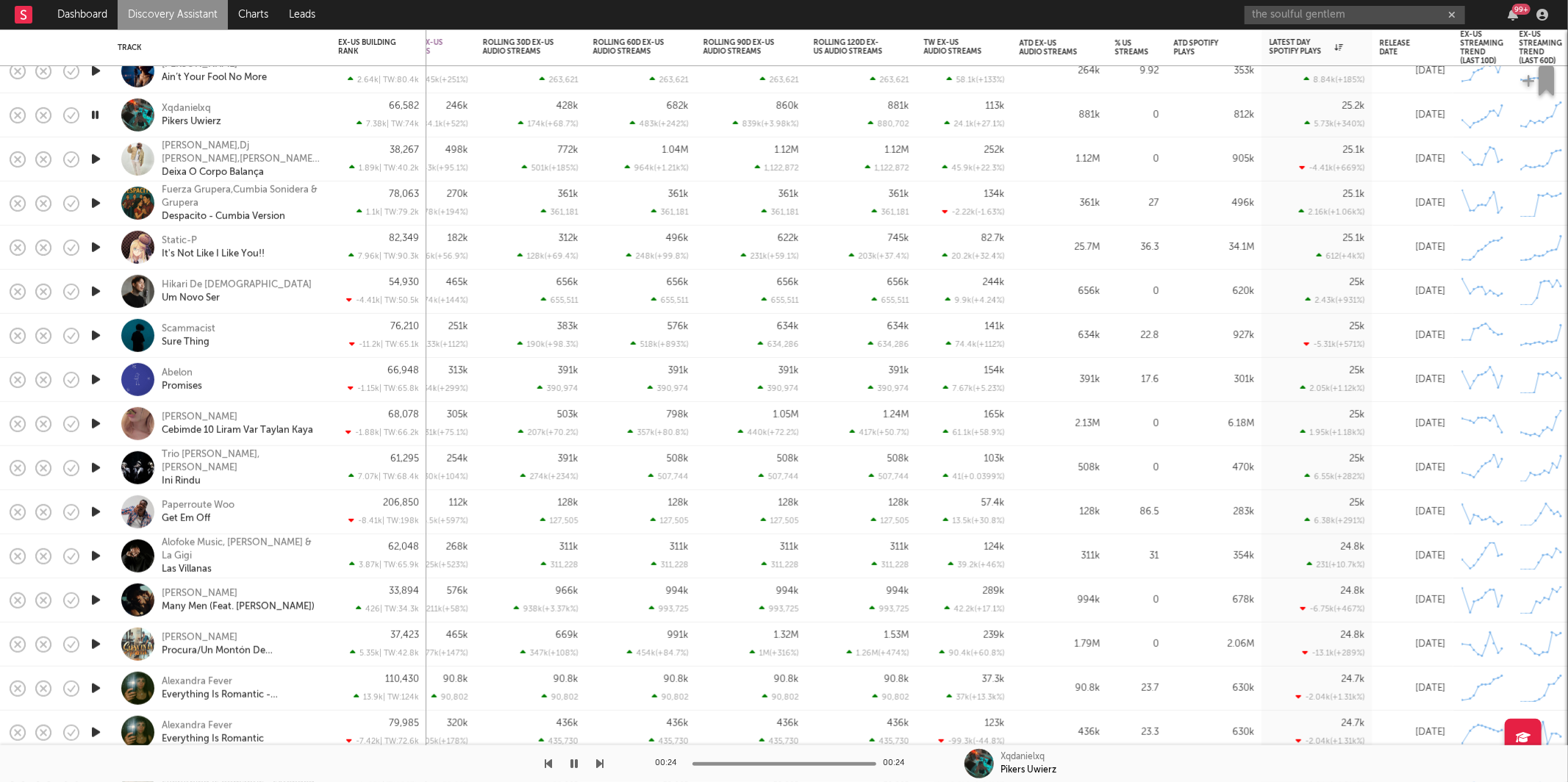
click at [603, 761] on icon "button" at bounding box center [601, 763] width 7 height 12
click at [303, 283] on div "Hikari De [DEMOGRAPHIC_DATA] Um Novo Ser" at bounding box center [240, 291] width 158 height 26
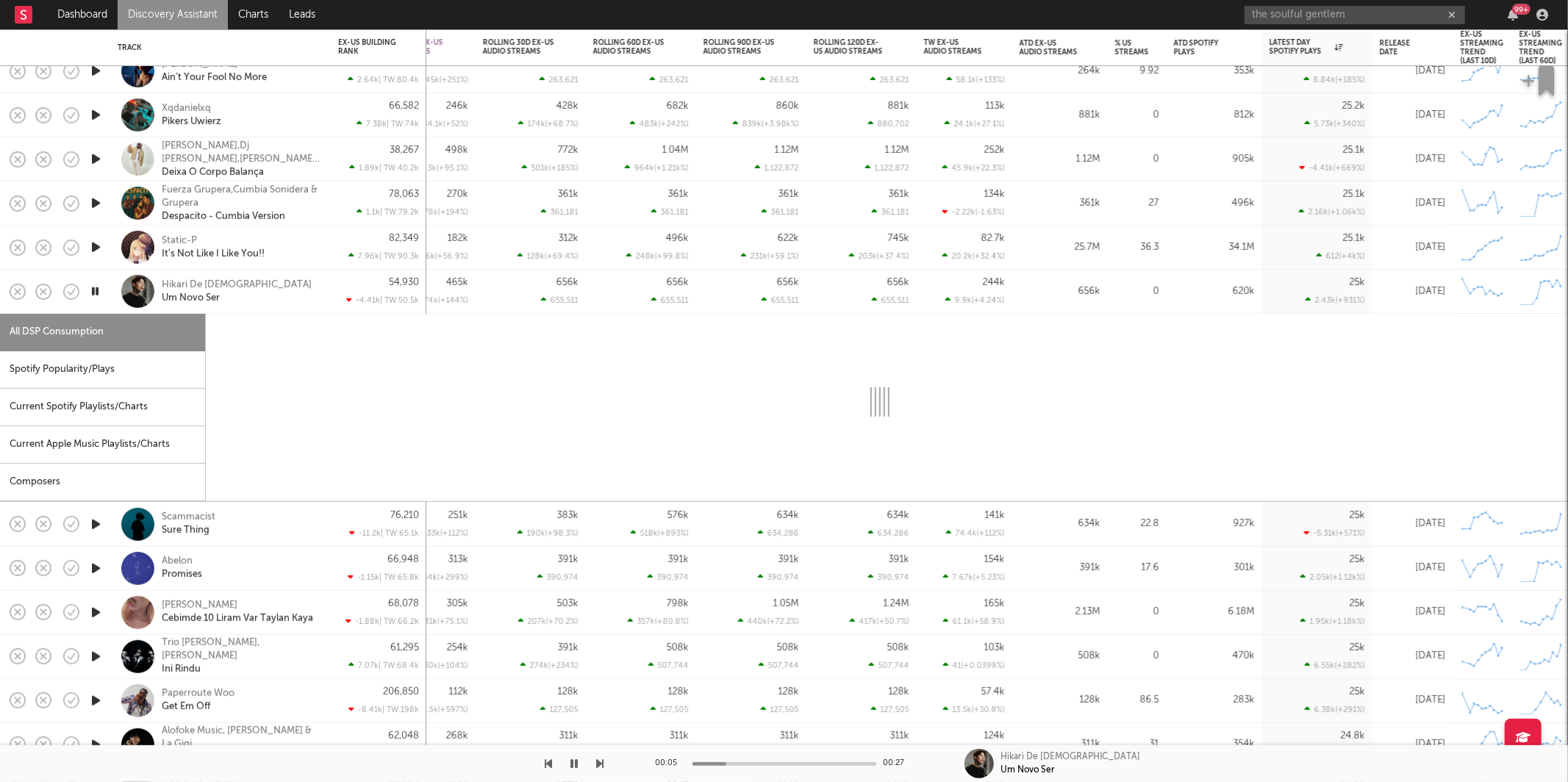
select select "1w"
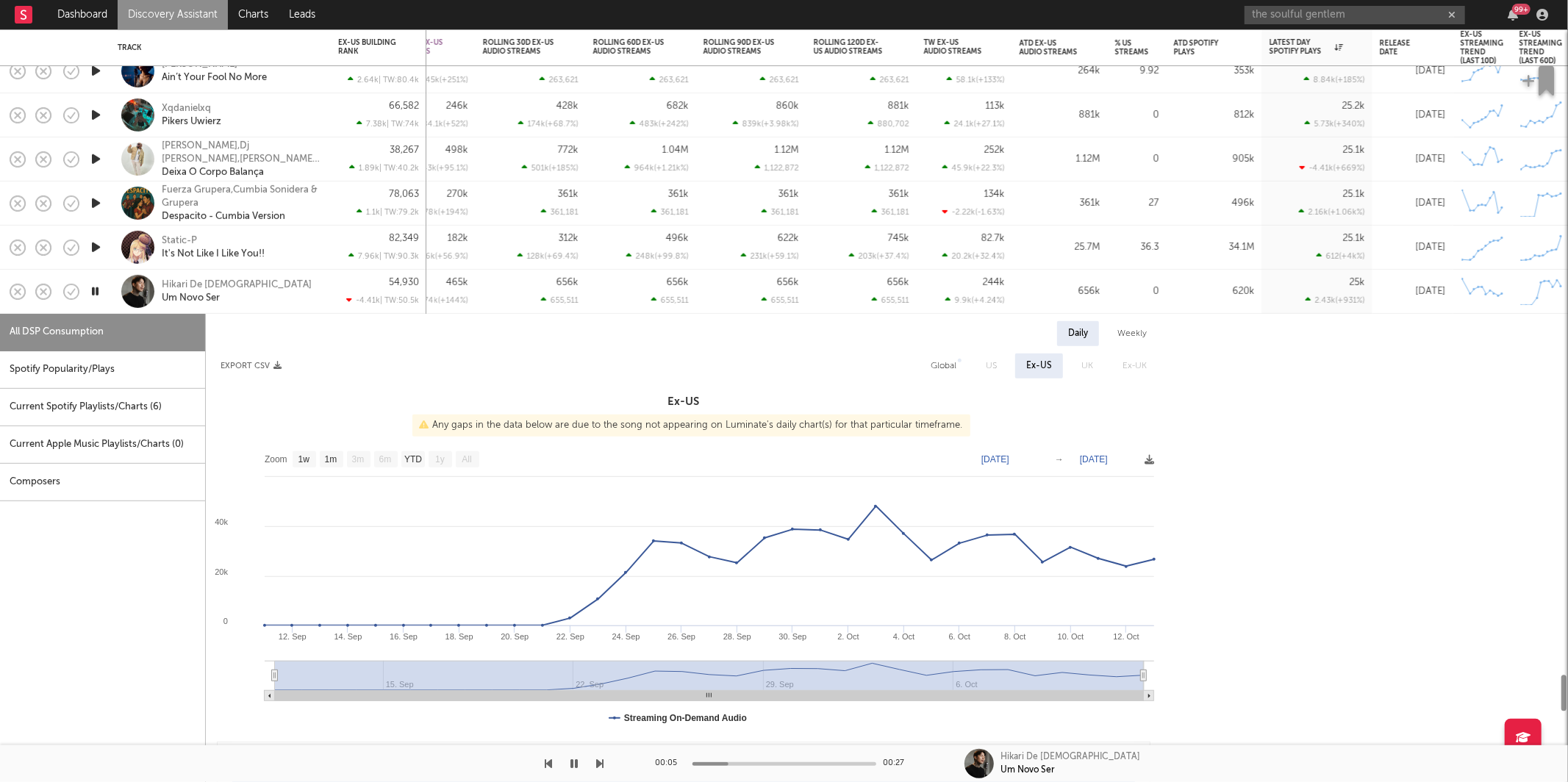
drag, startPoint x: 125, startPoint y: 373, endPoint x: 173, endPoint y: 362, distance: 49.2
click at [125, 373] on div "Spotify Popularity/Plays" at bounding box center [102, 370] width 205 height 38
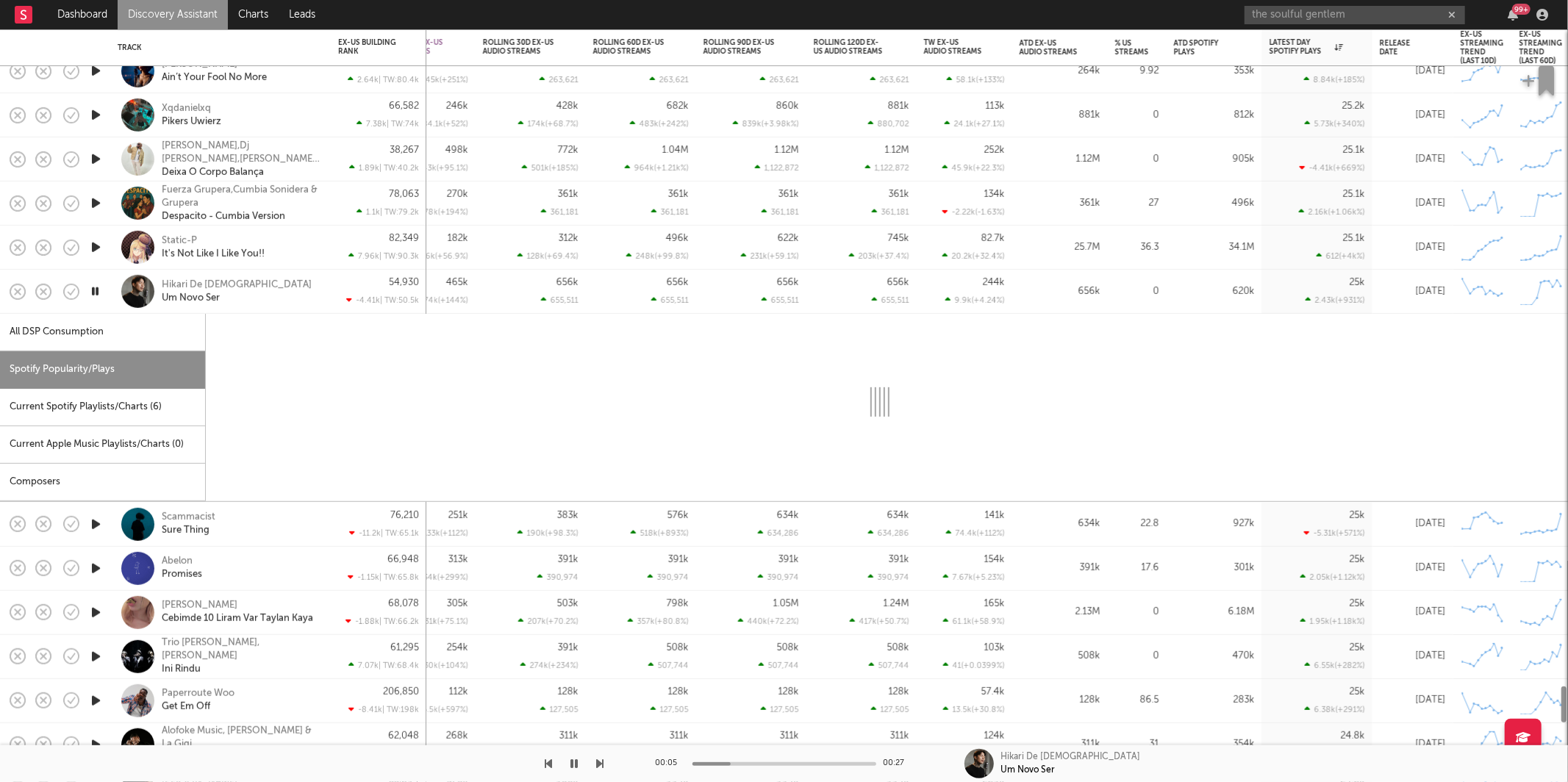
select select "1w"
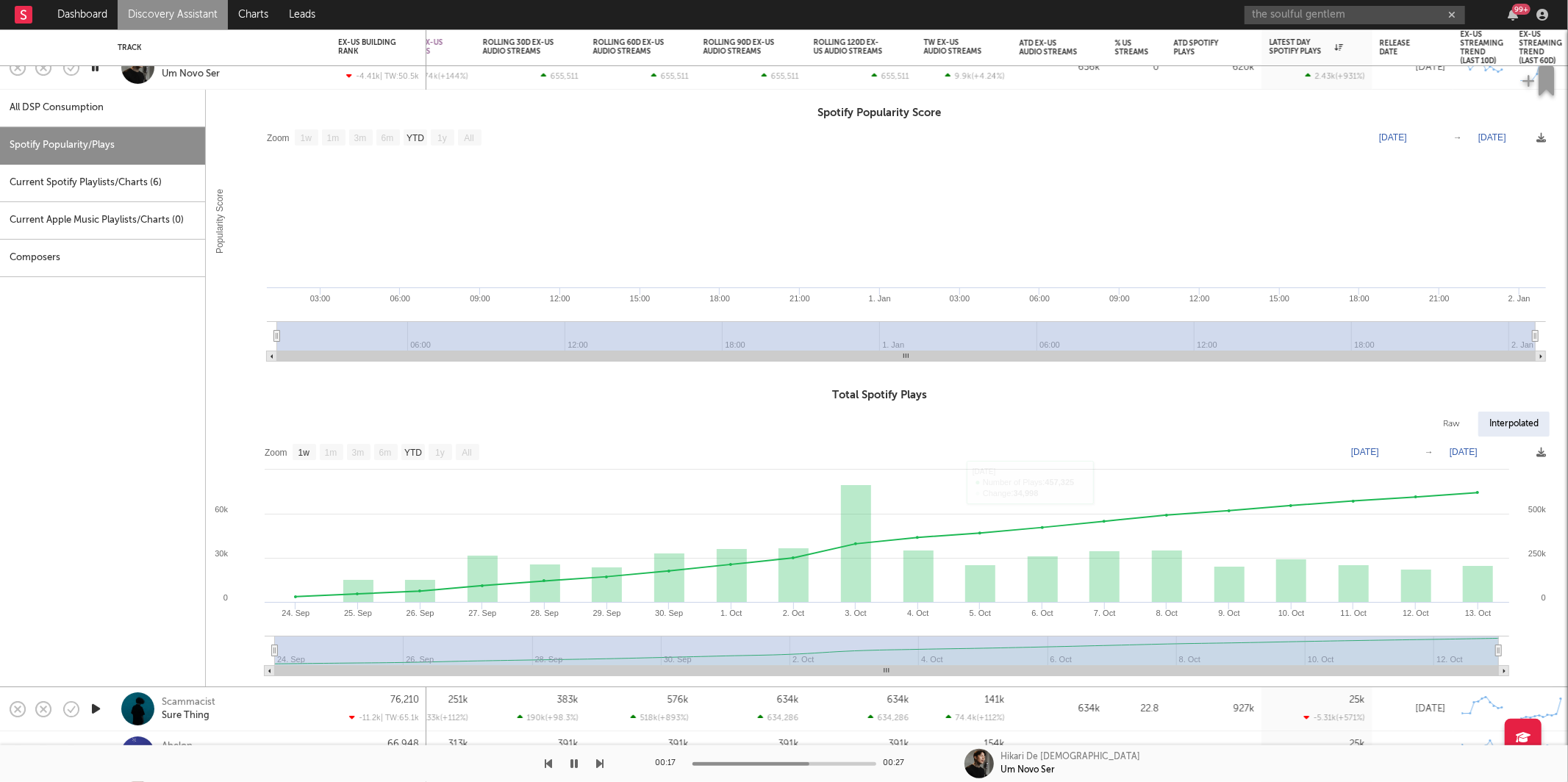
click at [248, 77] on div "Hikari De [DEMOGRAPHIC_DATA] Um Novo Ser" at bounding box center [240, 67] width 158 height 26
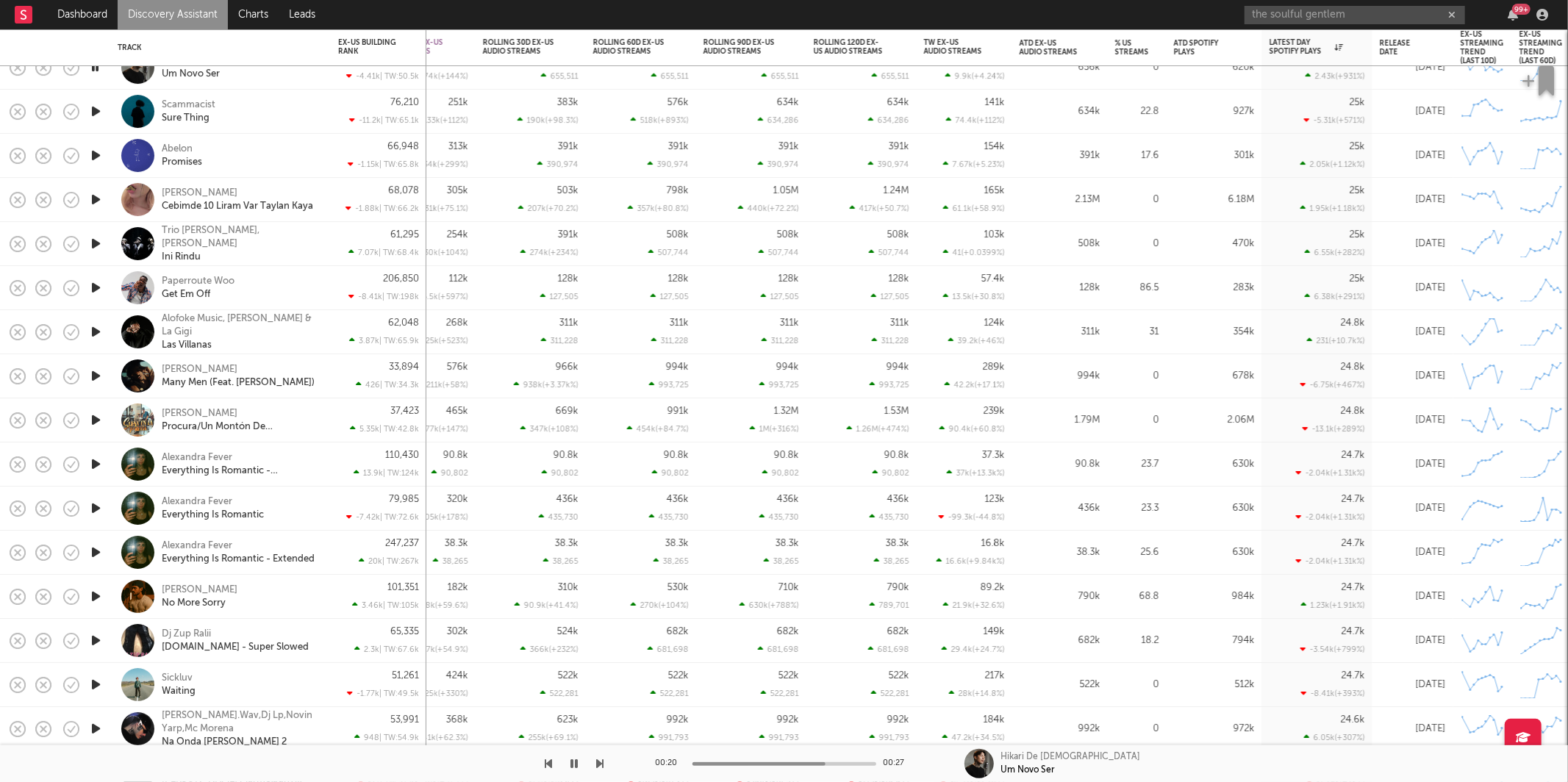
click at [90, 110] on icon "button" at bounding box center [96, 111] width 15 height 18
click at [275, 109] on div "Scammacist Sure Thing" at bounding box center [240, 111] width 158 height 26
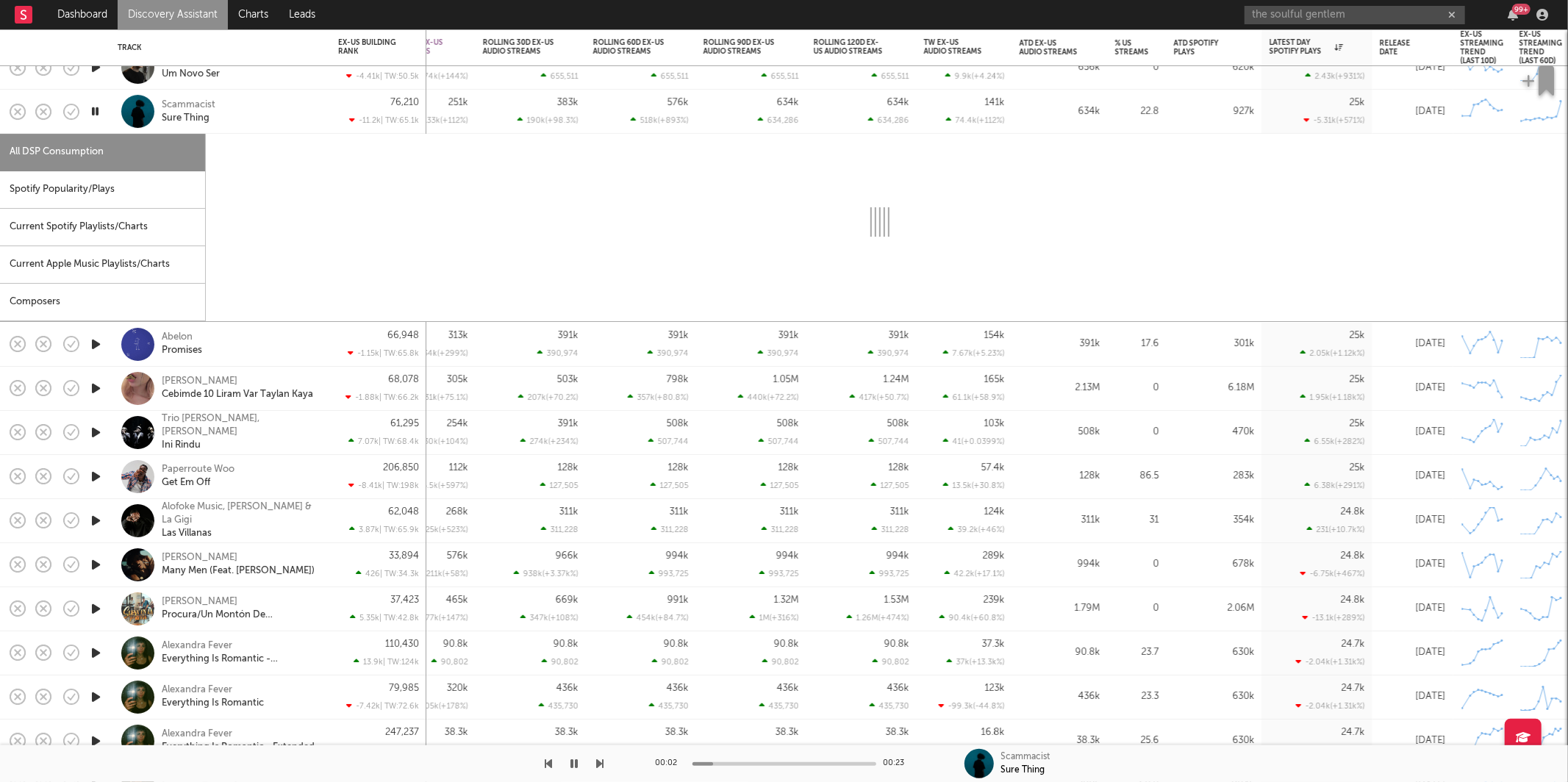
click at [152, 197] on div "Spotify Popularity/Plays" at bounding box center [102, 191] width 205 height 38
select select "1w"
select select "6m"
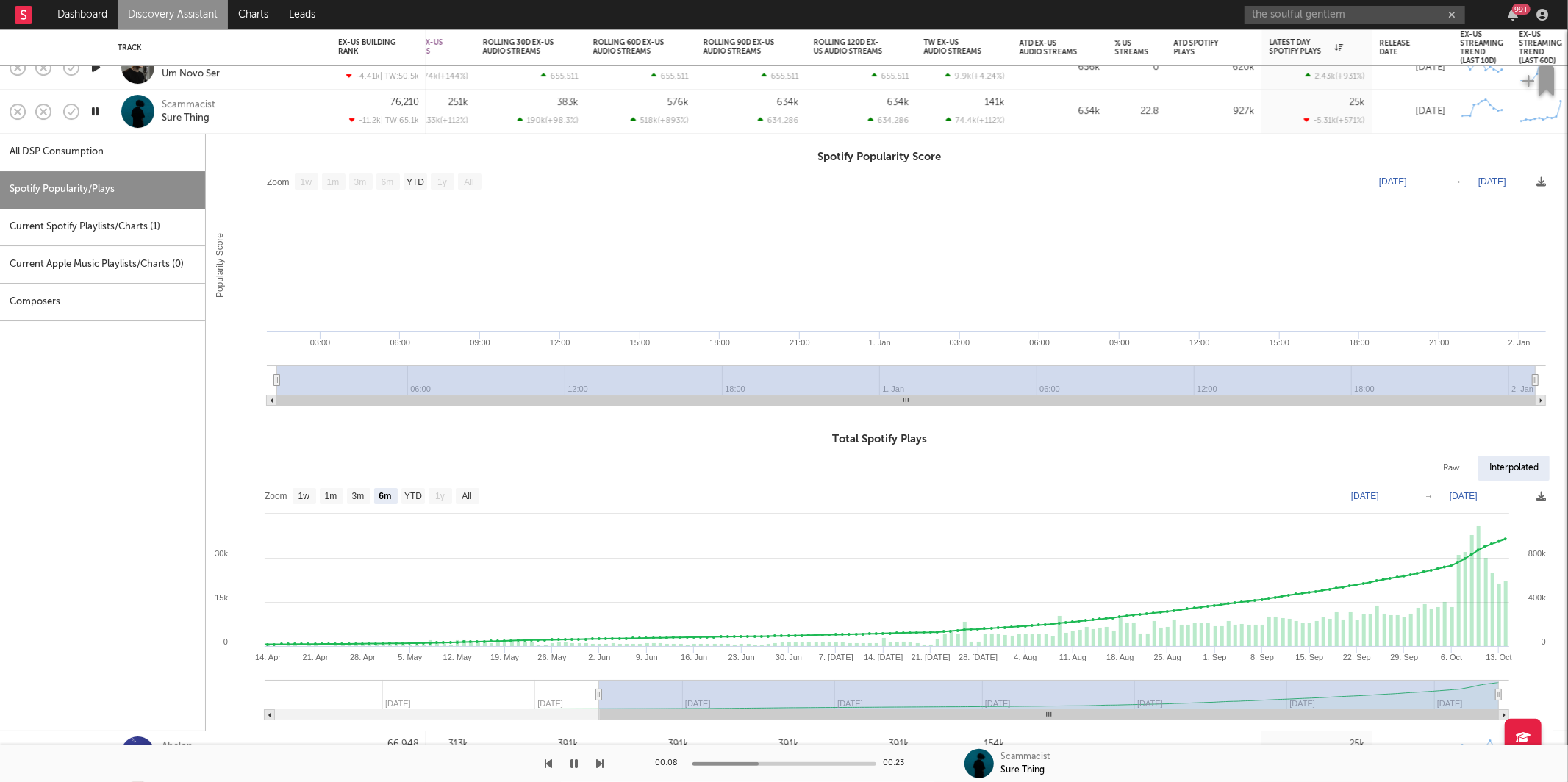
click at [235, 119] on div "Scammacist Sure Thing" at bounding box center [240, 111] width 158 height 26
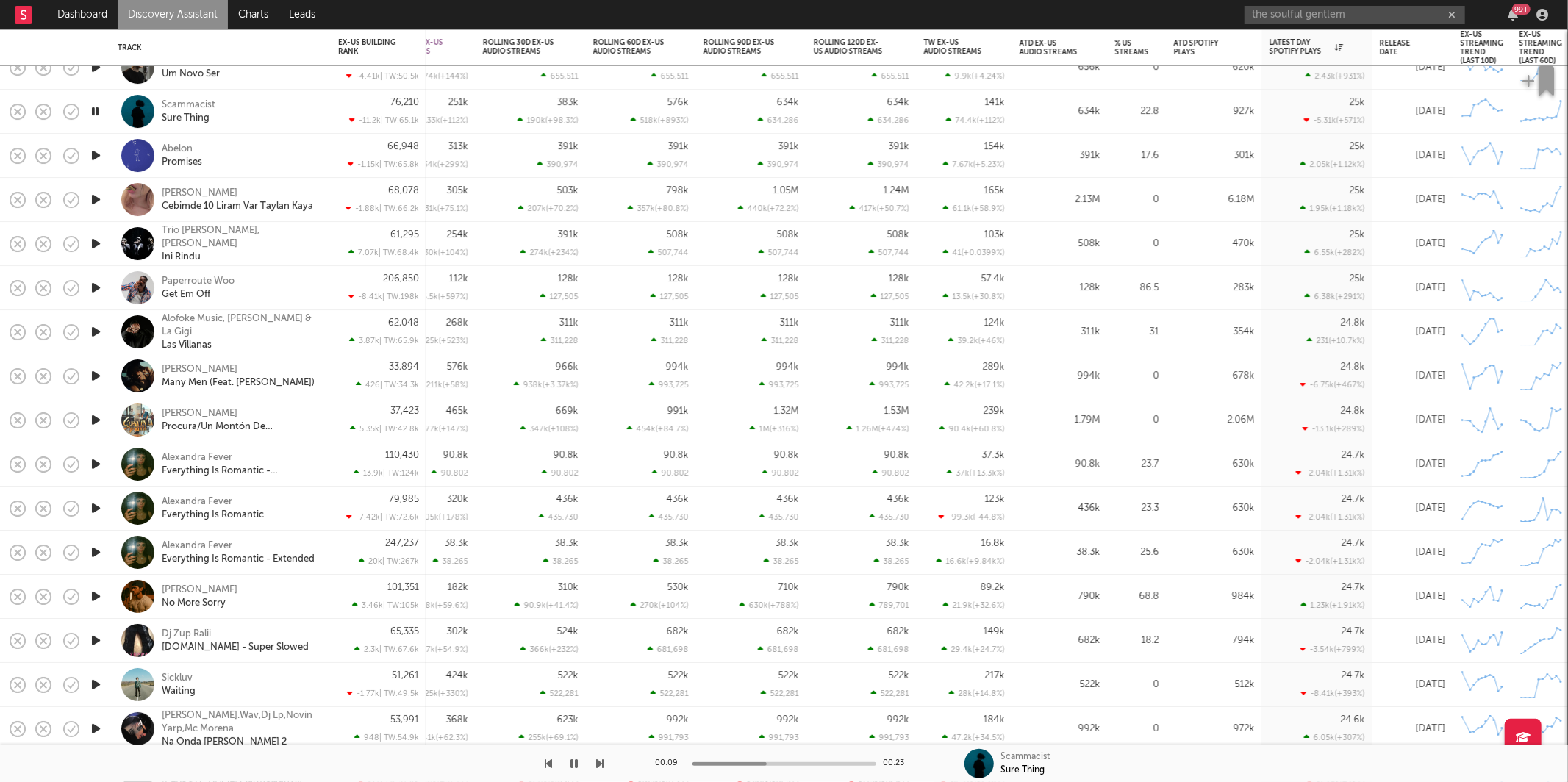
click at [96, 159] on icon "button" at bounding box center [96, 155] width 15 height 18
click at [595, 759] on div at bounding box center [302, 763] width 604 height 37
click at [601, 767] on icon "button" at bounding box center [601, 763] width 7 height 12
click at [601, 758] on icon "button" at bounding box center [601, 763] width 7 height 12
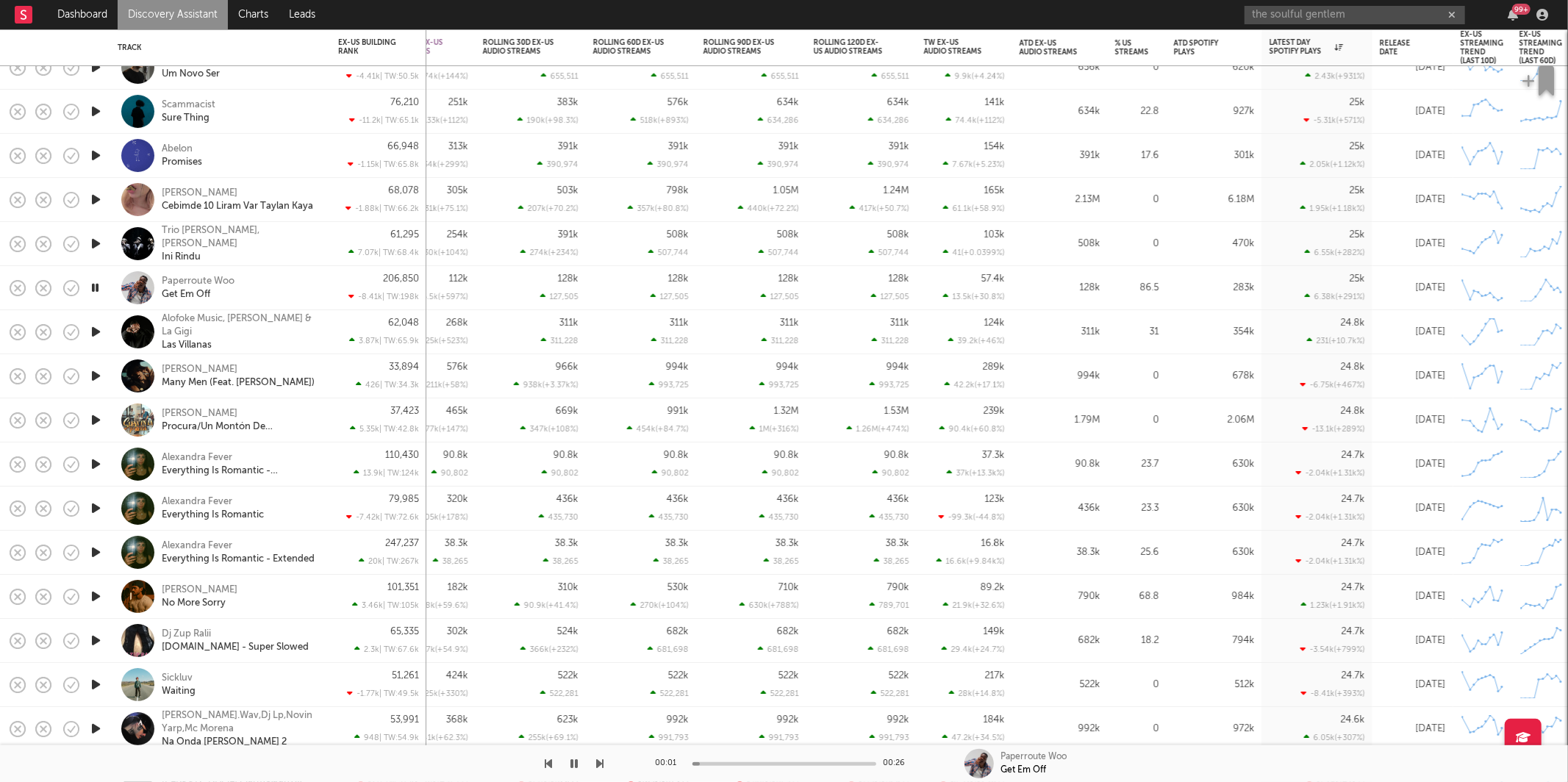
click at [550, 763] on icon "button" at bounding box center [549, 763] width 7 height 12
click at [296, 264] on div "Trio [PERSON_NAME], [PERSON_NAME] Febian Ini Rindu" at bounding box center [220, 244] width 206 height 43
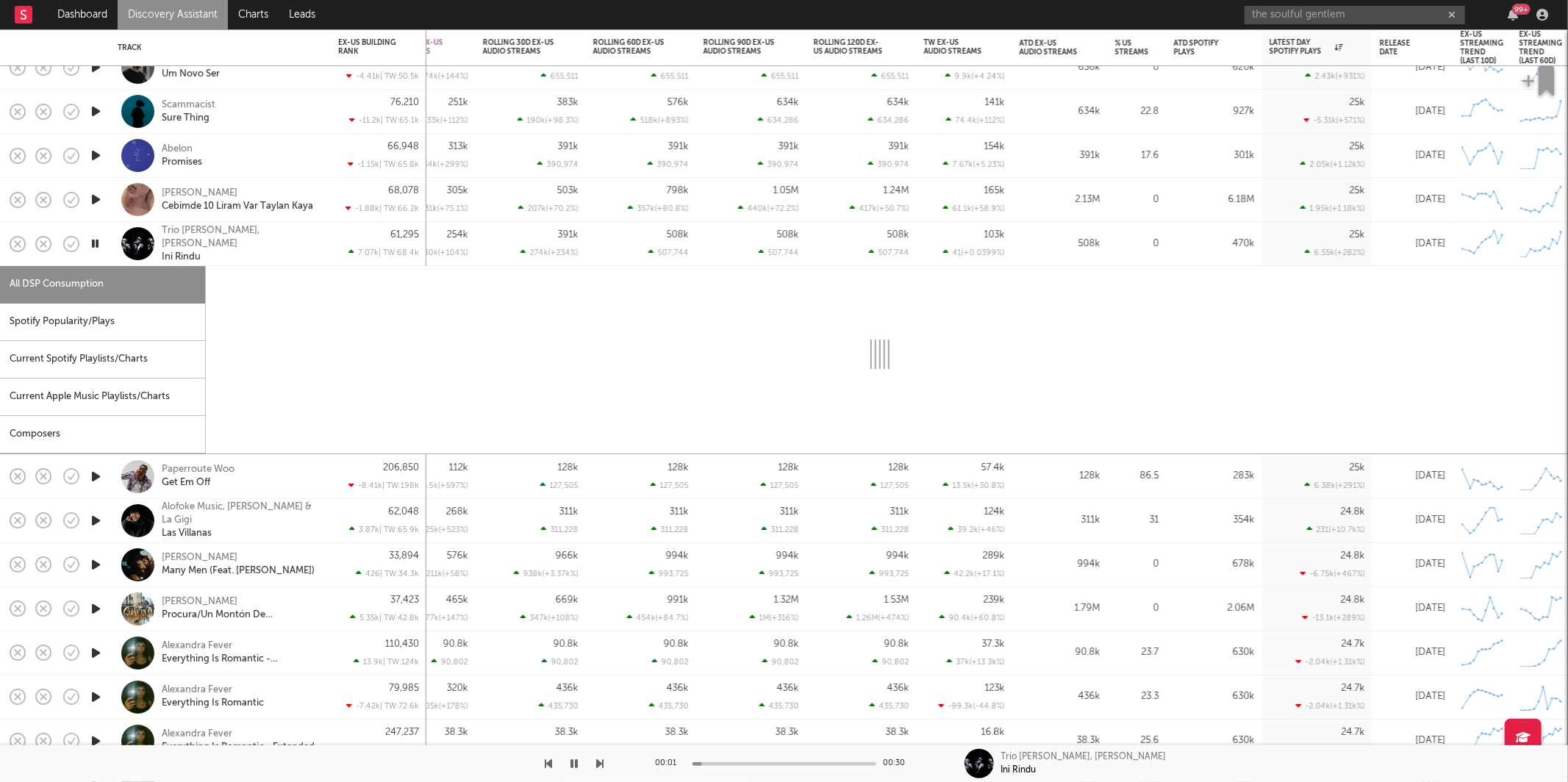
select select "1w"
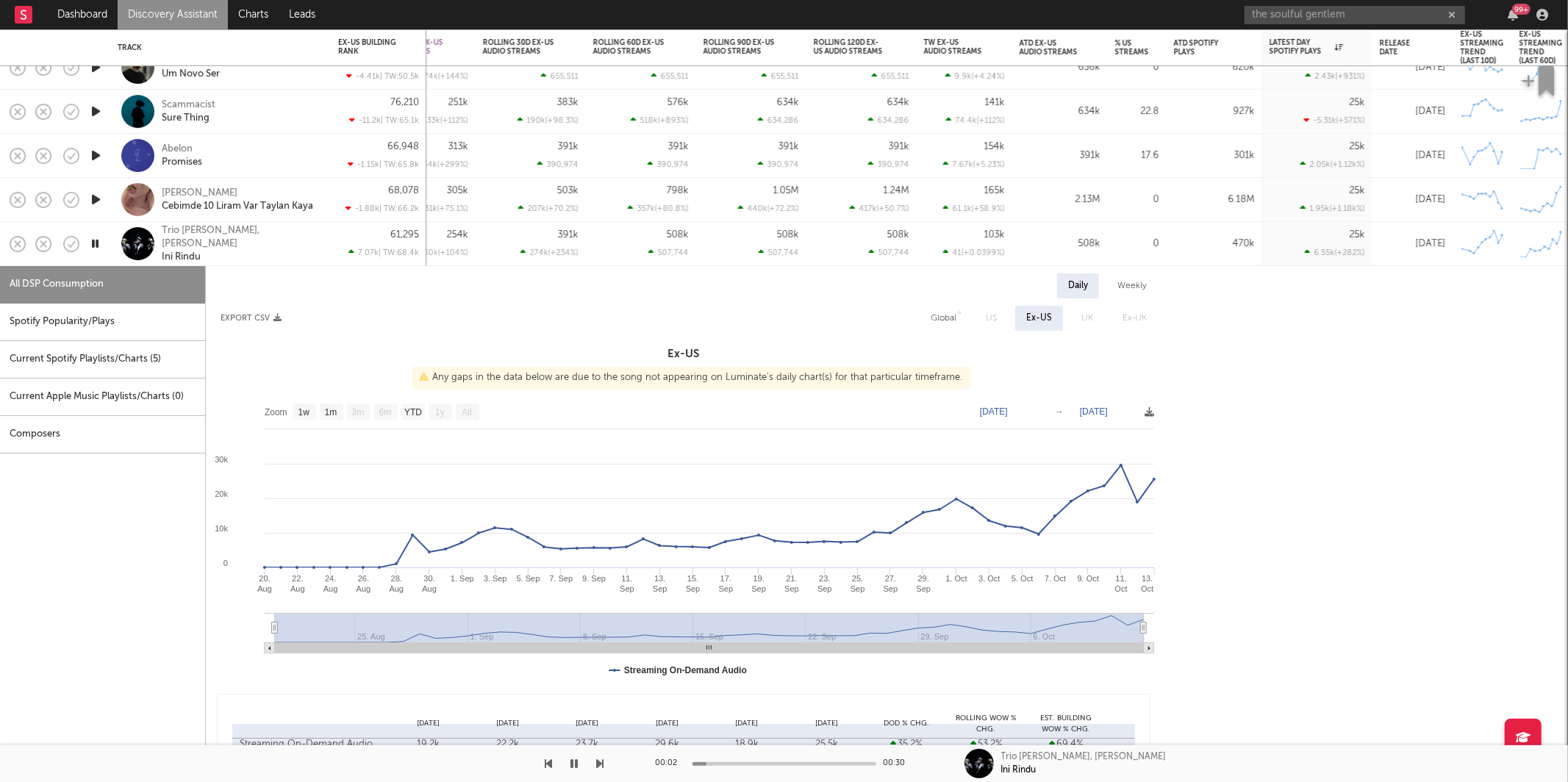
click at [157, 330] on div "Spotify Popularity/Plays" at bounding box center [102, 322] width 205 height 38
select select "1w"
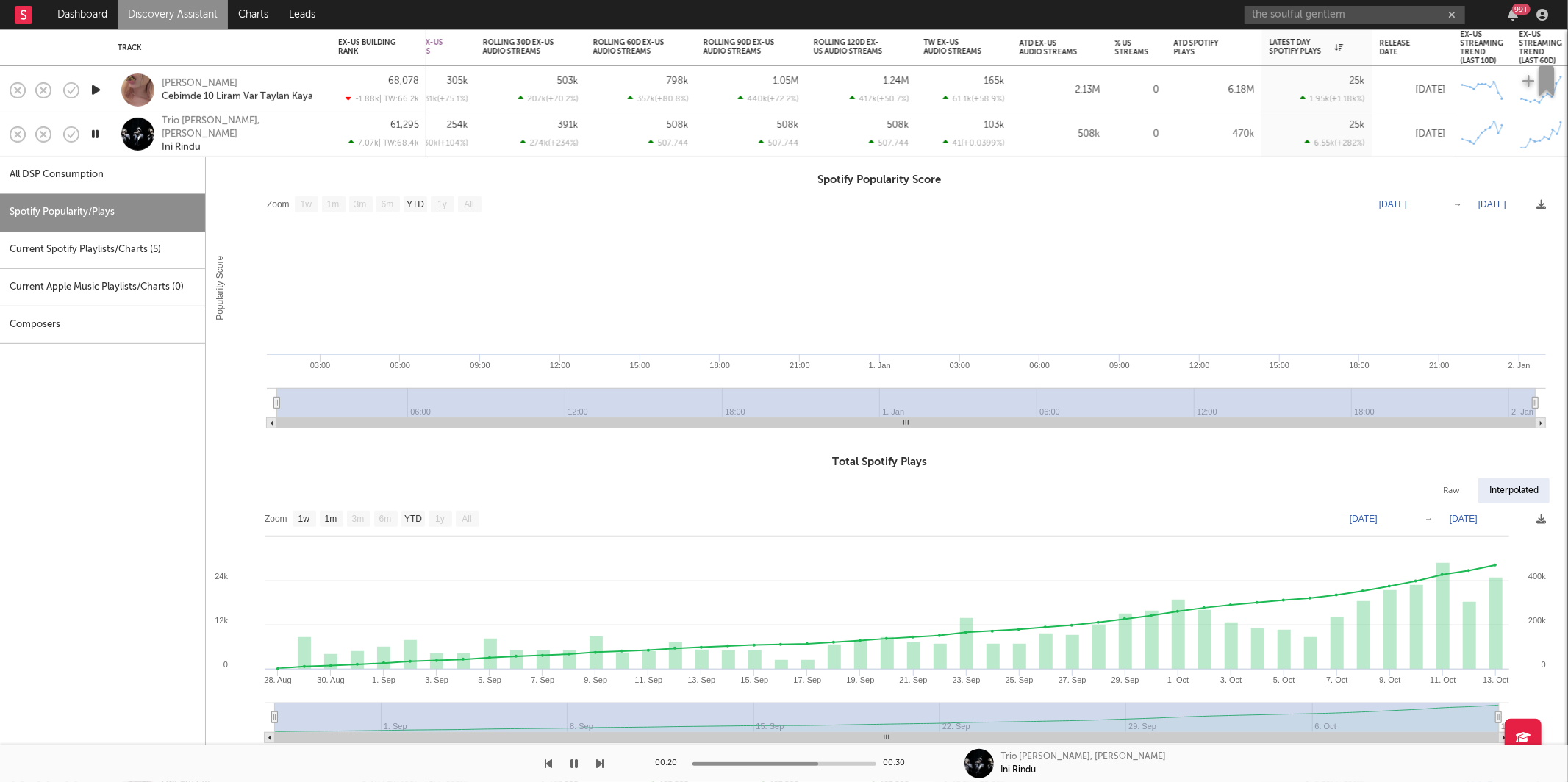
click at [303, 131] on div "Trio [PERSON_NAME], [PERSON_NAME] Febian Ini Rindu" at bounding box center [240, 134] width 158 height 40
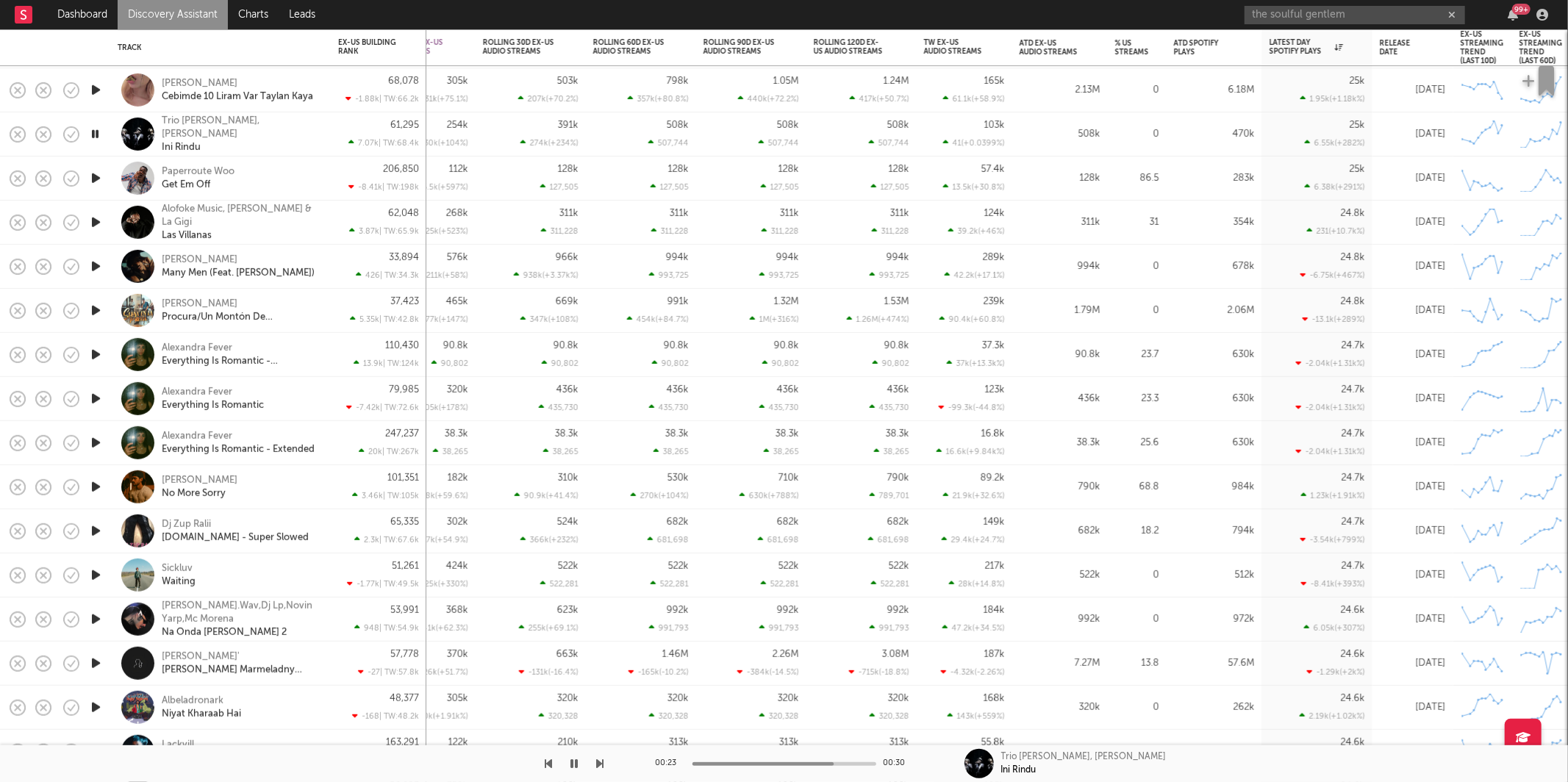
click at [572, 762] on icon "button" at bounding box center [575, 763] width 7 height 12
click at [569, 761] on button "button" at bounding box center [574, 763] width 14 height 37
click at [599, 759] on icon "button" at bounding box center [601, 763] width 7 height 12
click at [597, 765] on icon "button" at bounding box center [601, 763] width 7 height 12
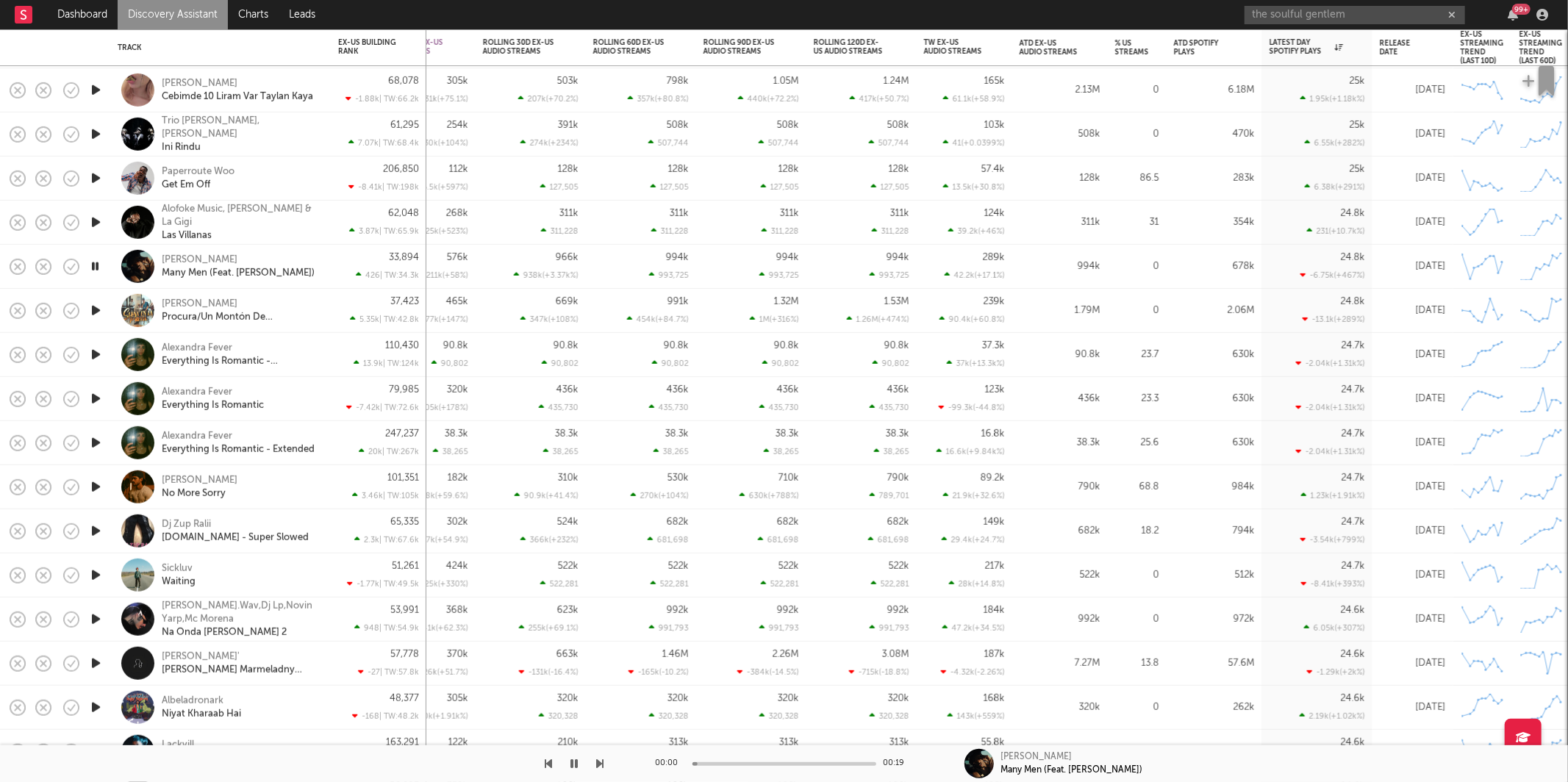
click at [597, 765] on icon "button" at bounding box center [601, 763] width 7 height 12
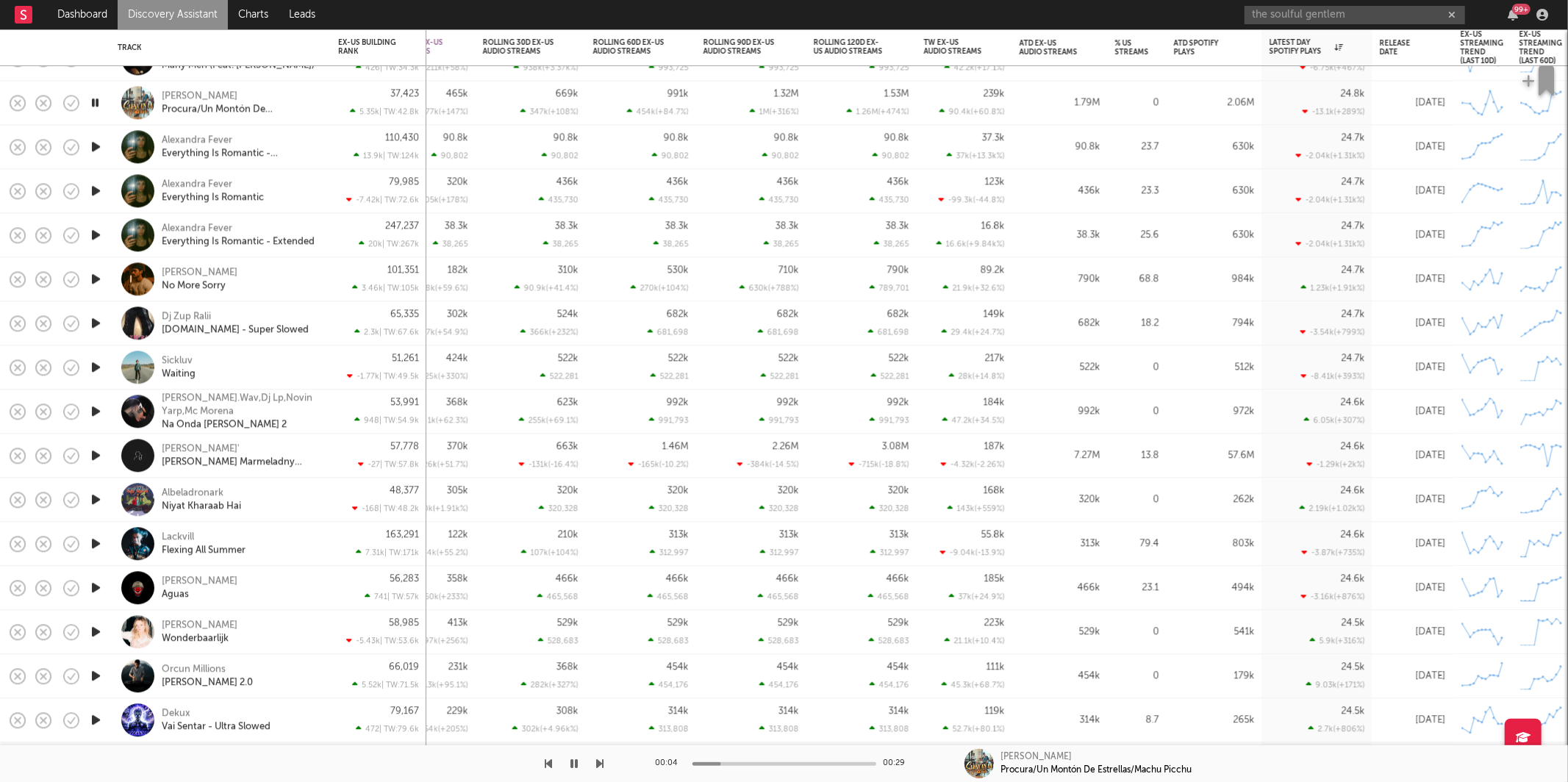
click at [599, 765] on icon "button" at bounding box center [601, 763] width 7 height 12
click at [599, 764] on icon "button" at bounding box center [601, 763] width 7 height 12
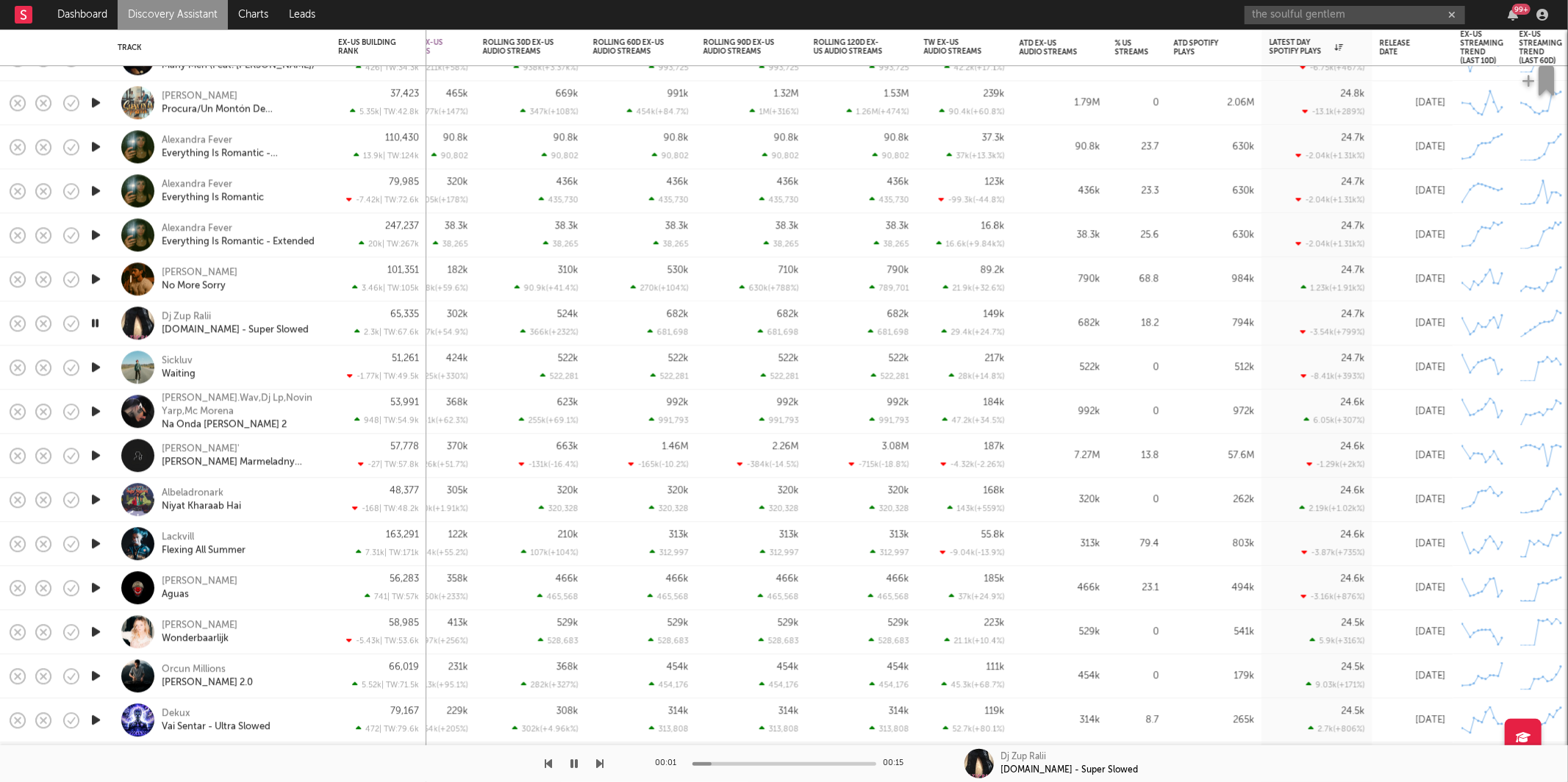
click at [599, 764] on icon "button" at bounding box center [601, 763] width 7 height 12
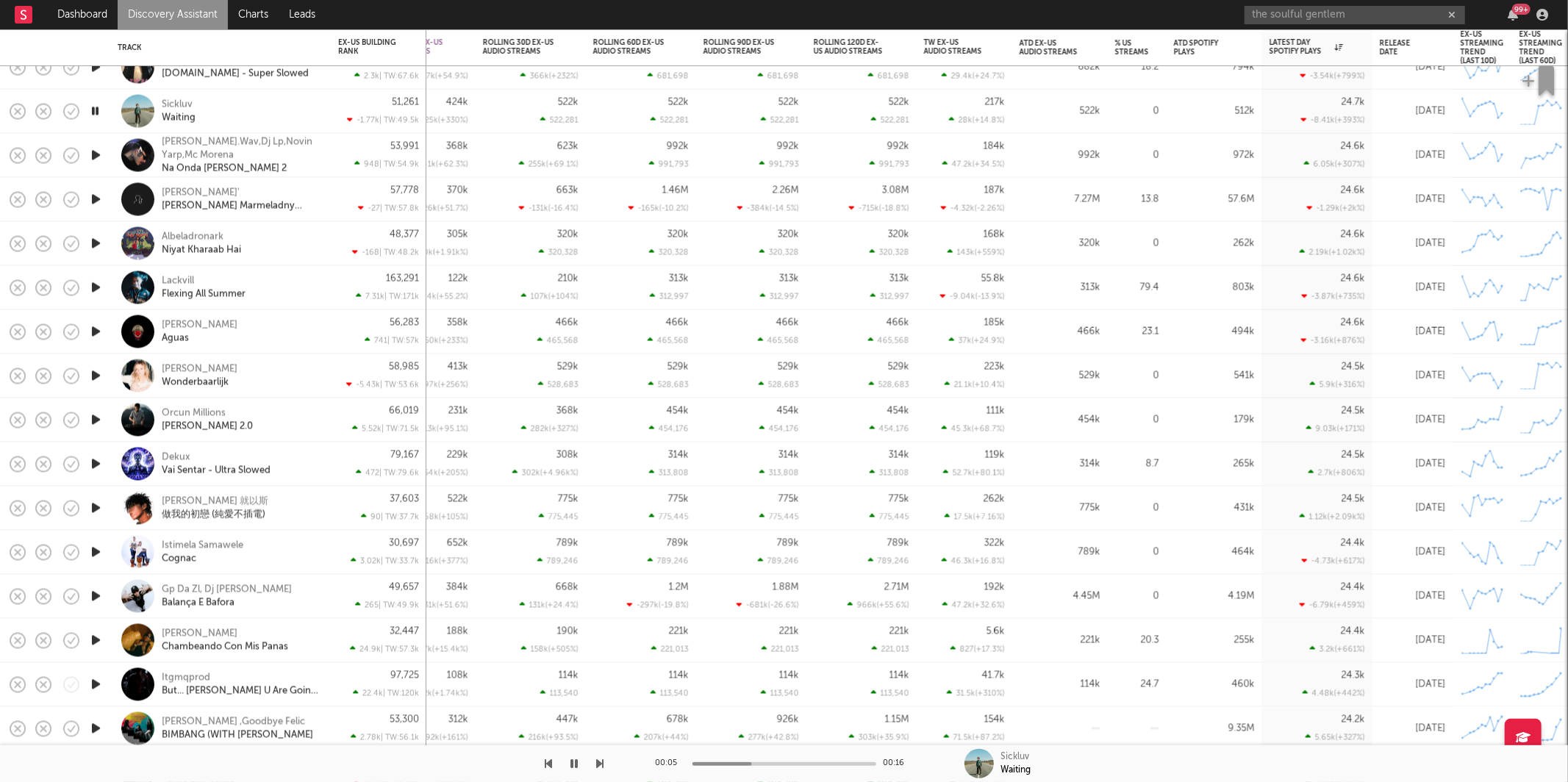
click at [600, 767] on icon "button" at bounding box center [601, 763] width 7 height 12
click at [598, 764] on icon "button" at bounding box center [601, 763] width 7 height 12
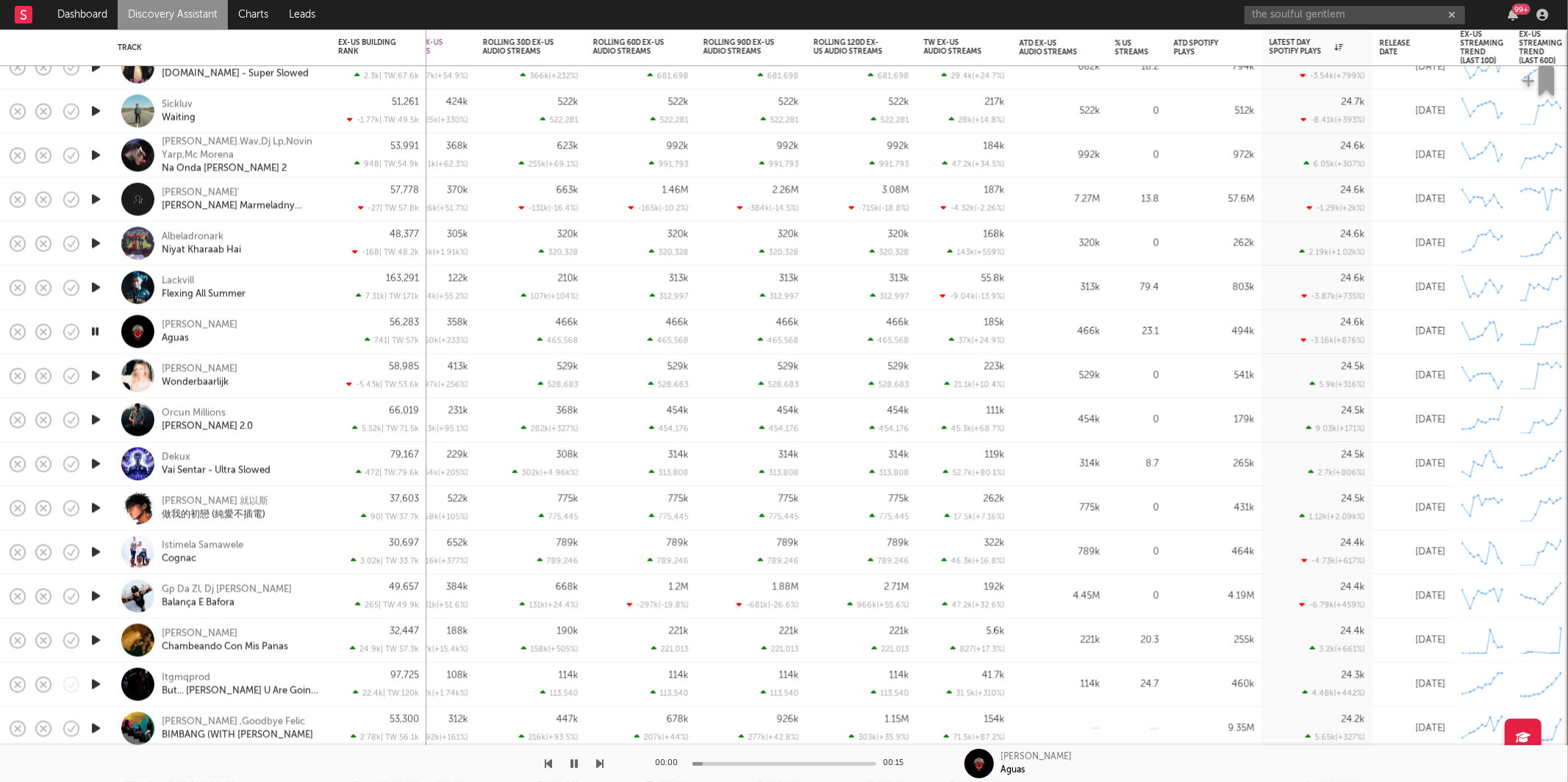
click at [598, 764] on icon "button" at bounding box center [601, 763] width 7 height 12
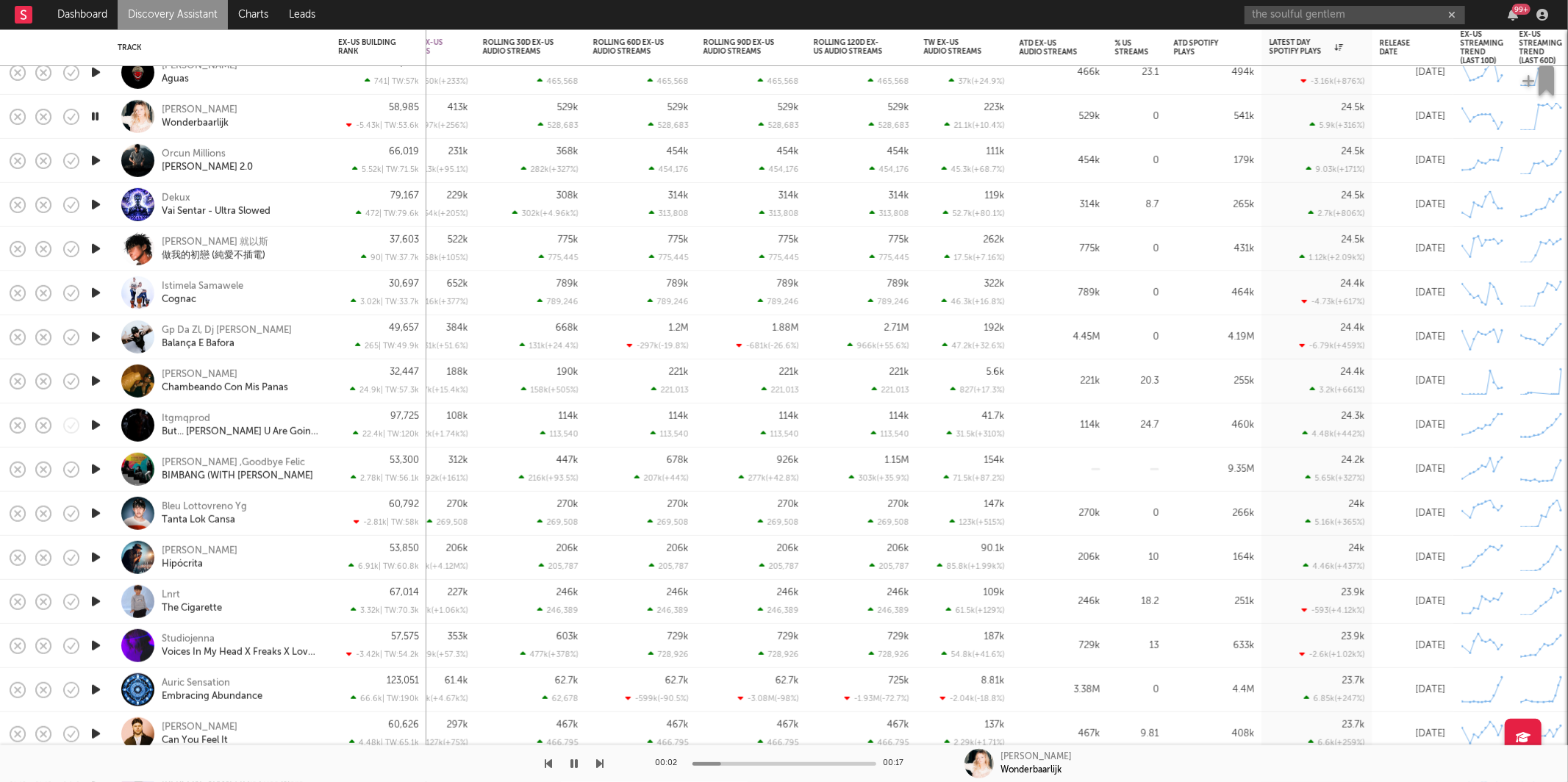
click at [601, 762] on icon "button" at bounding box center [601, 763] width 7 height 12
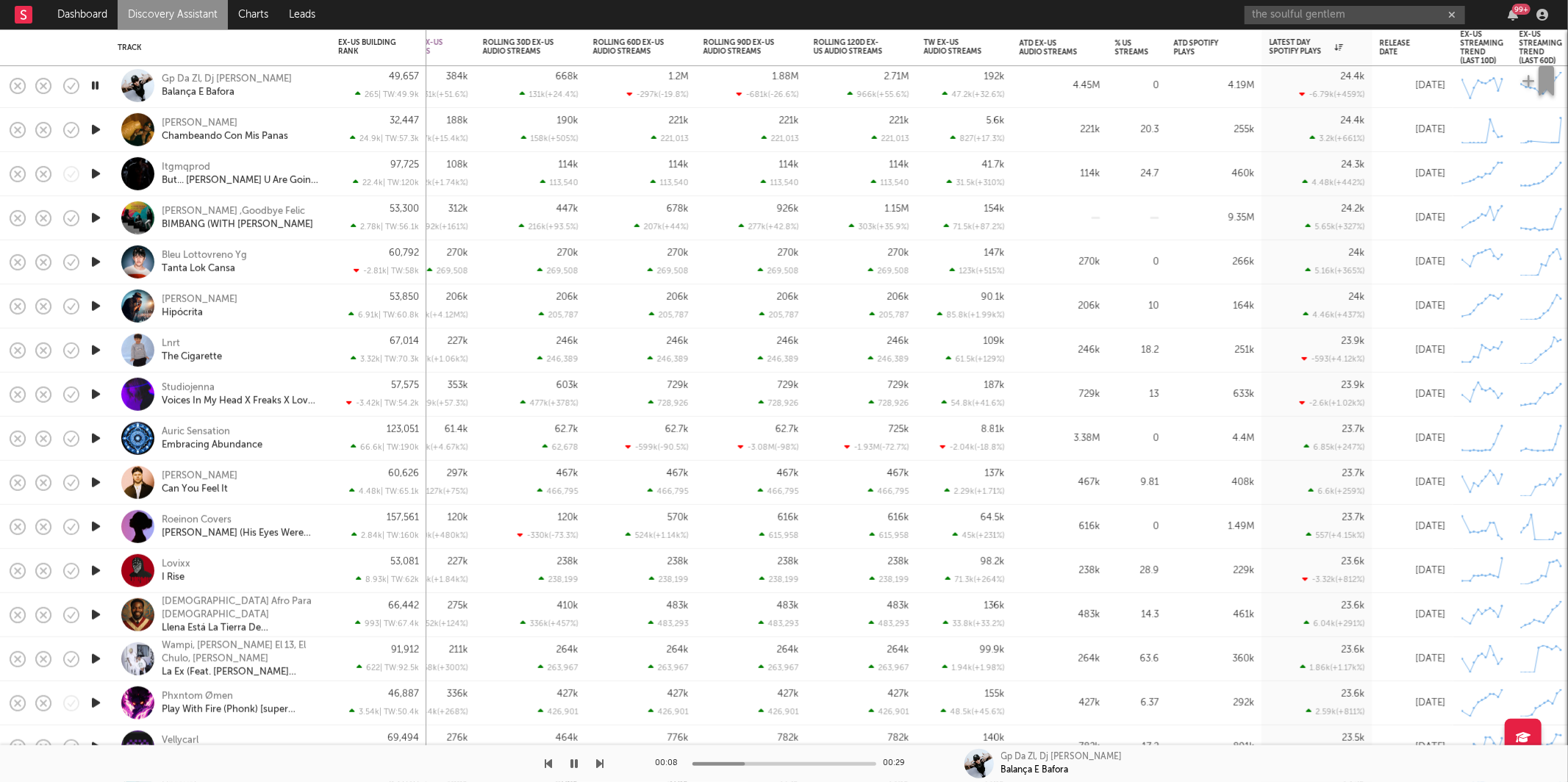
click at [598, 759] on icon "button" at bounding box center [601, 763] width 7 height 12
click at [603, 765] on icon "button" at bounding box center [601, 763] width 7 height 12
drag, startPoint x: 575, startPoint y: 764, endPoint x: 587, endPoint y: 757, distance: 13.9
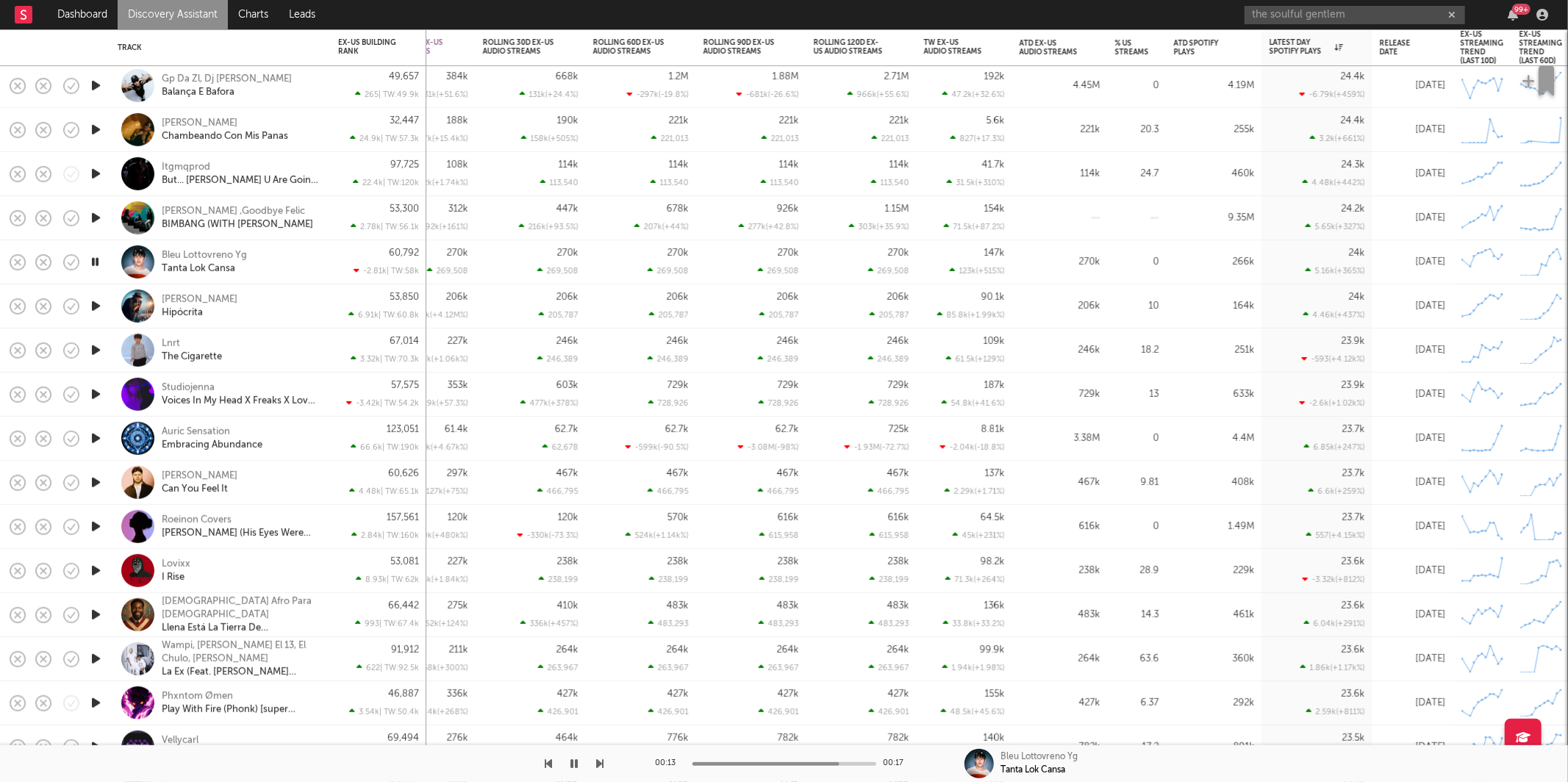
click at [575, 764] on icon "button" at bounding box center [575, 763] width 7 height 12
click at [571, 761] on icon "button" at bounding box center [575, 763] width 9 height 12
click at [601, 767] on icon "button" at bounding box center [601, 763] width 7 height 12
click at [603, 758] on icon "button" at bounding box center [601, 763] width 7 height 12
click at [603, 760] on div "00:29 00:29 Lnrt The Cigarette" at bounding box center [784, 763] width 1568 height 37
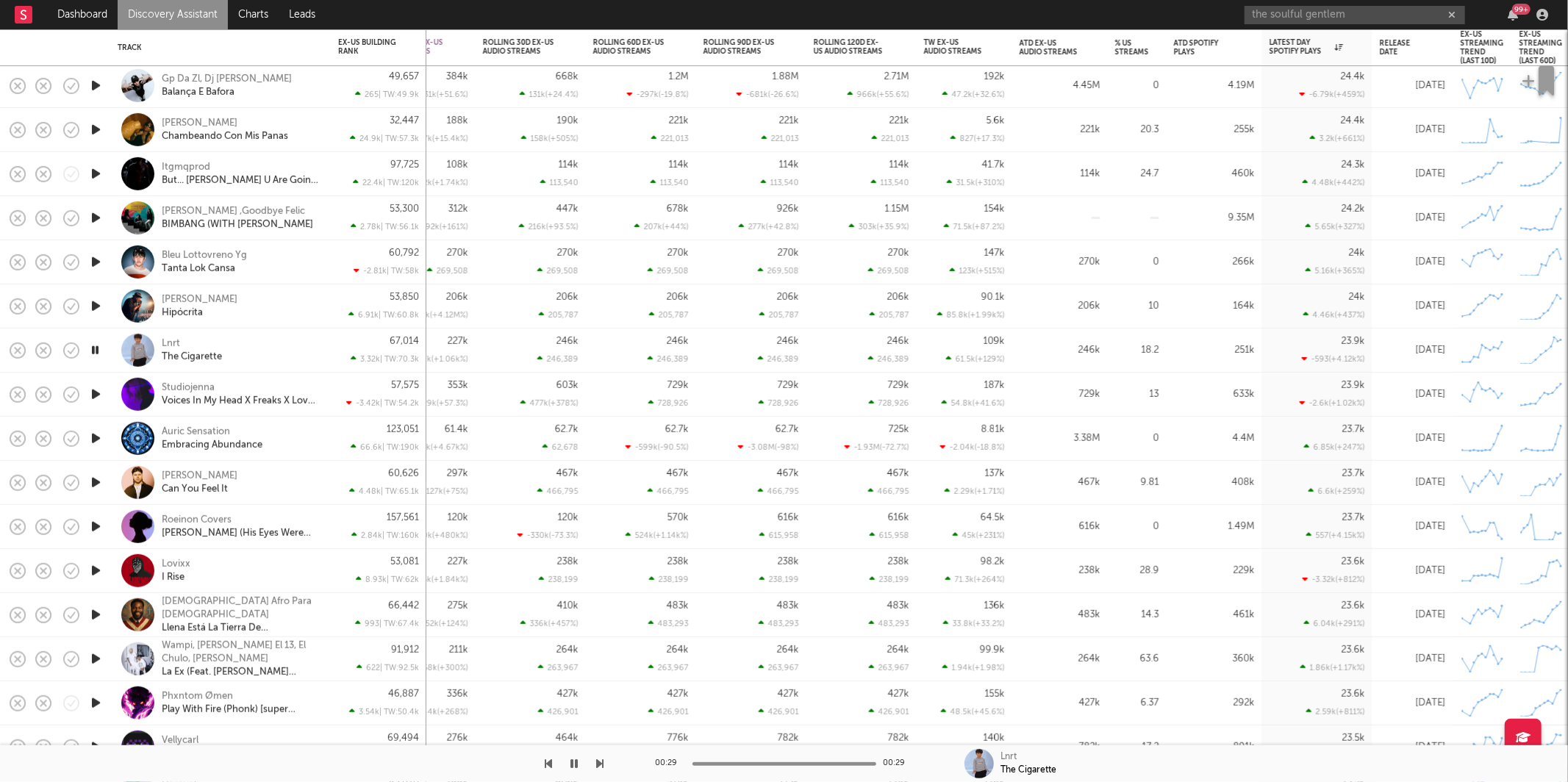
click at [599, 762] on icon "button" at bounding box center [601, 763] width 7 height 12
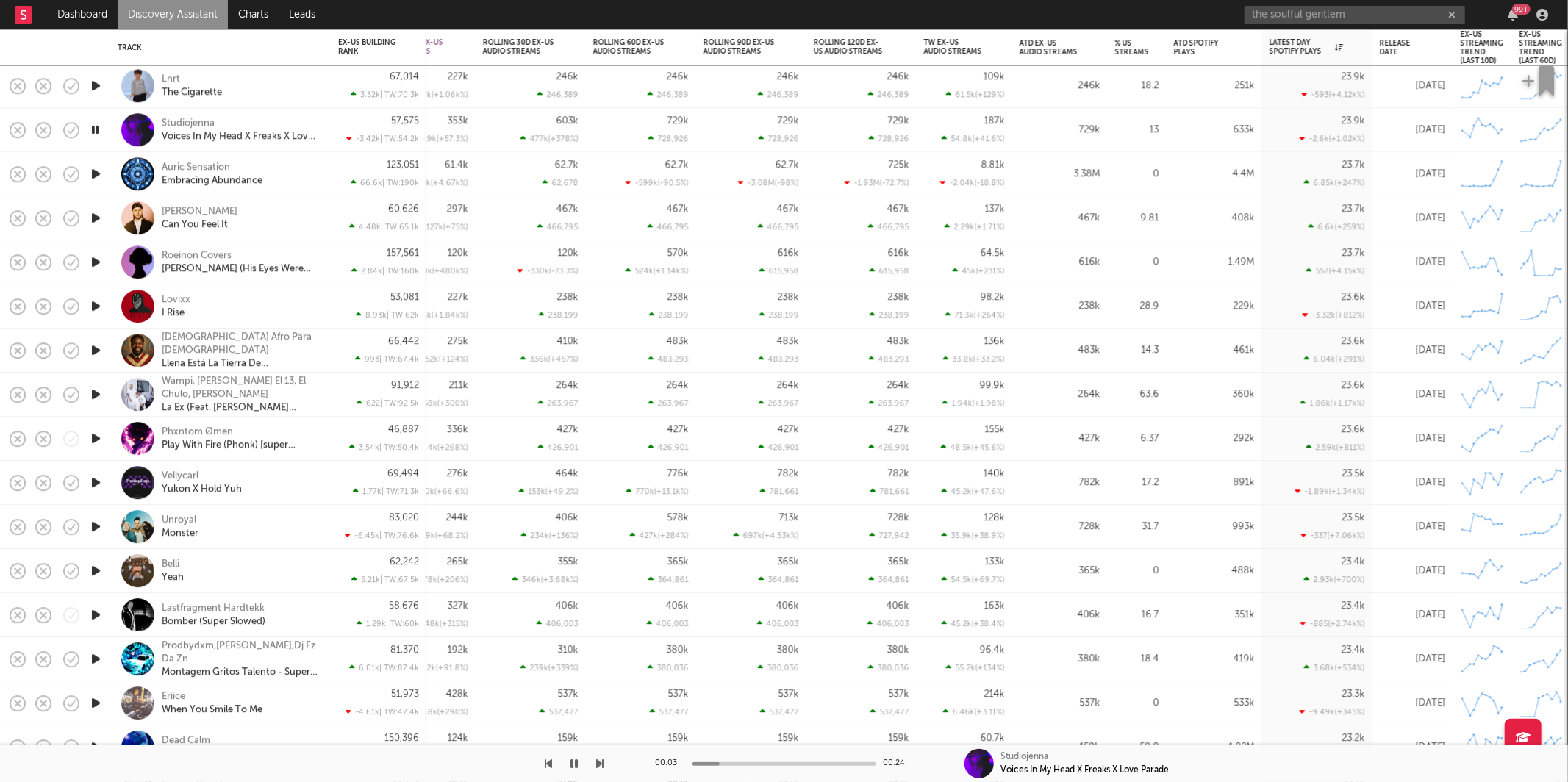
click at [549, 767] on icon "button" at bounding box center [549, 763] width 7 height 12
click at [574, 759] on icon "button" at bounding box center [575, 763] width 7 height 12
click at [574, 759] on icon "button" at bounding box center [575, 763] width 9 height 12
click at [574, 761] on icon "button" at bounding box center [575, 763] width 7 height 12
click at [600, 761] on icon "button" at bounding box center [601, 763] width 7 height 12
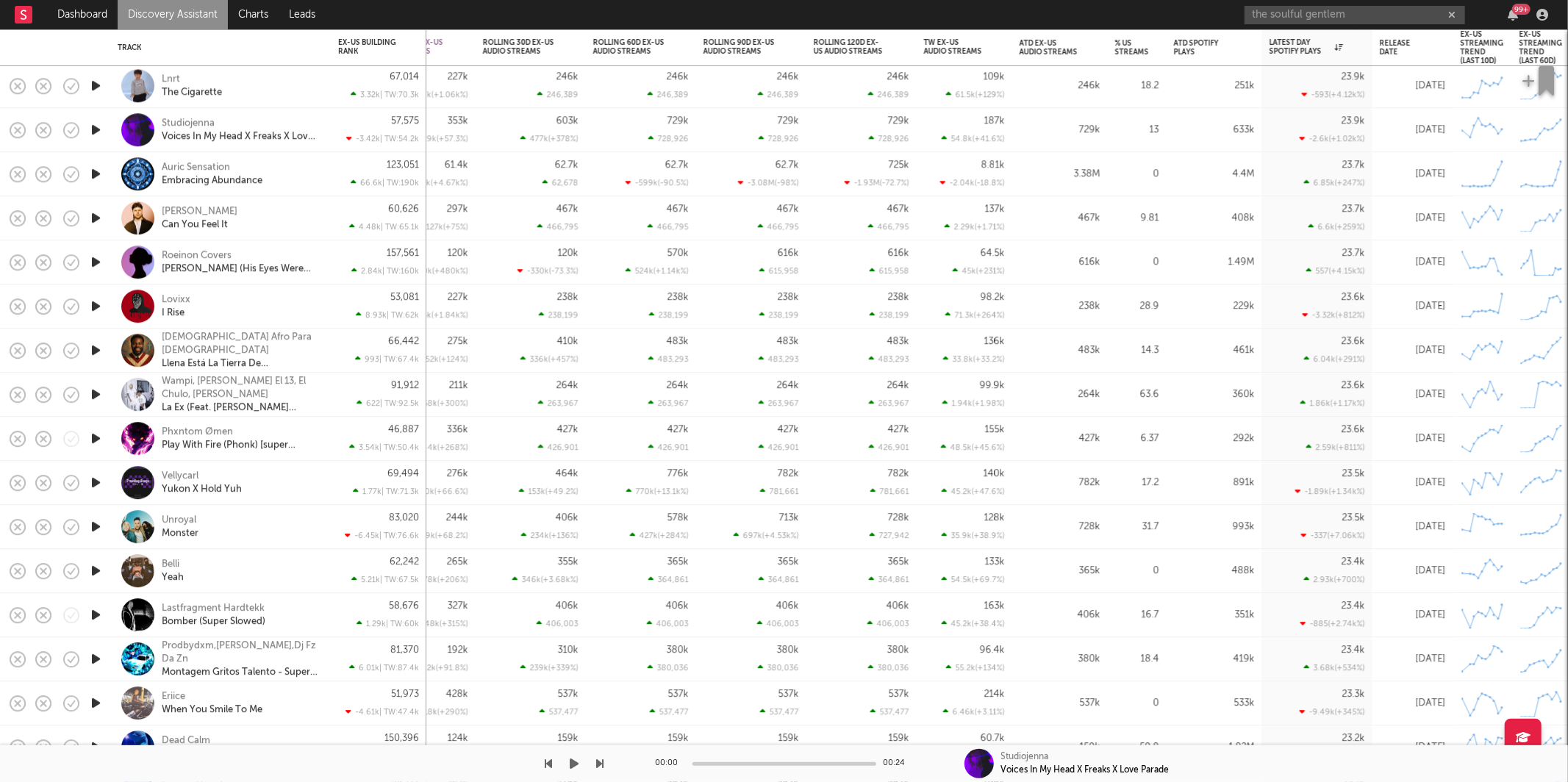
click at [571, 766] on icon "button" at bounding box center [575, 763] width 9 height 12
click at [598, 765] on icon "button" at bounding box center [601, 763] width 7 height 12
click at [599, 765] on icon "button" at bounding box center [601, 763] width 7 height 12
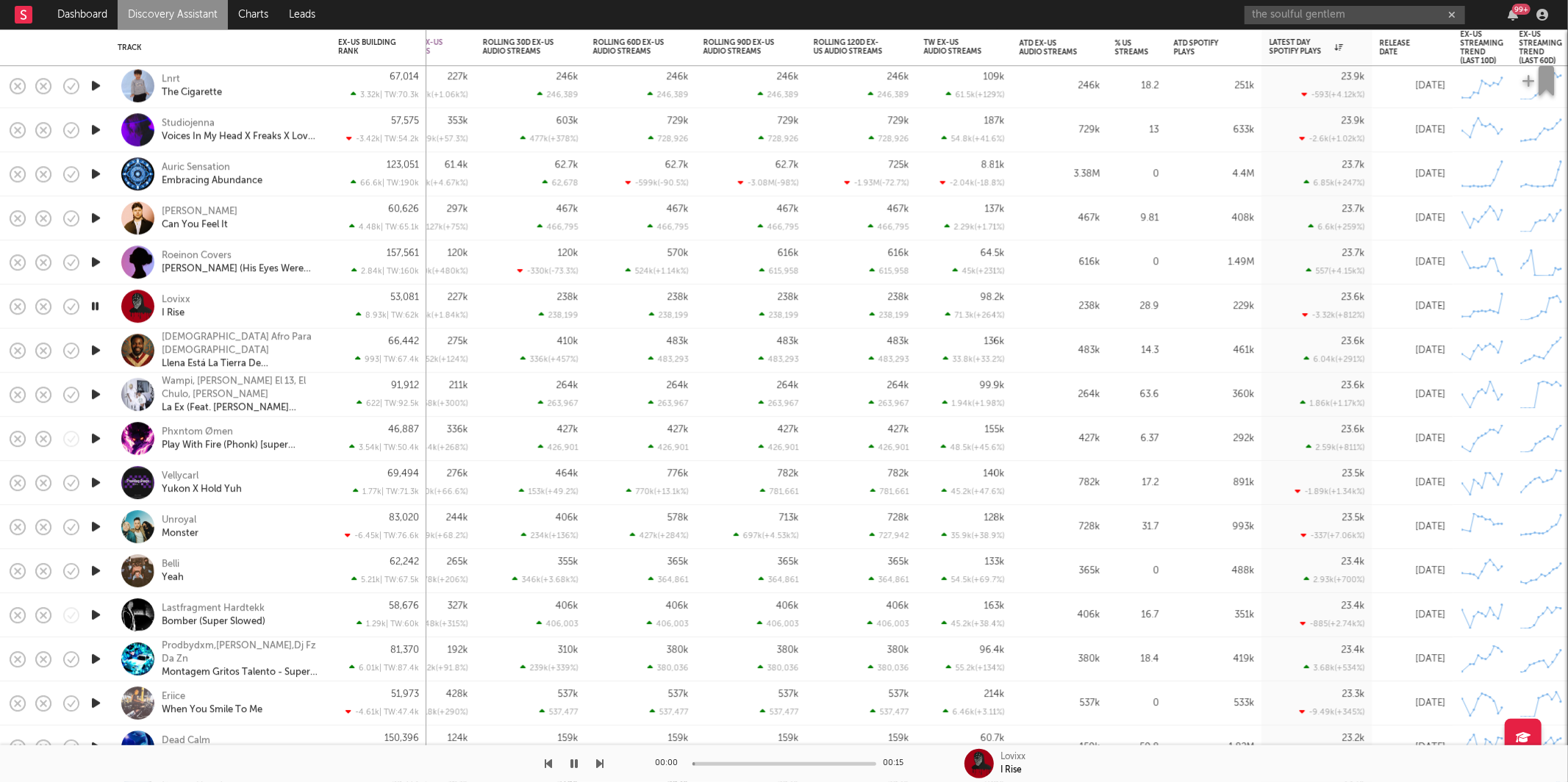
click at [599, 765] on icon "button" at bounding box center [601, 763] width 7 height 12
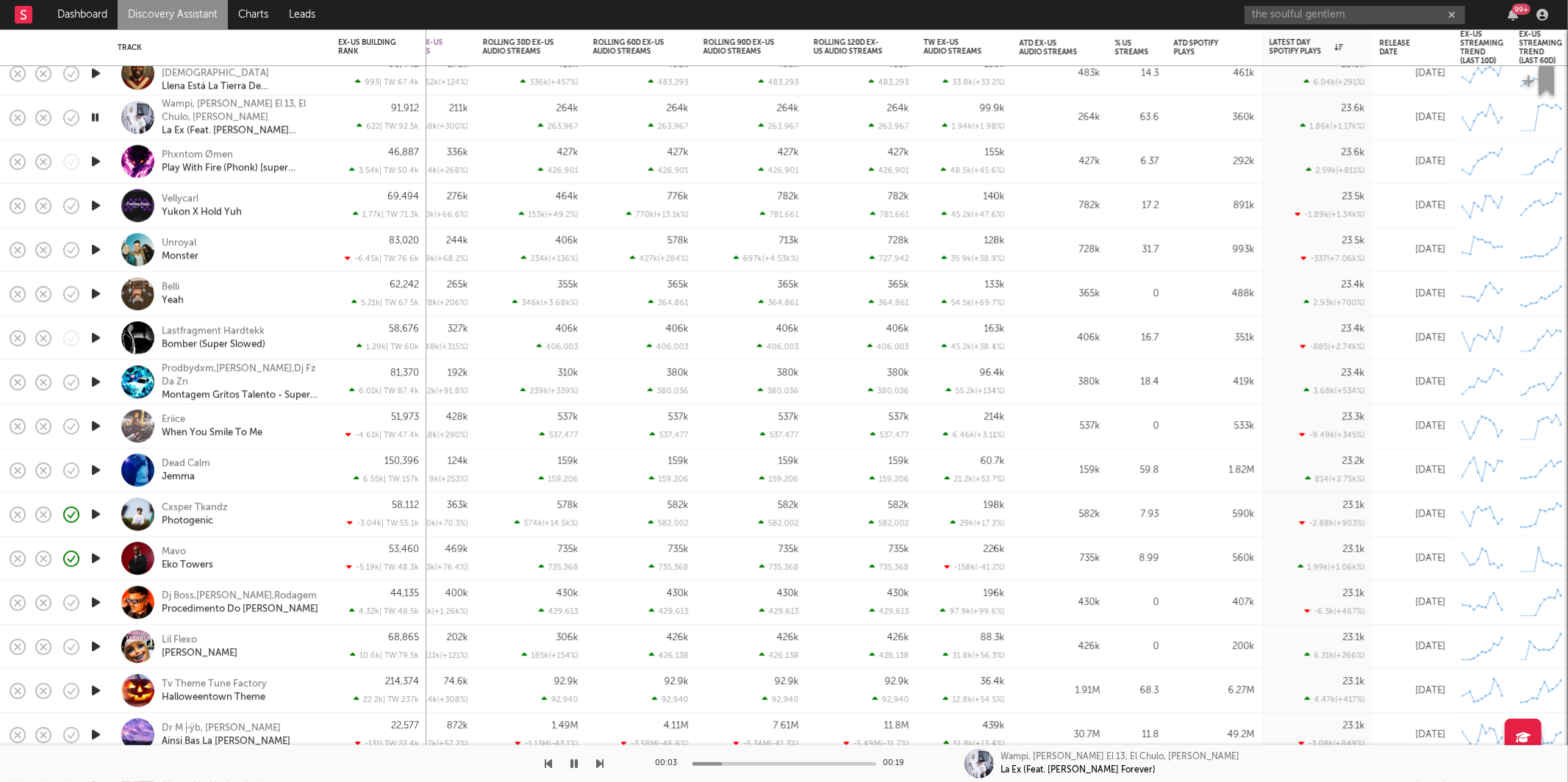
click at [599, 761] on icon "button" at bounding box center [601, 763] width 7 height 12
click at [602, 764] on icon "button" at bounding box center [601, 763] width 7 height 12
click at [602, 759] on icon "button" at bounding box center [601, 763] width 7 height 12
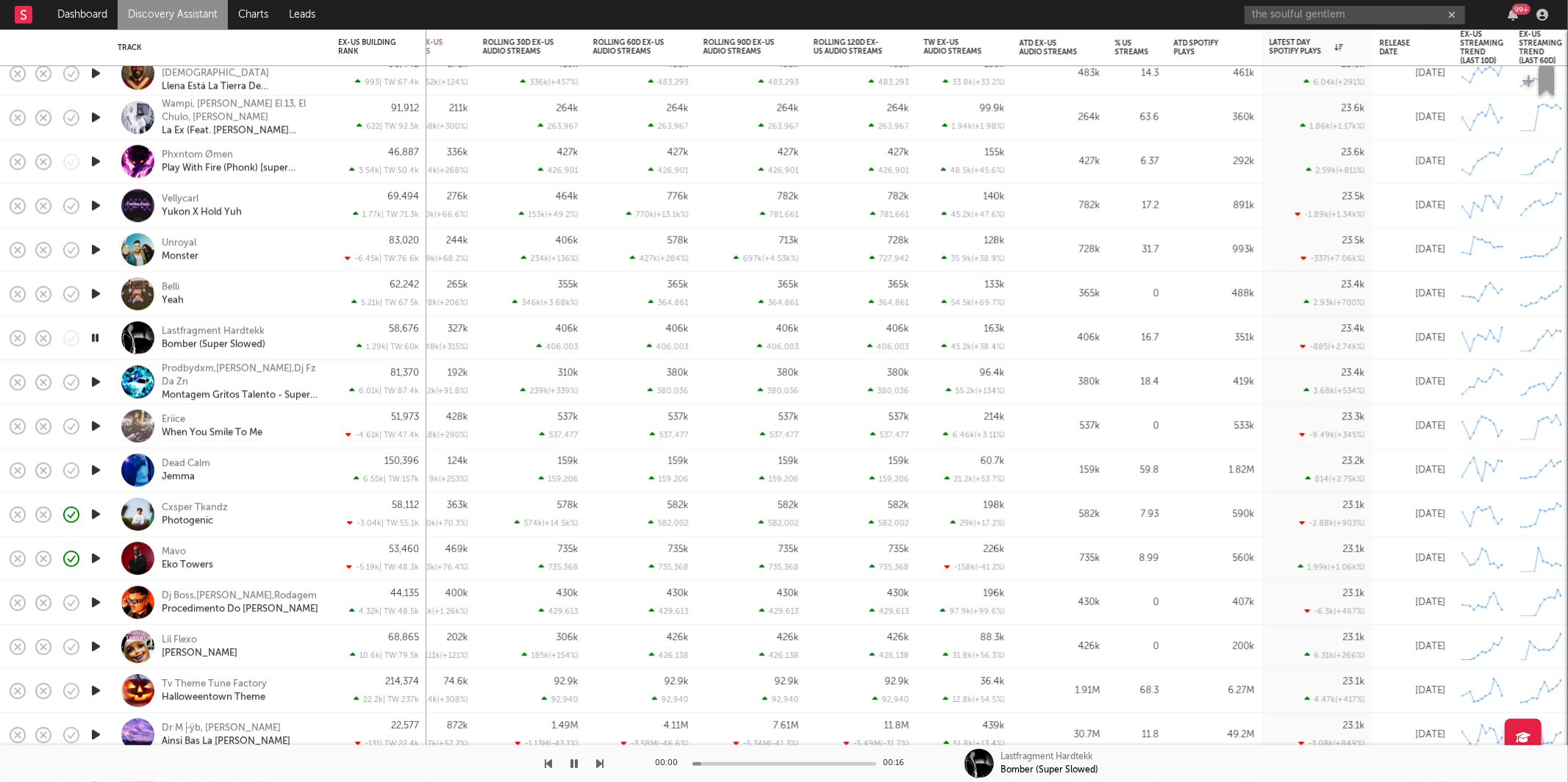
click at [602, 759] on icon "button" at bounding box center [601, 763] width 7 height 12
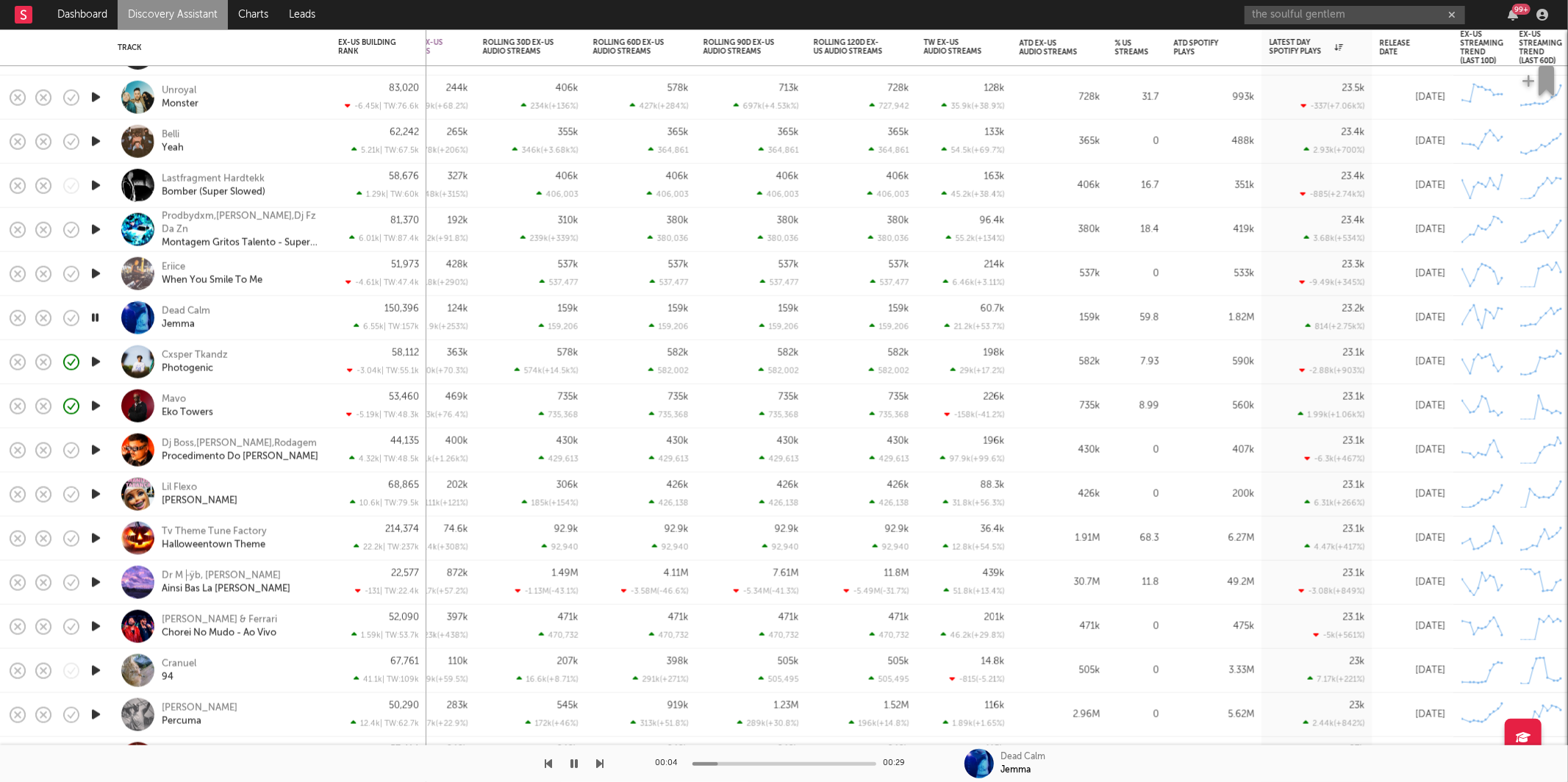
drag, startPoint x: 556, startPoint y: 761, endPoint x: 547, endPoint y: 759, distance: 9.2
click at [556, 761] on div at bounding box center [302, 763] width 604 height 37
click at [546, 759] on icon "button" at bounding box center [549, 763] width 7 height 12
click at [598, 767] on icon "button" at bounding box center [601, 763] width 7 height 12
click at [541, 766] on div at bounding box center [302, 763] width 604 height 37
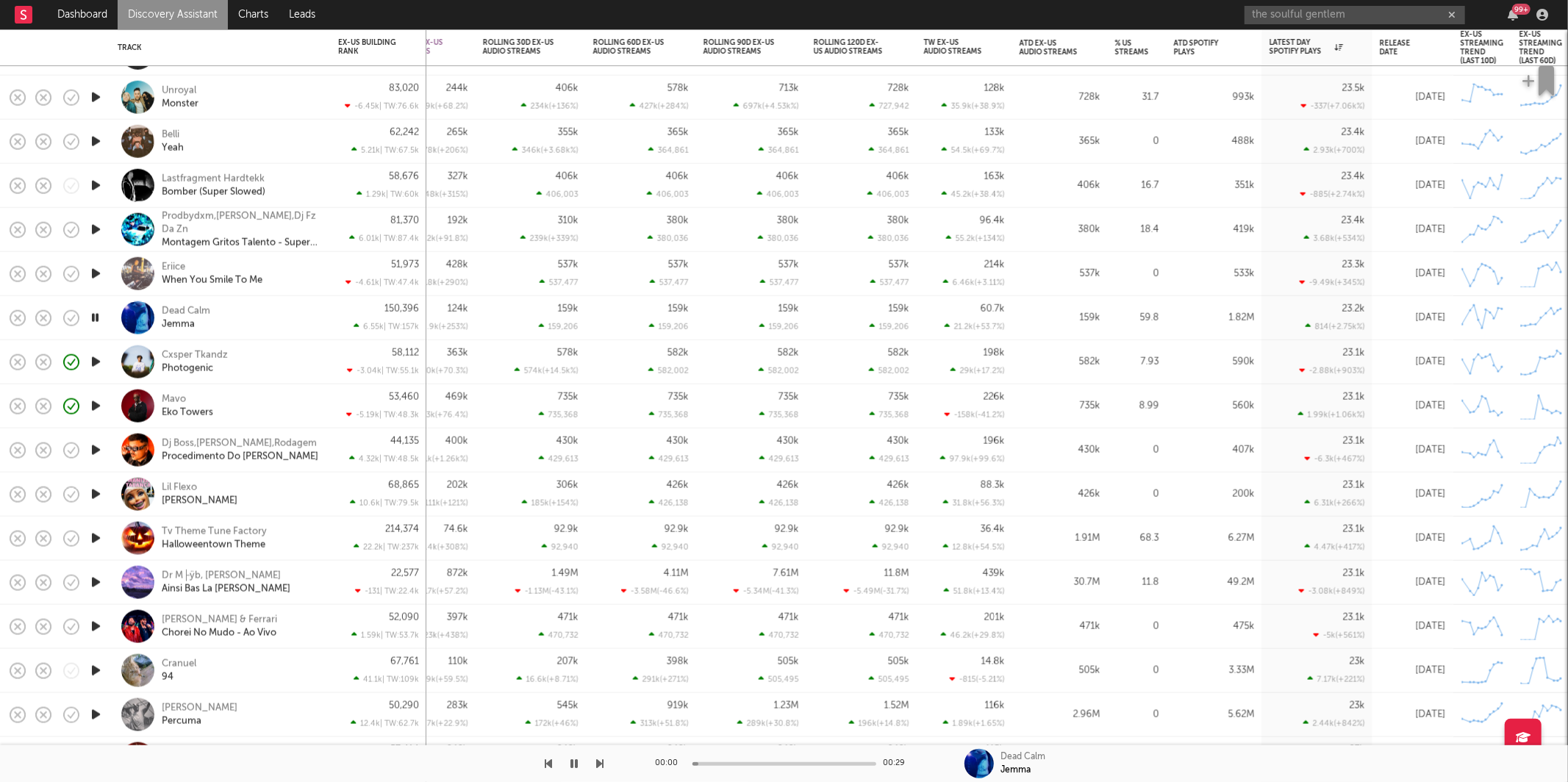
click at [549, 760] on icon "button" at bounding box center [549, 763] width 7 height 12
click at [598, 763] on icon "button" at bounding box center [601, 763] width 7 height 12
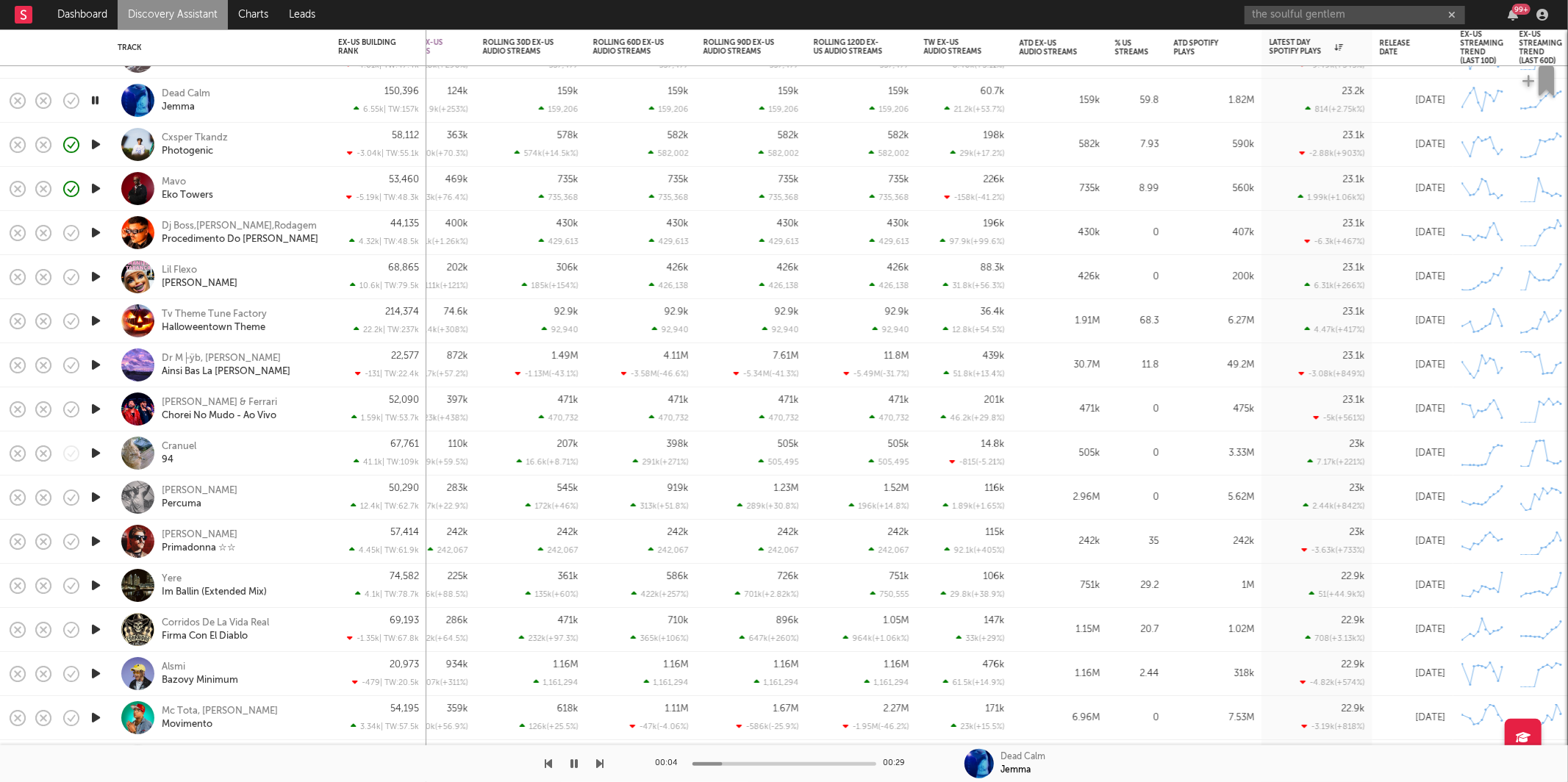
click at [602, 763] on icon "button" at bounding box center [601, 763] width 7 height 12
click at [602, 751] on button "button" at bounding box center [601, 763] width 7 height 37
click at [601, 750] on button "button" at bounding box center [601, 763] width 7 height 37
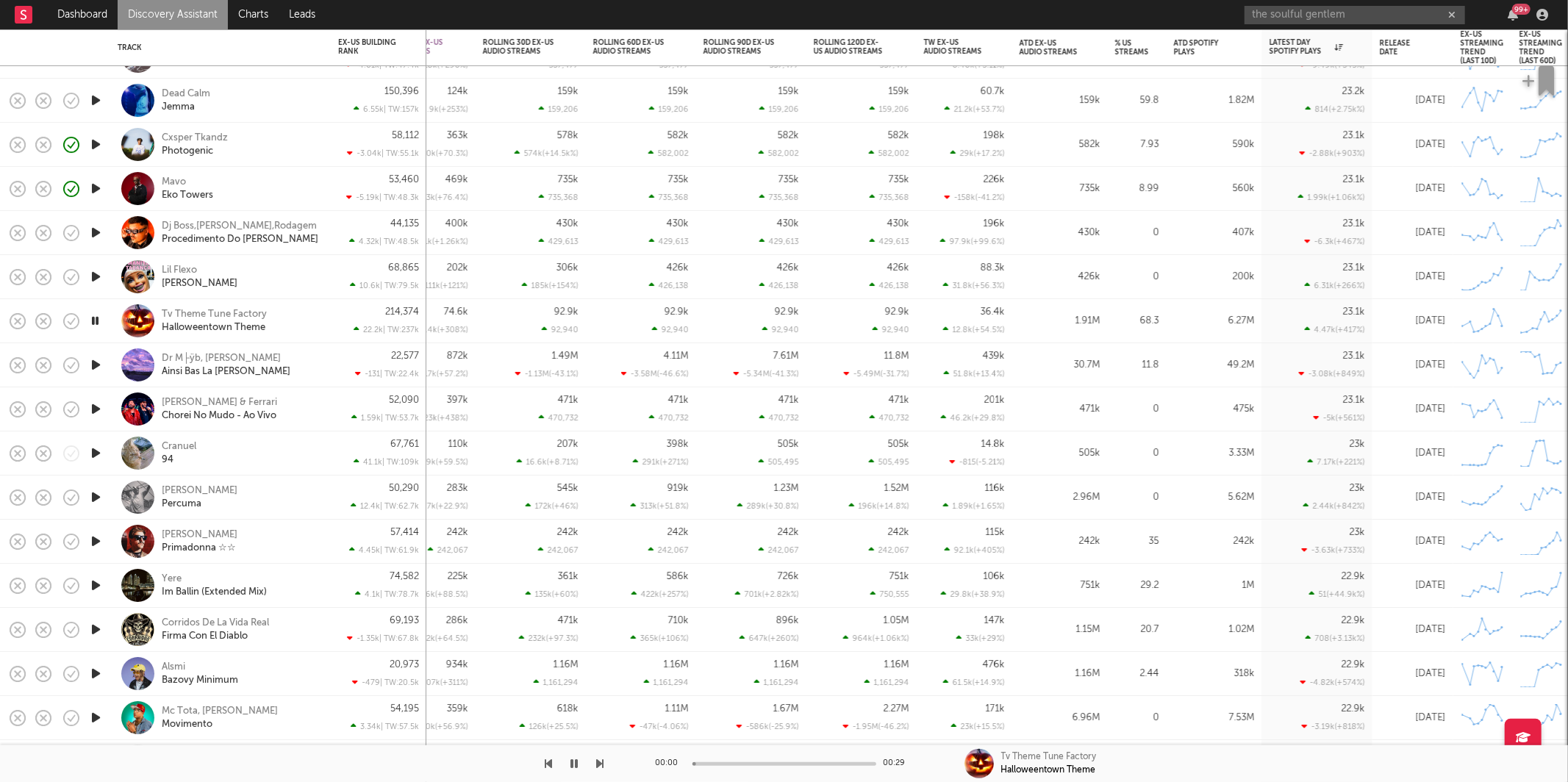
click at [601, 750] on button "button" at bounding box center [601, 763] width 7 height 37
click at [599, 753] on button "button" at bounding box center [601, 763] width 7 height 37
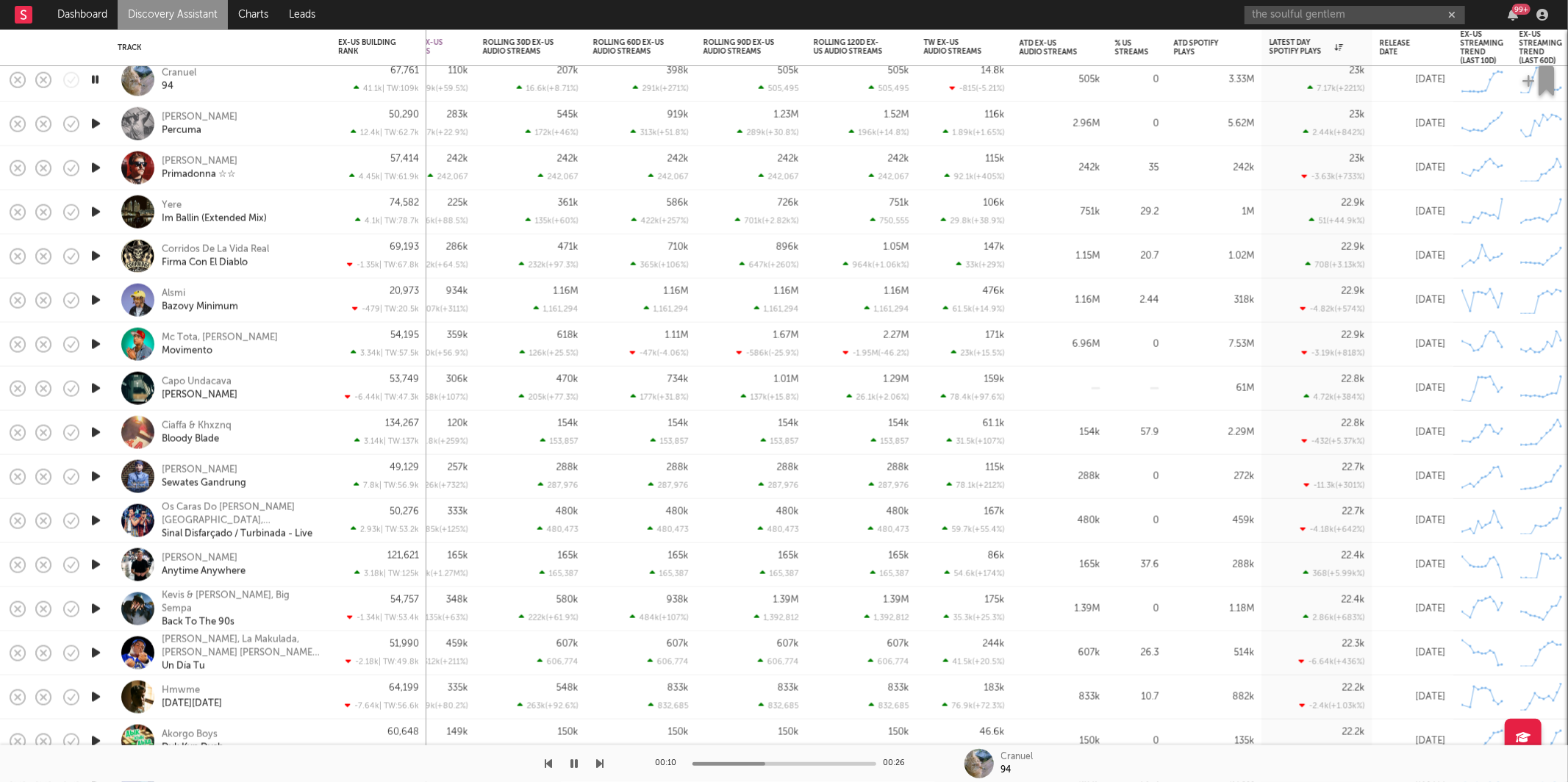
click at [577, 762] on icon "button" at bounding box center [575, 763] width 7 height 12
click at [578, 768] on icon "button" at bounding box center [575, 763] width 9 height 12
click at [599, 761] on icon "button" at bounding box center [601, 763] width 7 height 12
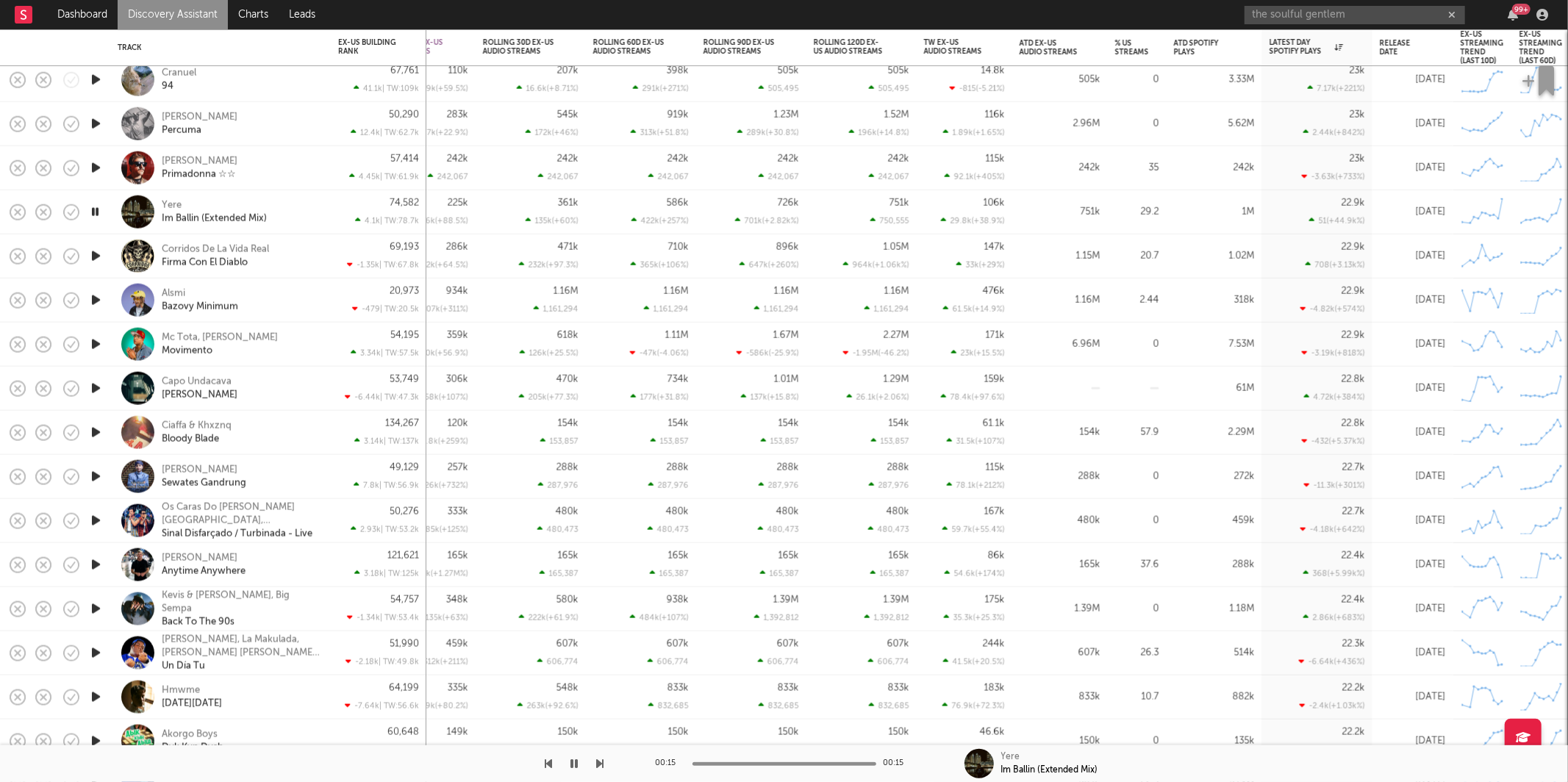
click at [305, 211] on div "Yere Im Ballin (Extended Mix)" at bounding box center [240, 211] width 158 height 26
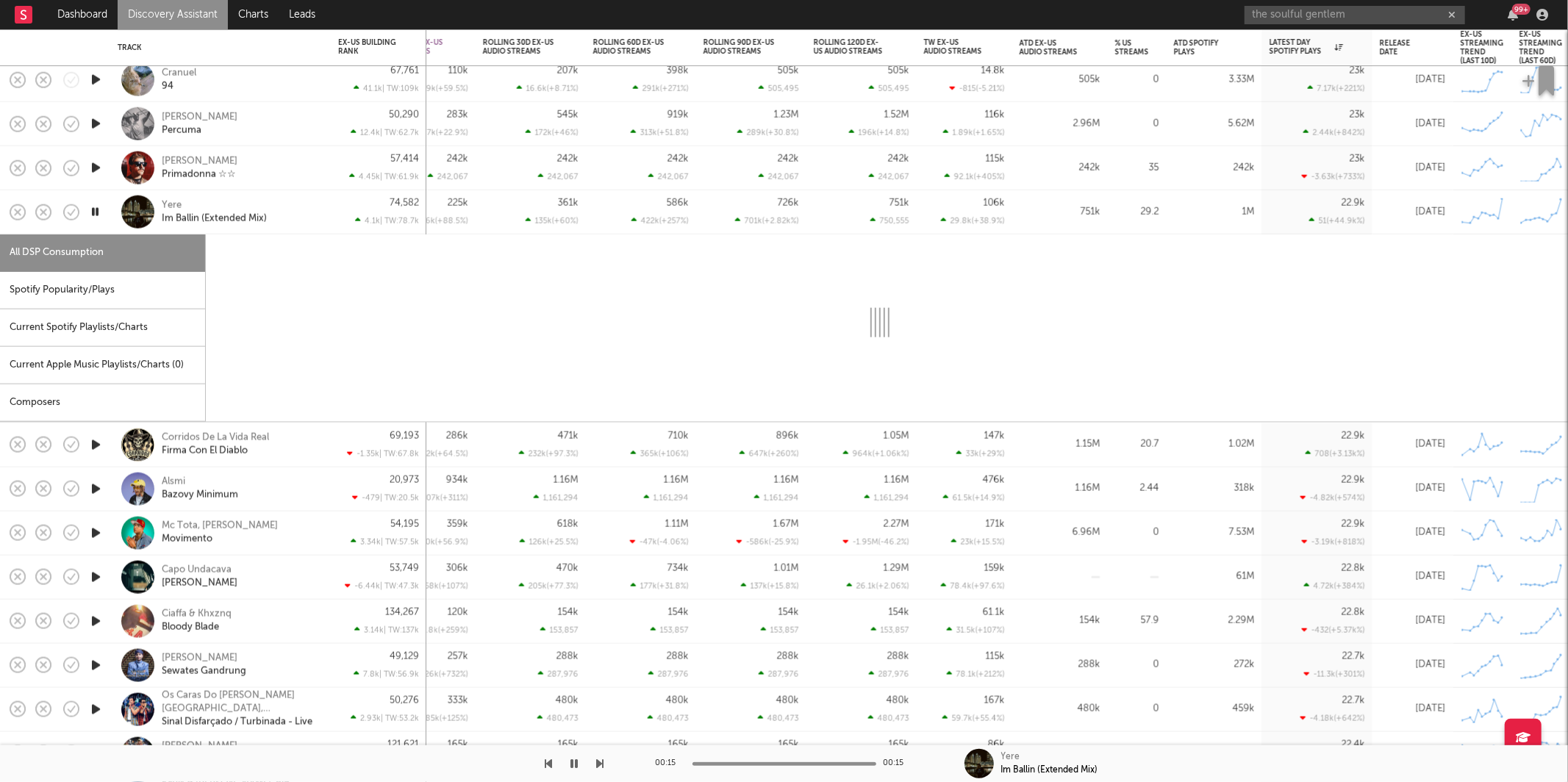
select select "1w"
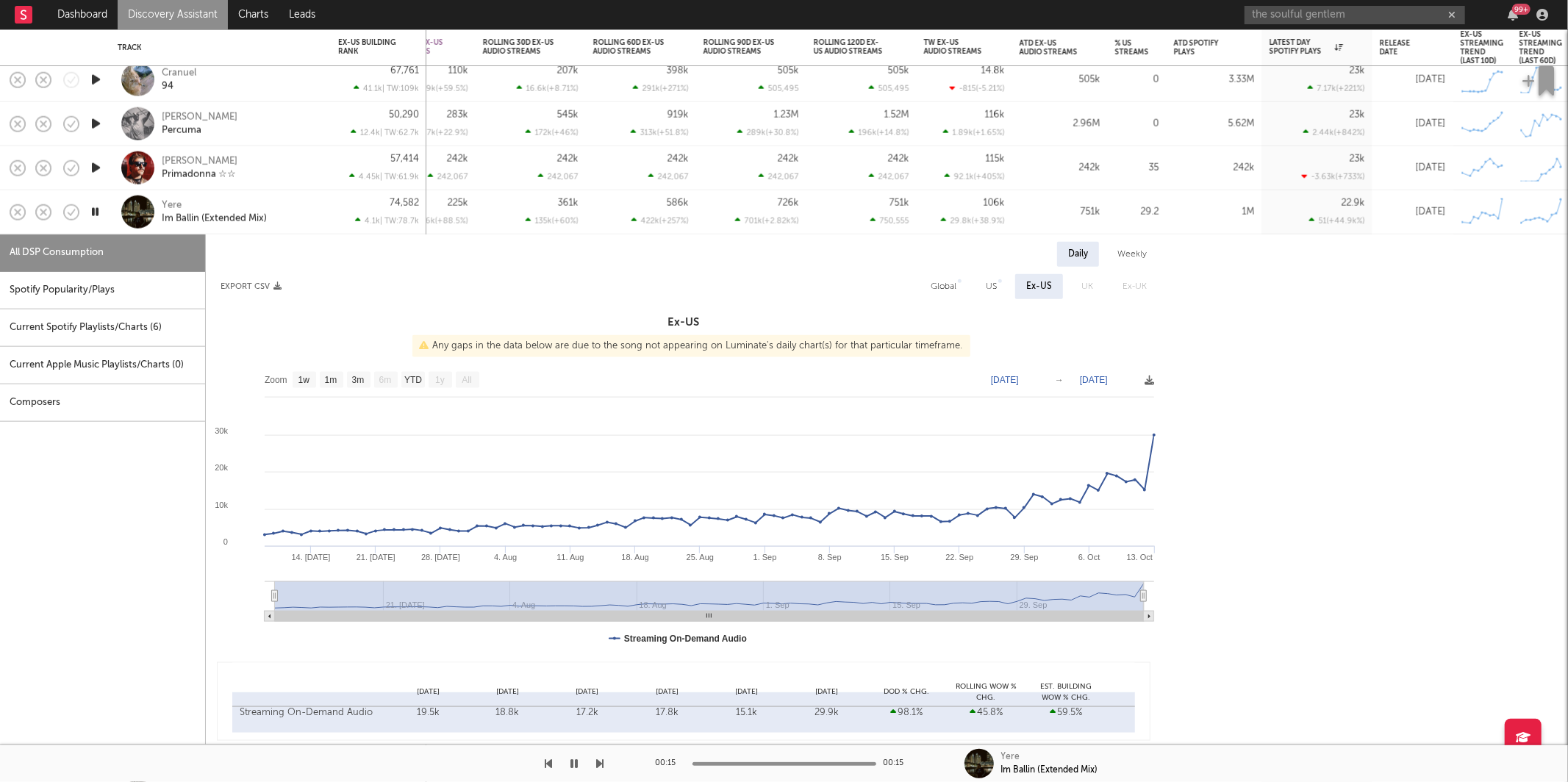
click at [981, 284] on div "US" at bounding box center [991, 287] width 33 height 25
select select "1w"
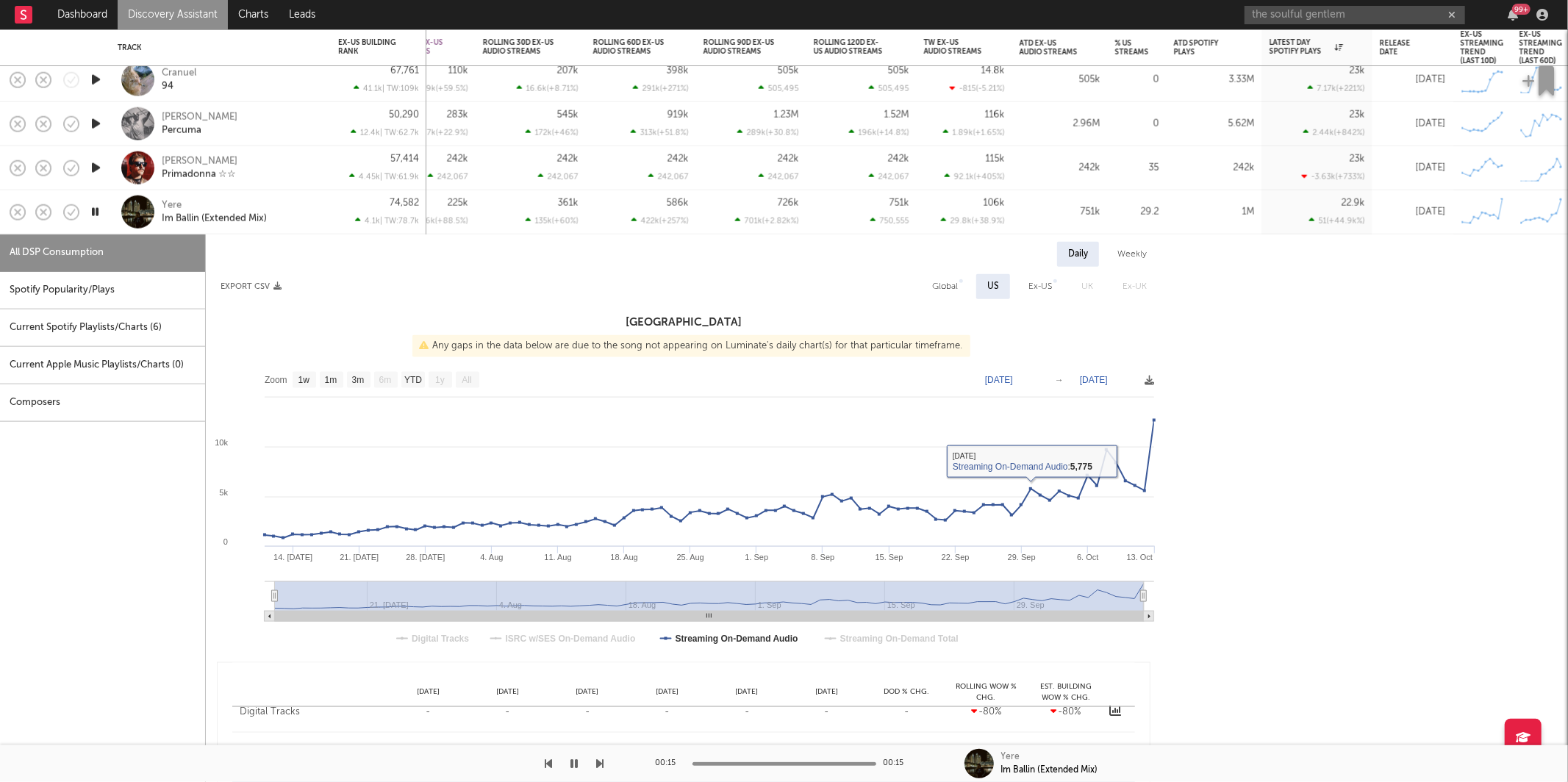
drag, startPoint x: 951, startPoint y: 284, endPoint x: 1179, endPoint y: 411, distance: 261.0
click at [951, 284] on div "Global" at bounding box center [945, 287] width 25 height 18
select select "1w"
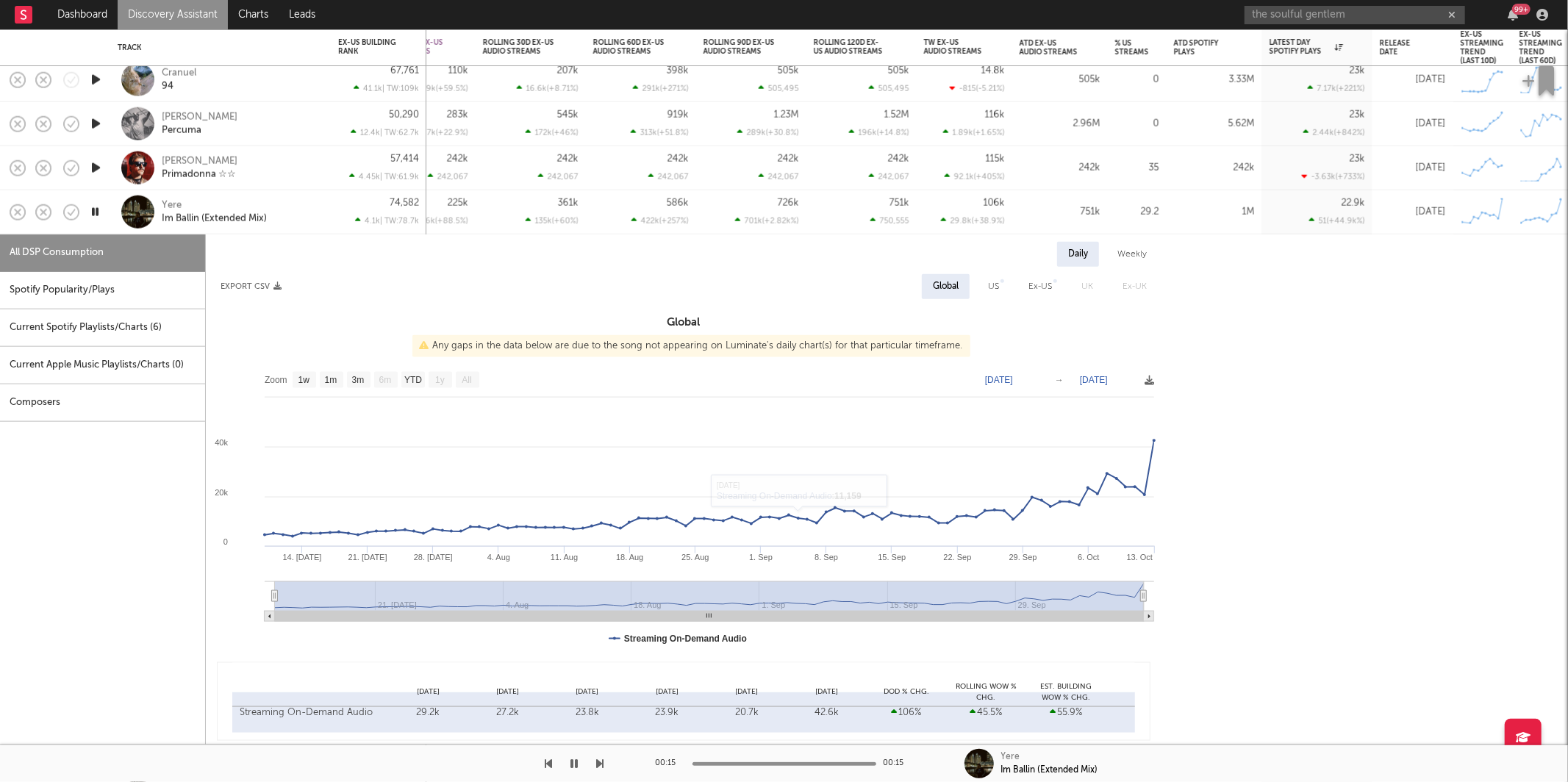
click at [297, 211] on div "Yere Im Ballin (Extended Mix)" at bounding box center [240, 211] width 158 height 26
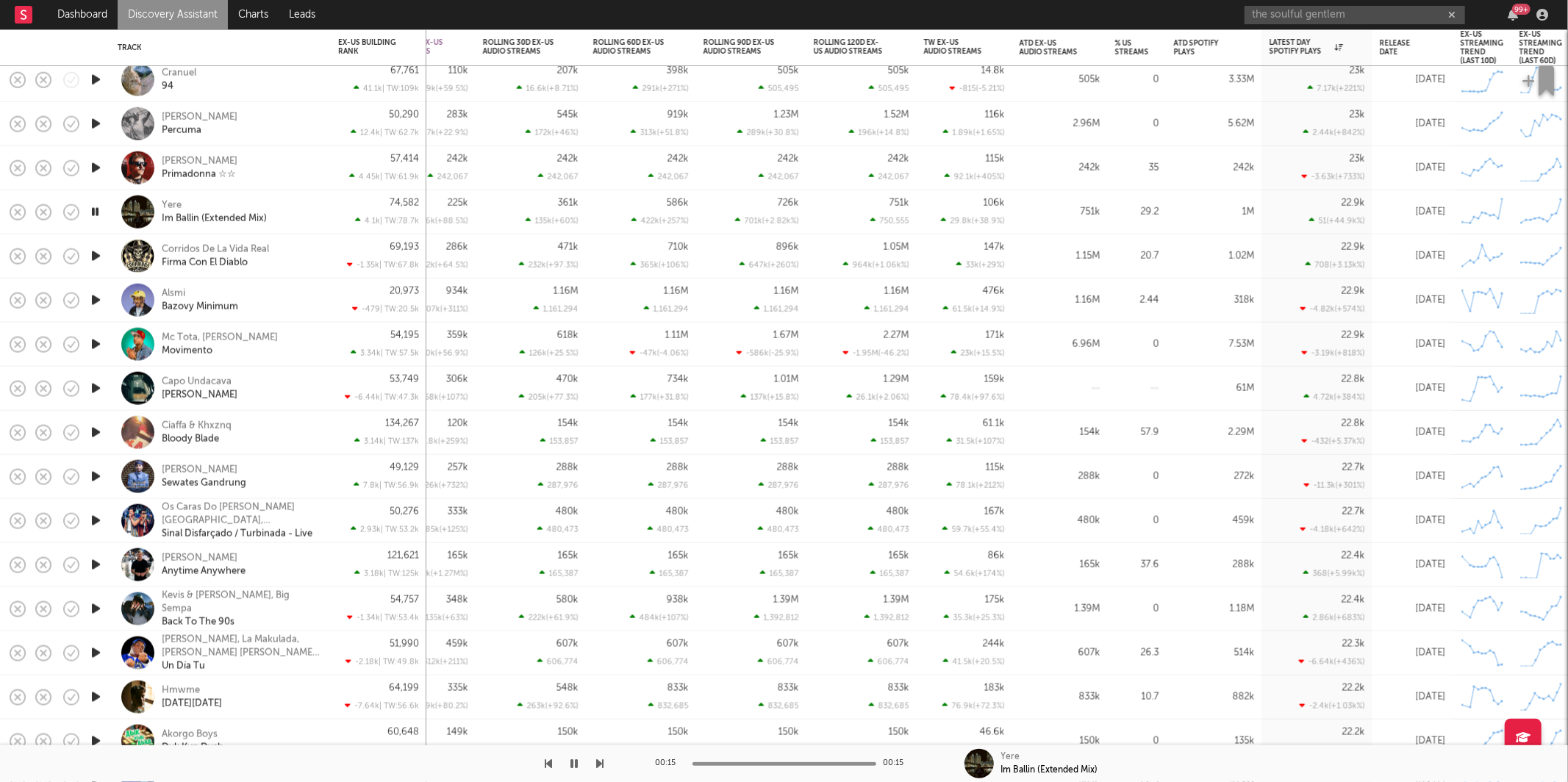
click at [599, 761] on icon "button" at bounding box center [601, 763] width 7 height 12
click at [602, 762] on icon "button" at bounding box center [601, 763] width 7 height 12
click at [595, 764] on div at bounding box center [302, 763] width 604 height 37
click at [600, 763] on icon "button" at bounding box center [601, 763] width 7 height 12
click at [602, 756] on button "button" at bounding box center [601, 763] width 7 height 37
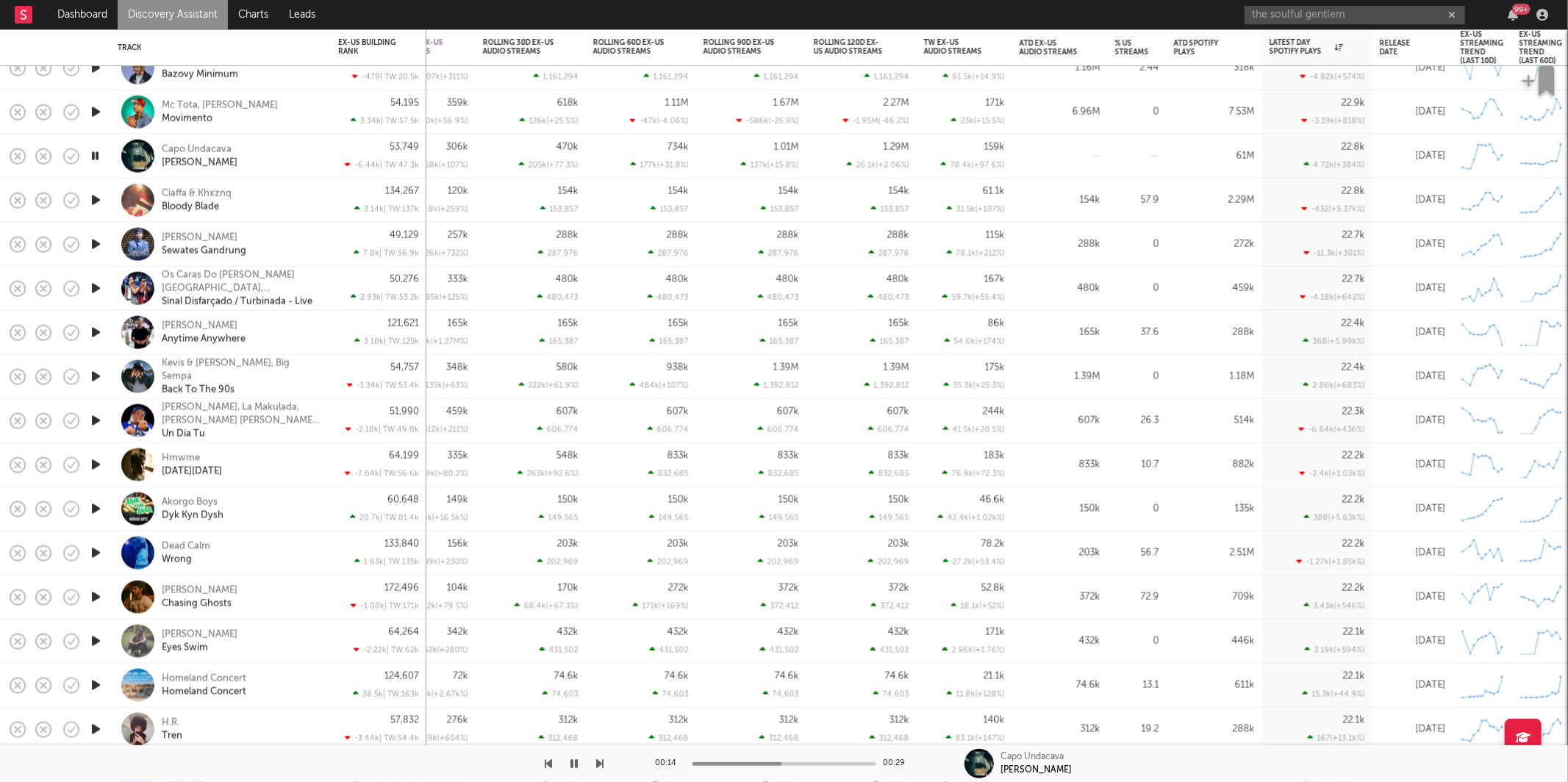
click at [574, 761] on icon "button" at bounding box center [575, 763] width 7 height 12
click at [573, 773] on button "button" at bounding box center [574, 763] width 14 height 37
click at [600, 759] on icon "button" at bounding box center [601, 763] width 7 height 12
click at [601, 759] on icon "button" at bounding box center [601, 763] width 7 height 12
click at [601, 758] on icon "button" at bounding box center [601, 763] width 7 height 12
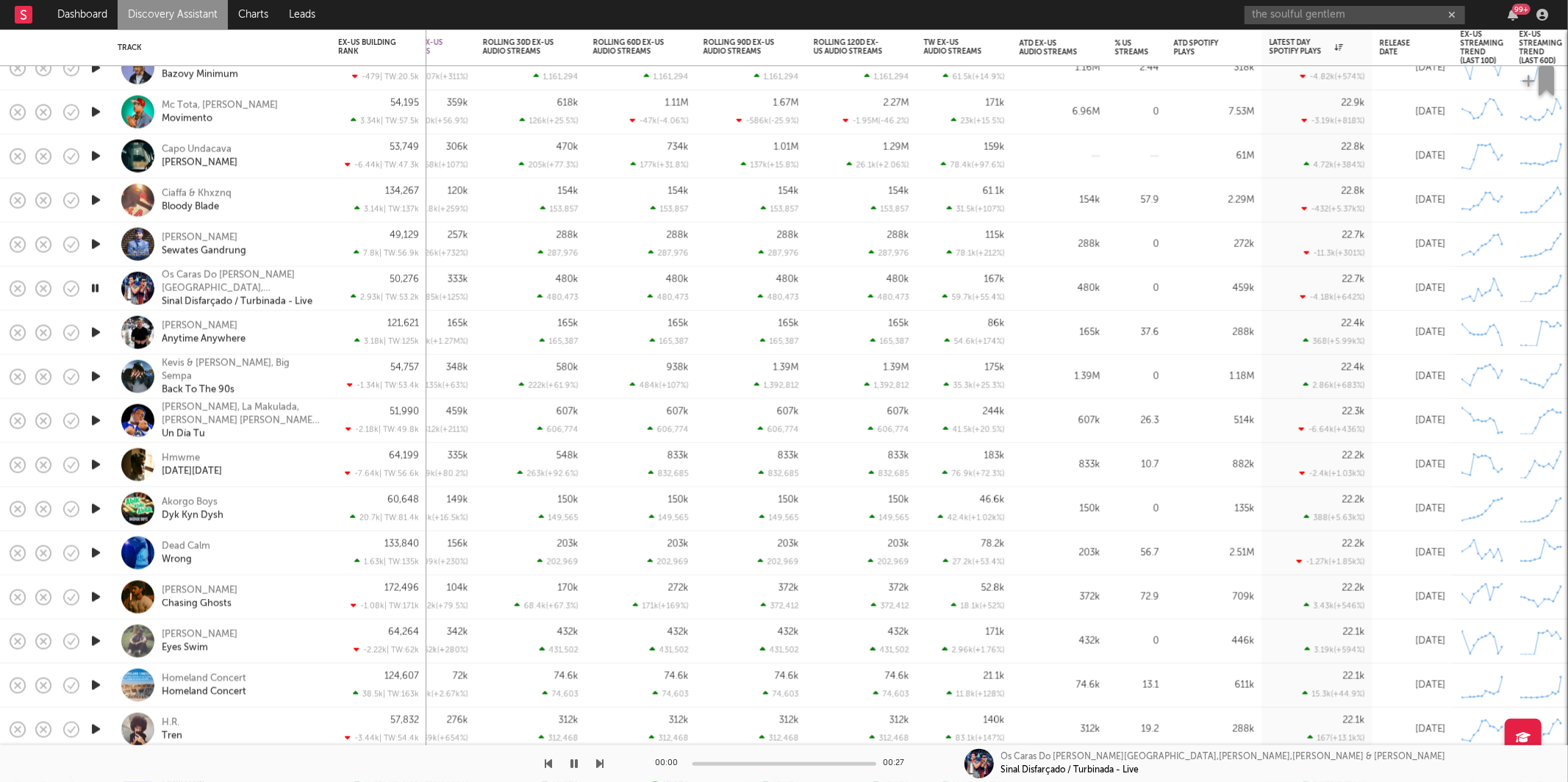
click at [601, 758] on icon "button" at bounding box center [601, 763] width 7 height 12
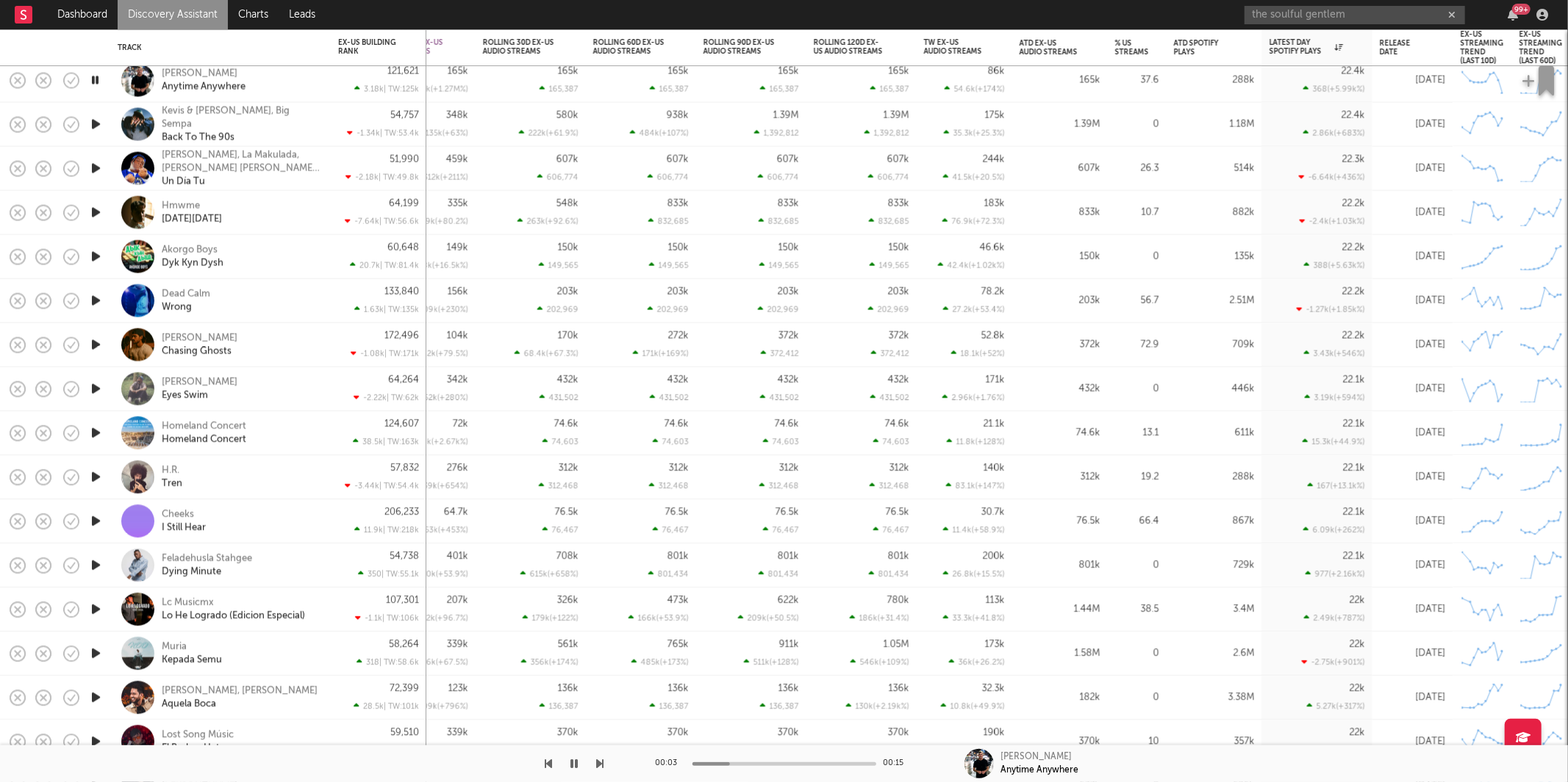
click at [599, 755] on button "button" at bounding box center [601, 763] width 7 height 37
click at [599, 769] on icon "button" at bounding box center [601, 763] width 7 height 12
click at [595, 760] on div at bounding box center [302, 763] width 604 height 37
click at [602, 761] on icon "button" at bounding box center [601, 763] width 7 height 12
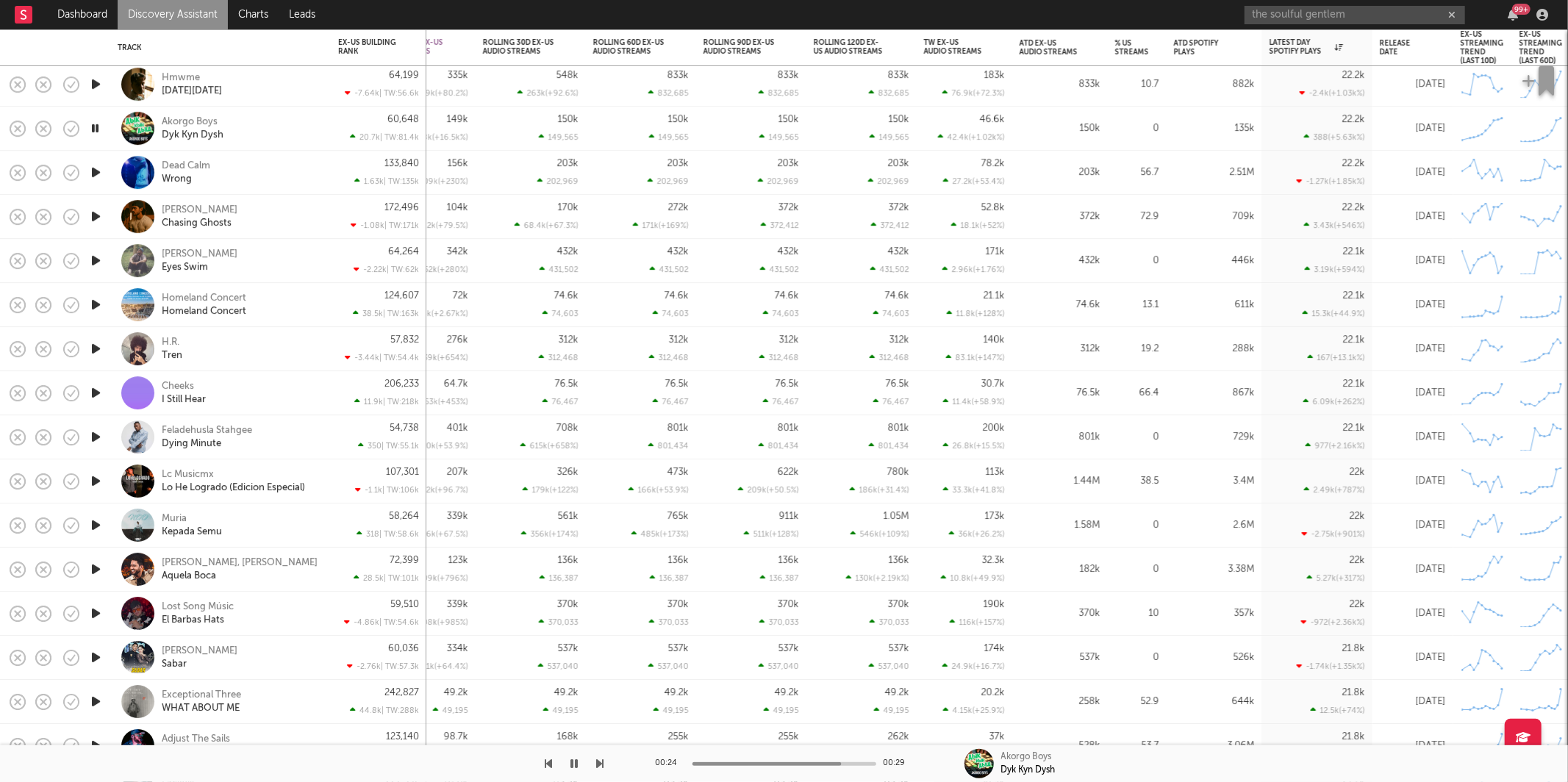
click at [283, 116] on div "Akorgo Boys Dyk Kyn Dysh" at bounding box center [240, 128] width 158 height 26
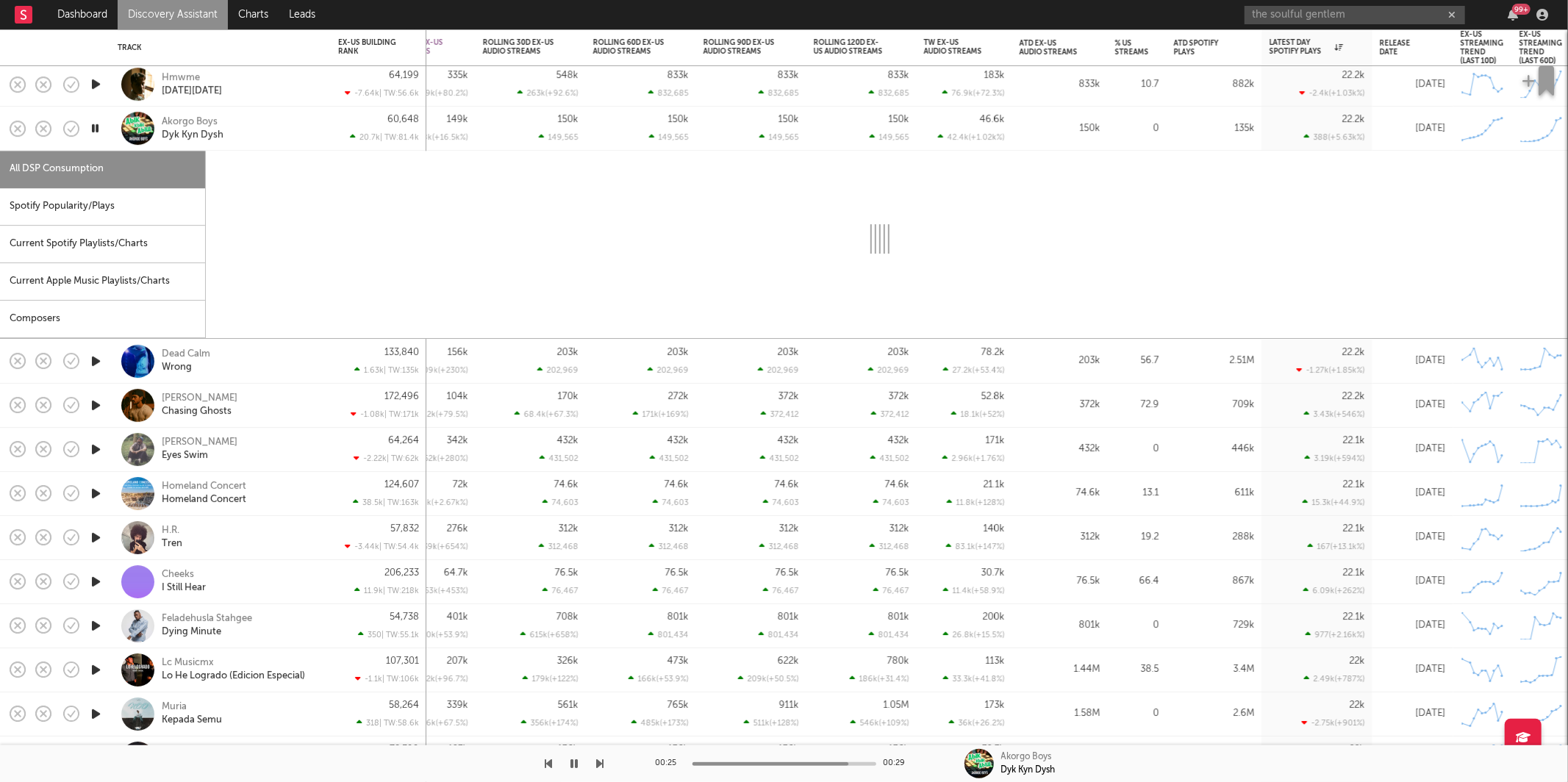
click at [145, 185] on div "All DSP Consumption" at bounding box center [102, 170] width 205 height 38
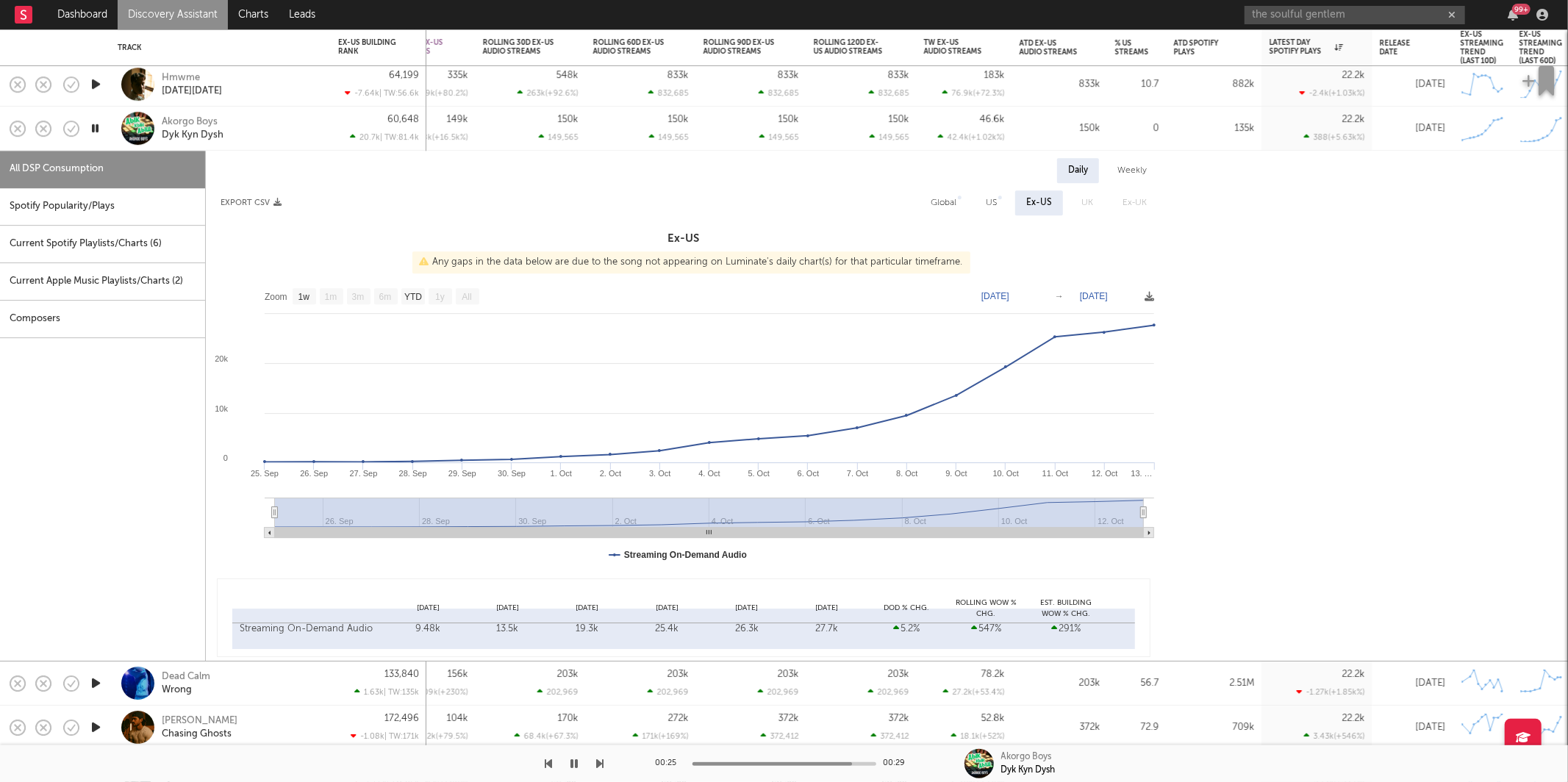
click at [173, 196] on div "Spotify Popularity/Plays" at bounding box center [102, 207] width 205 height 38
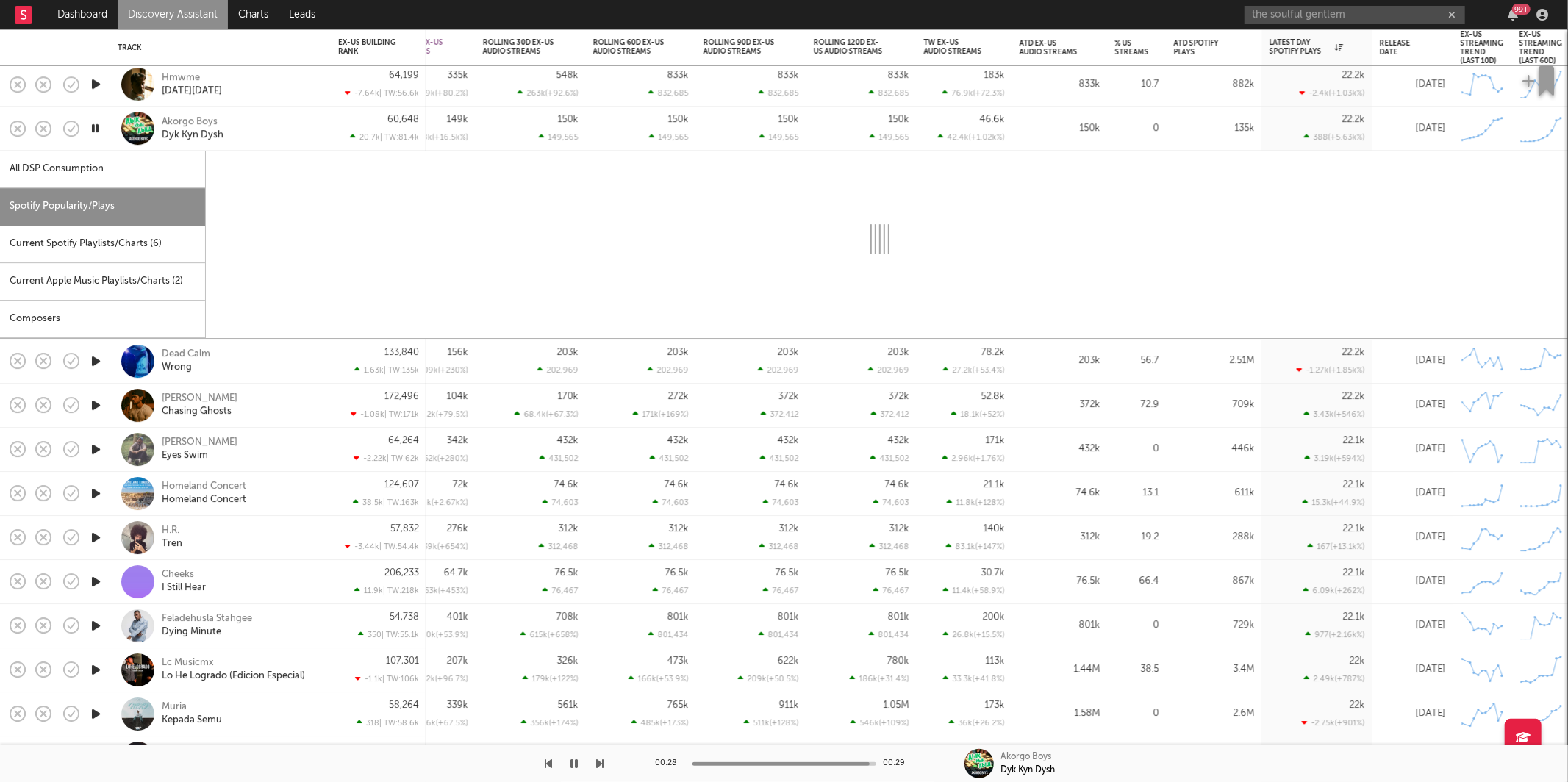
select select "1w"
select select "6m"
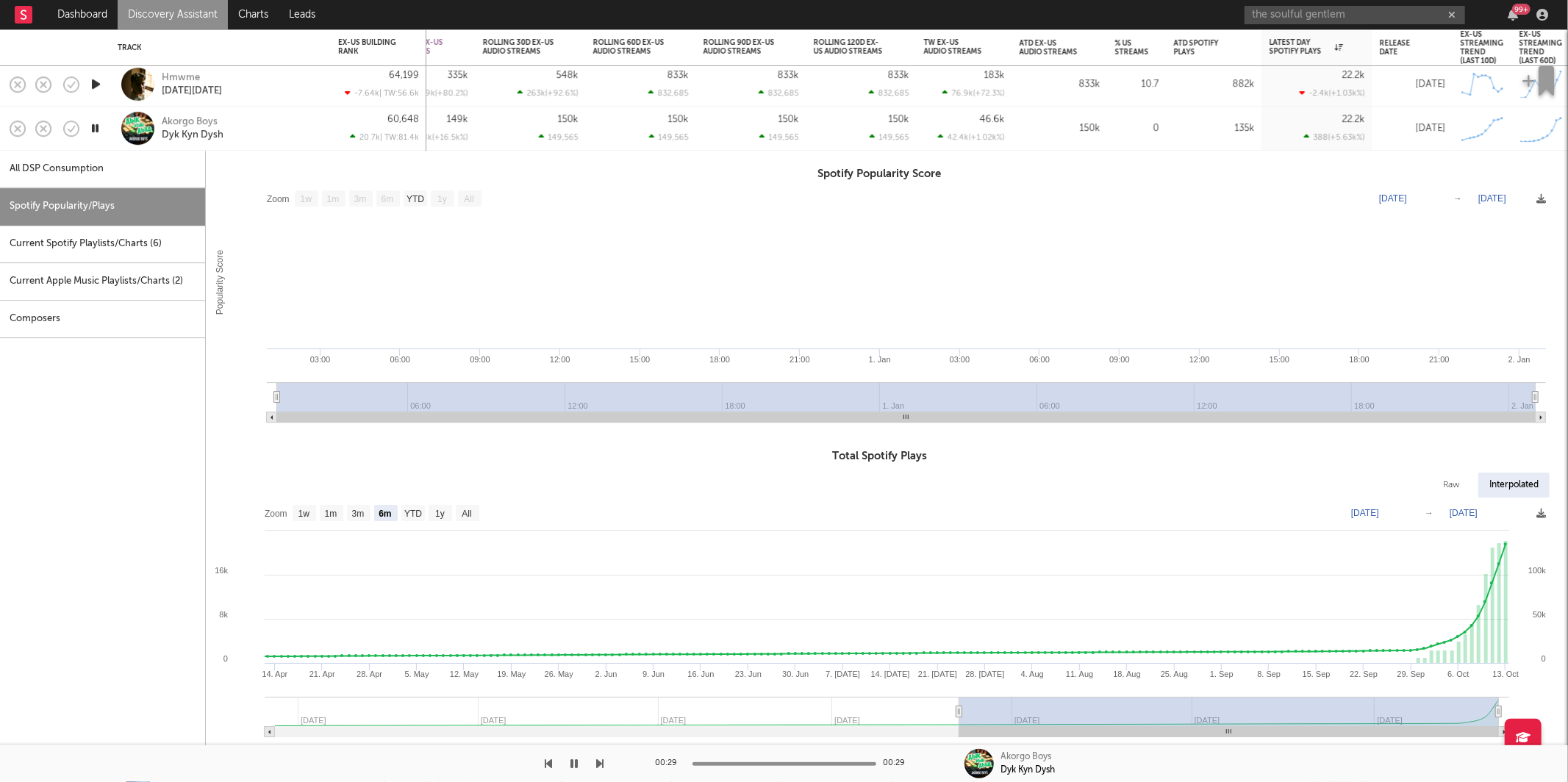
click at [259, 123] on div "Akorgo Boys Dyk Kyn Dysh" at bounding box center [240, 128] width 158 height 26
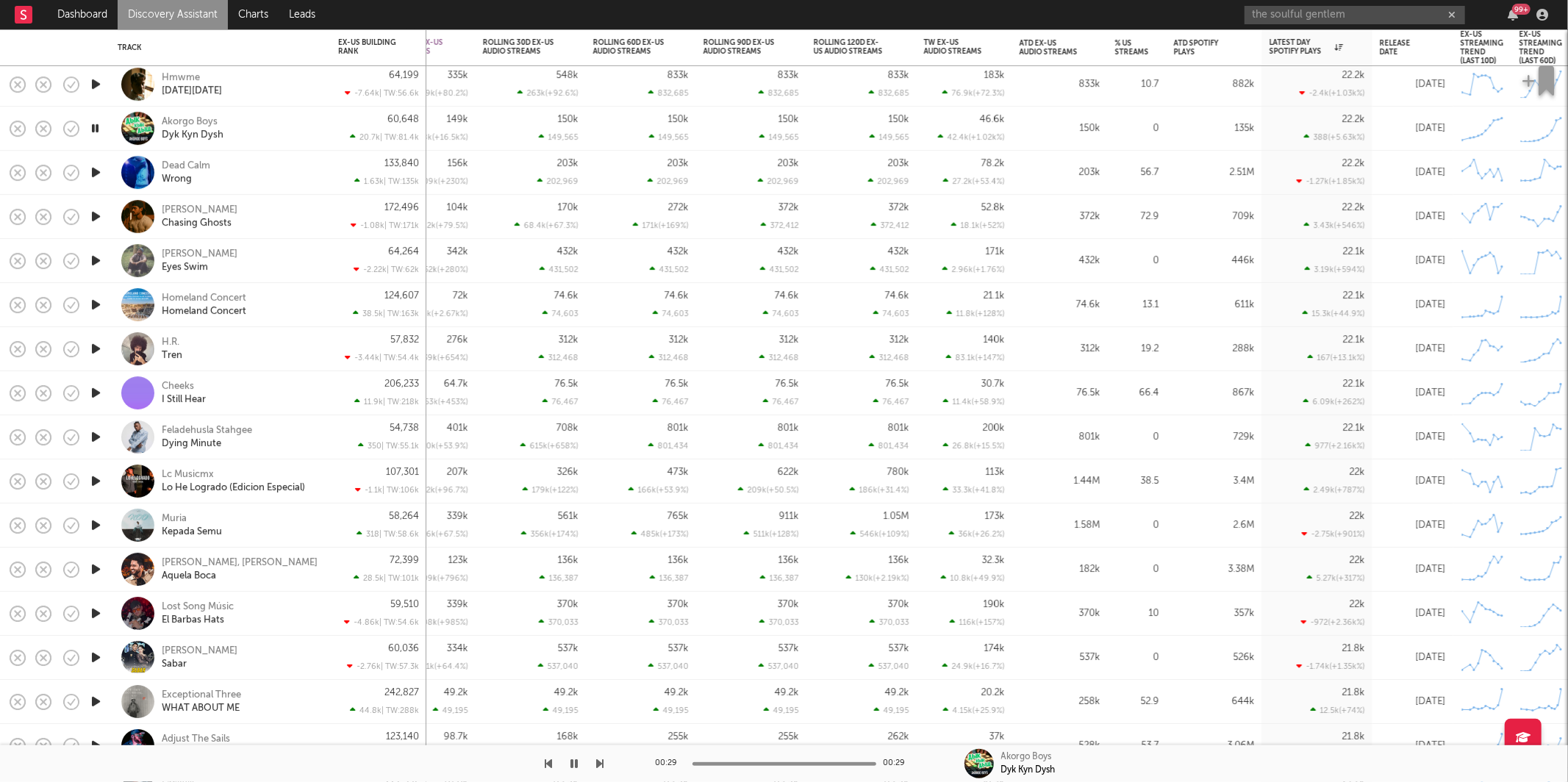
click at [597, 761] on icon "button" at bounding box center [601, 763] width 7 height 12
click at [598, 761] on icon "button" at bounding box center [601, 763] width 7 height 12
click at [599, 761] on icon "button" at bounding box center [601, 763] width 7 height 12
click at [597, 761] on icon "button" at bounding box center [601, 763] width 7 height 12
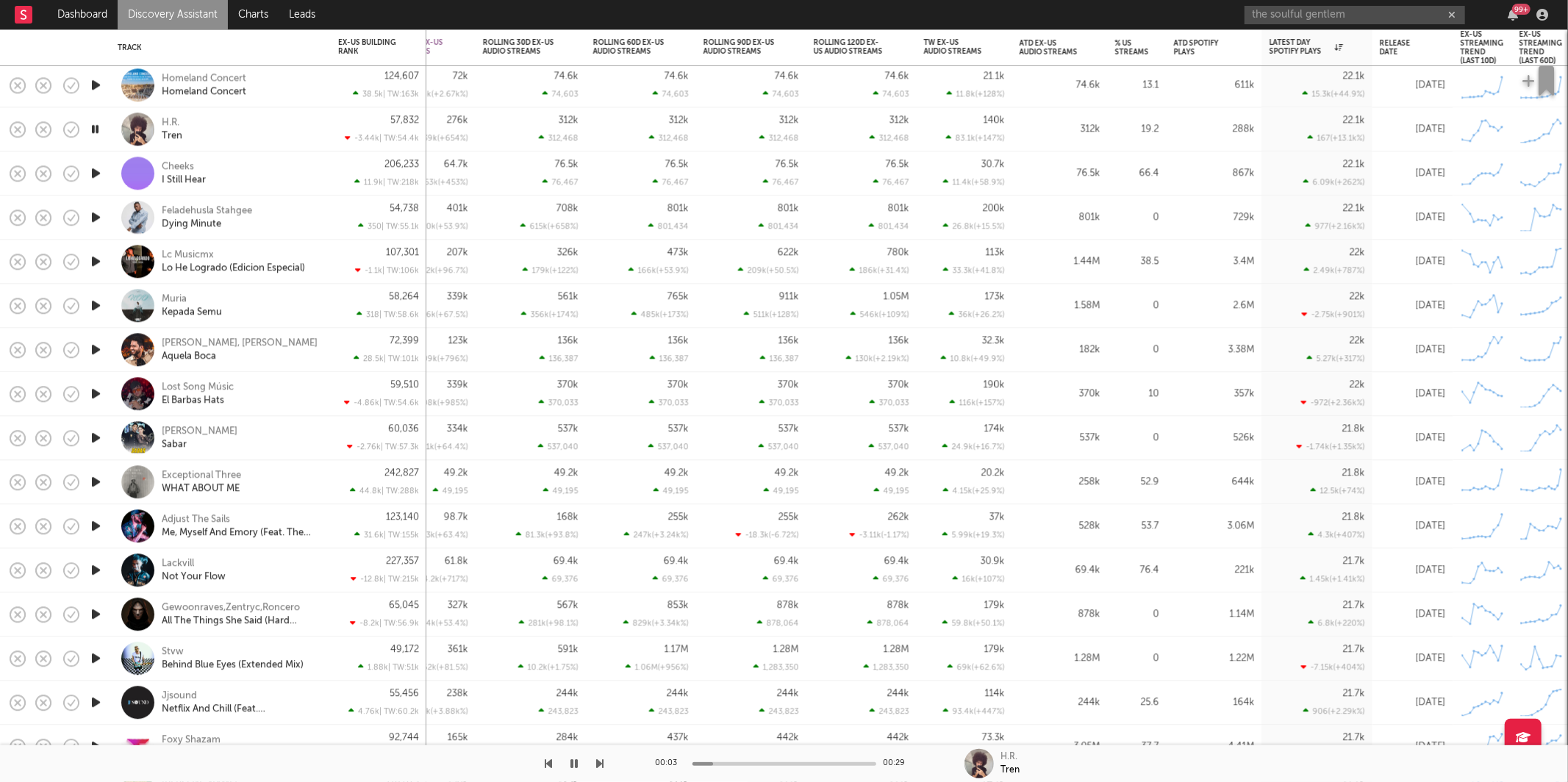
click at [602, 758] on icon "button" at bounding box center [601, 763] width 7 height 12
click at [617, 754] on div "00:26 00:26 Cheeks I Still Hear" at bounding box center [784, 763] width 1568 height 37
click at [599, 765] on icon "button" at bounding box center [601, 763] width 7 height 12
click at [599, 764] on icon "button" at bounding box center [601, 763] width 7 height 12
click at [597, 765] on icon "button" at bounding box center [601, 763] width 7 height 12
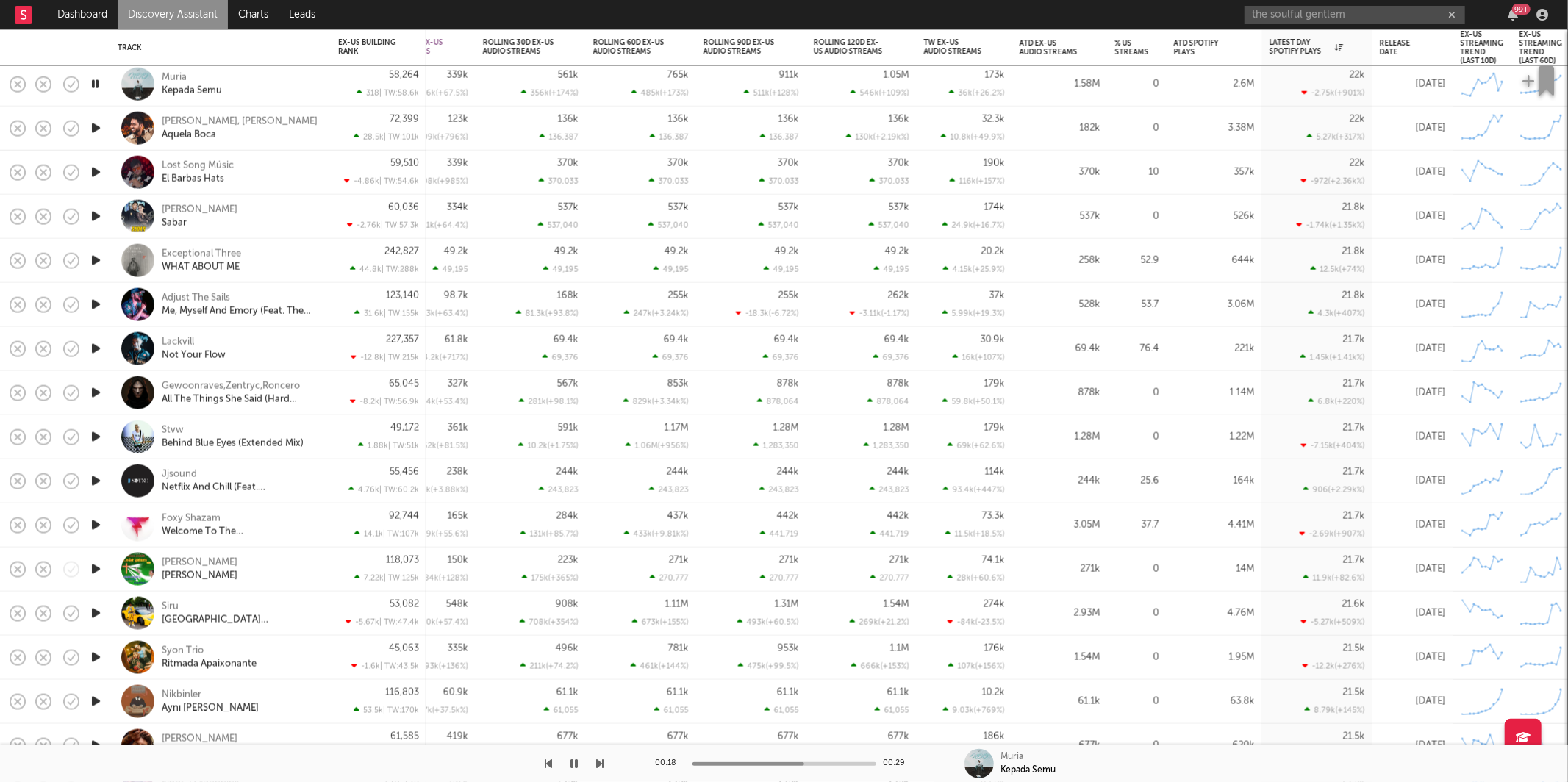
click at [301, 81] on div "Muria Kepada Semu" at bounding box center [240, 83] width 158 height 26
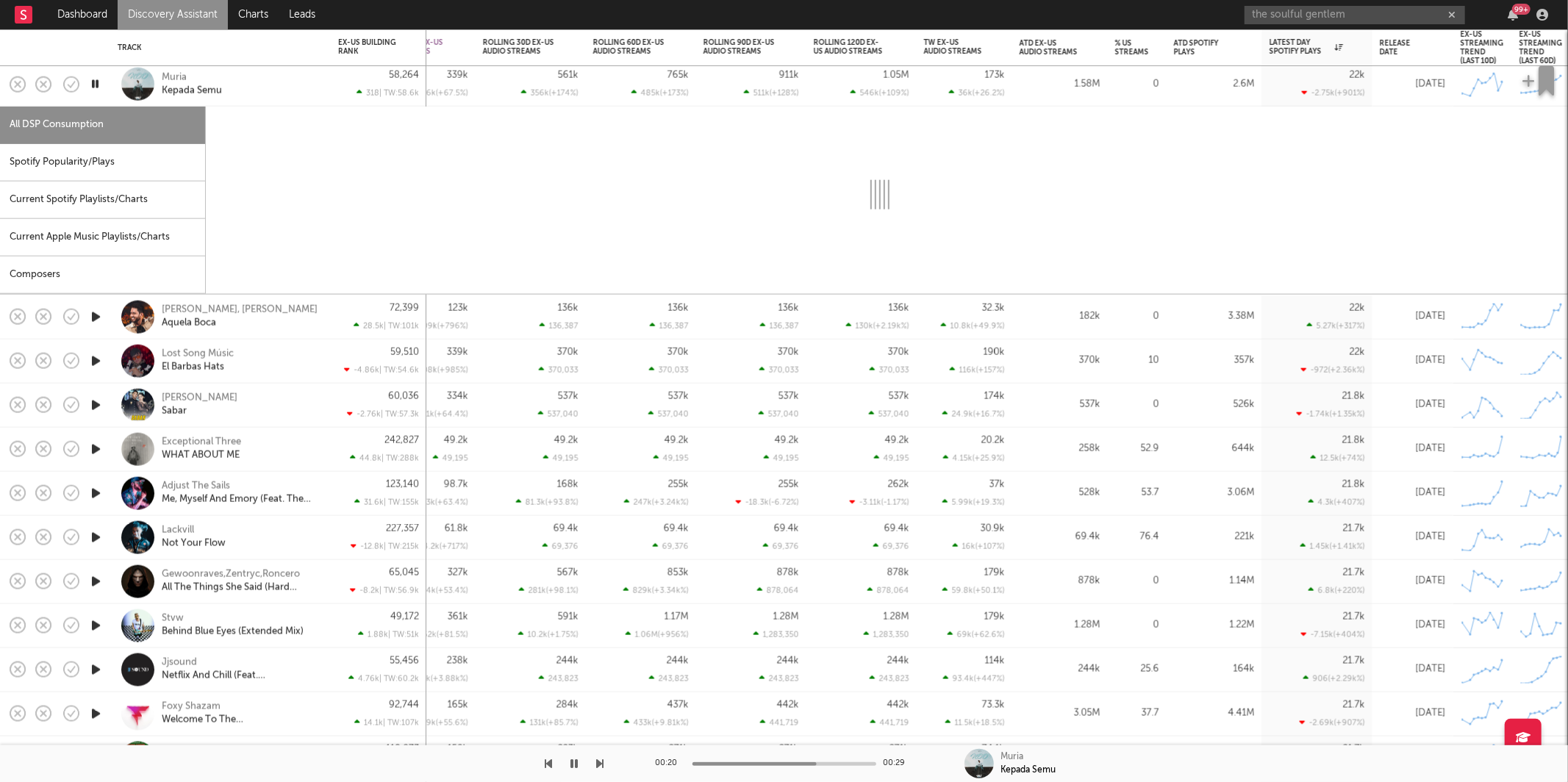
select select "6m"
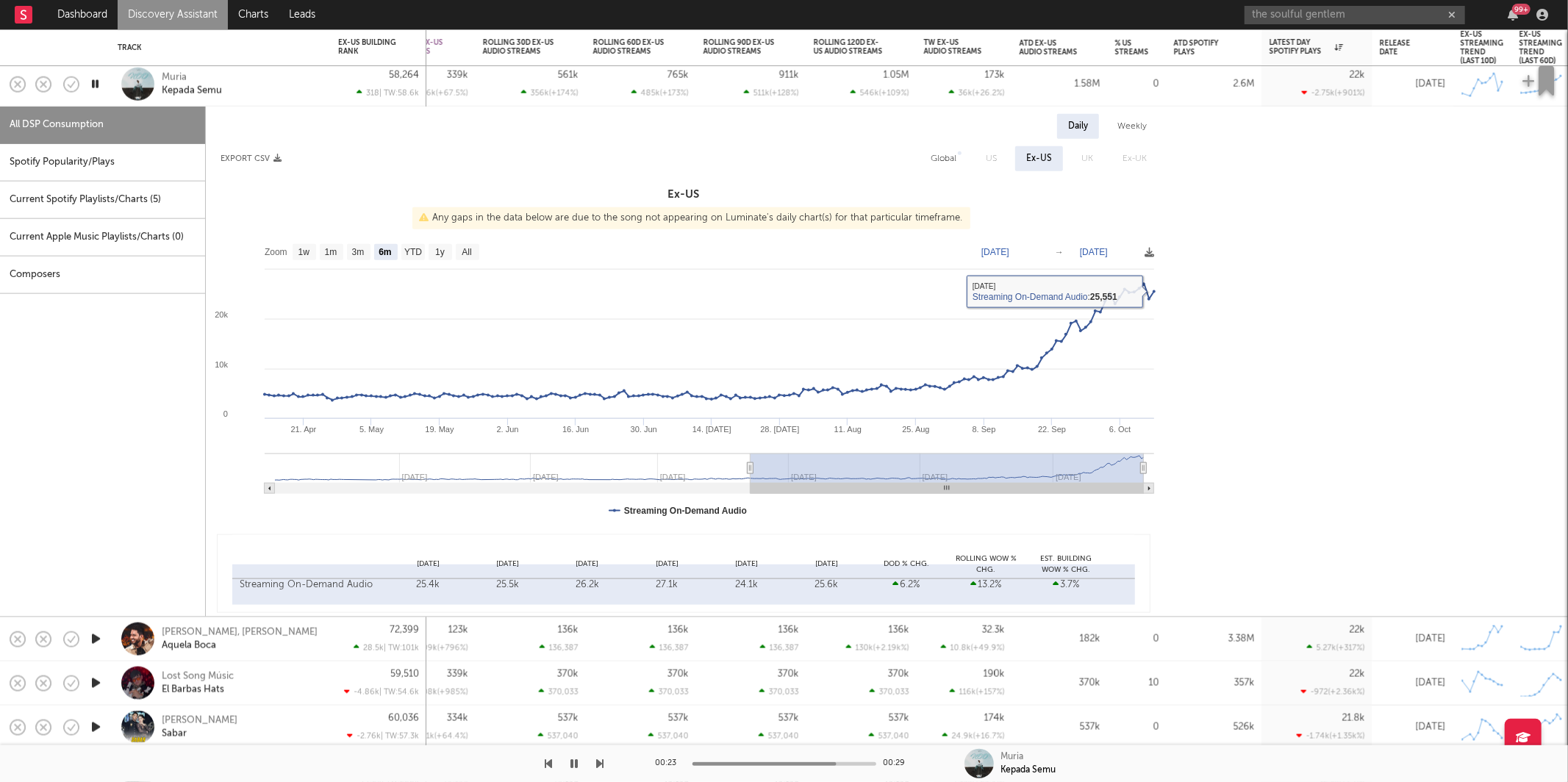
click at [953, 158] on div "Global" at bounding box center [944, 159] width 25 height 18
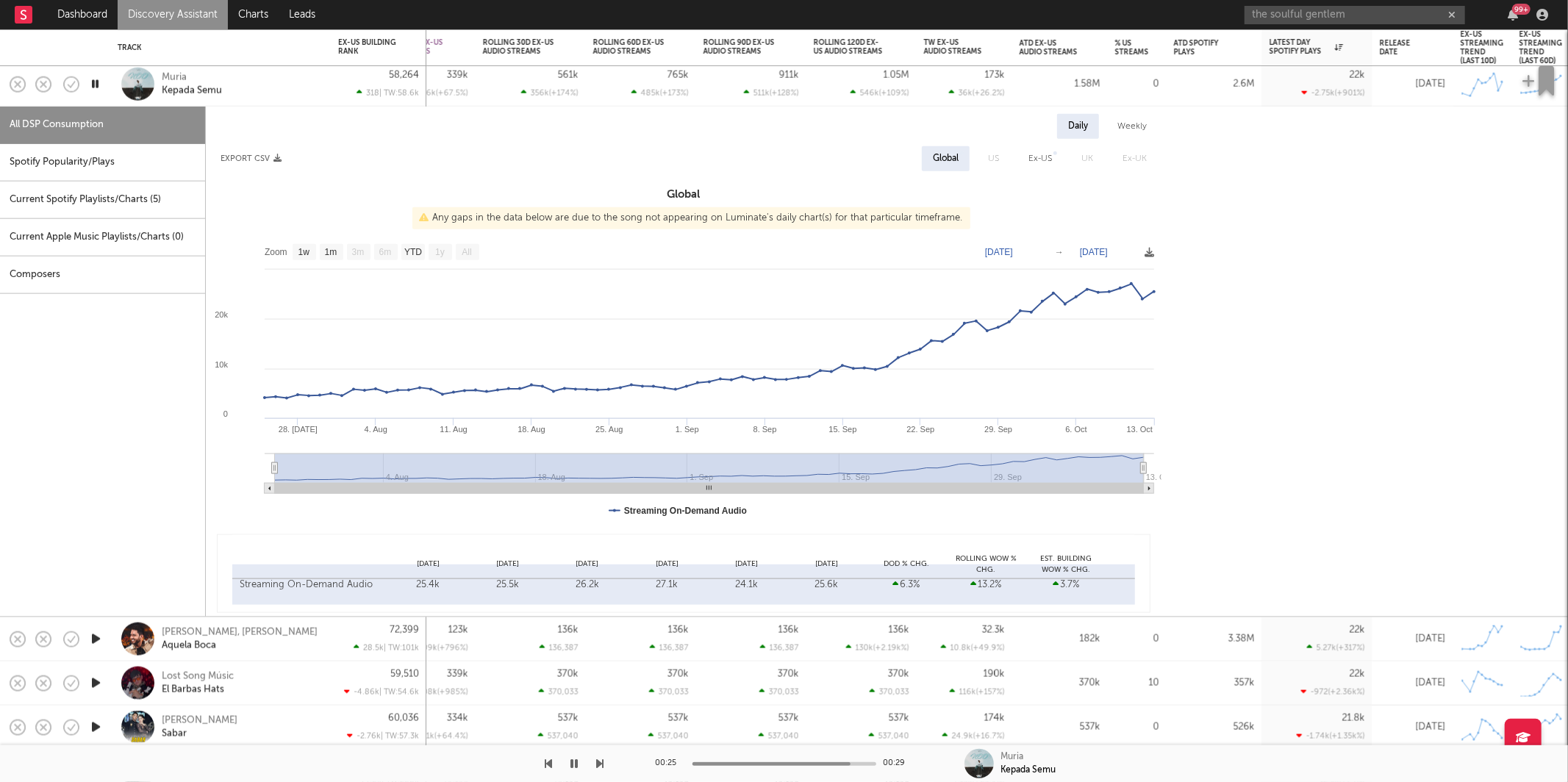
drag, startPoint x: 271, startPoint y: 470, endPoint x: 140, endPoint y: 431, distance: 136.7
click at [107, 457] on div "All DSP Consumption Spotify Popularity/Plays Current Spotify Playlists/Charts (…" at bounding box center [777, 361] width 1554 height 510
click at [417, 255] on text "YTD" at bounding box center [414, 252] width 18 height 10
select select "YTD"
click at [267, 81] on div "Muria Kepada Semu" at bounding box center [240, 83] width 158 height 26
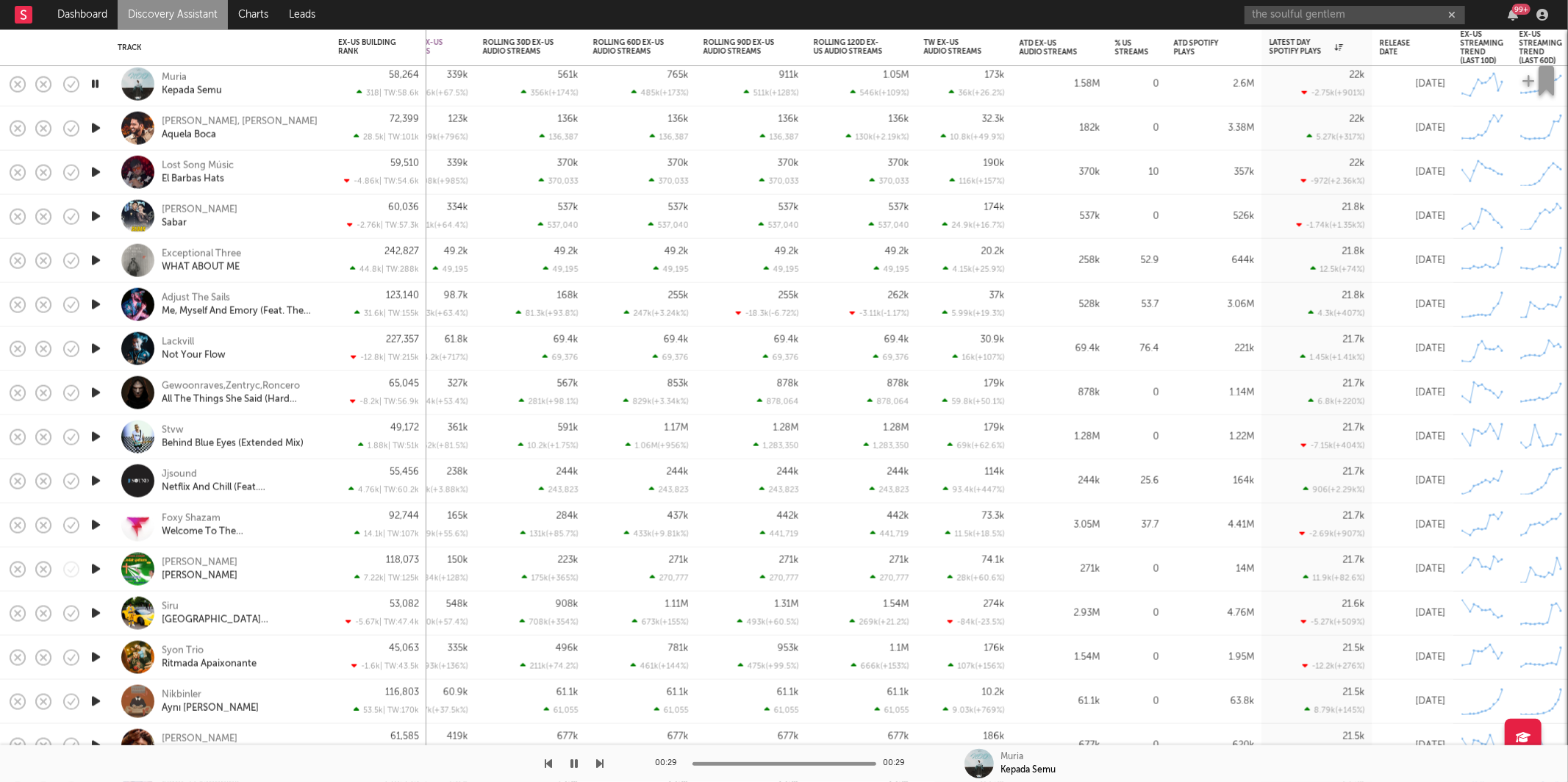
click at [94, 169] on icon "button" at bounding box center [96, 172] width 15 height 18
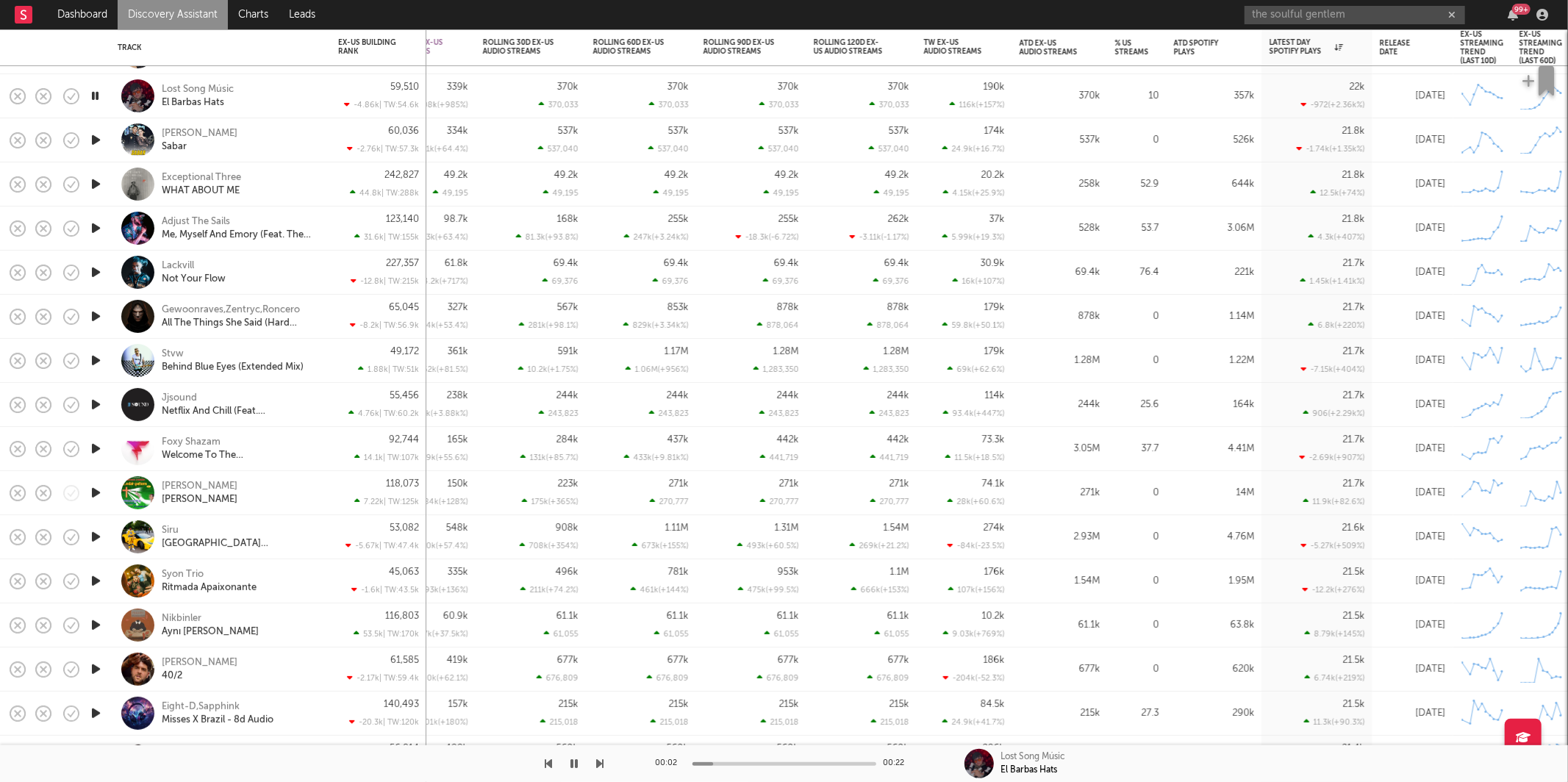
click at [597, 766] on icon "button" at bounding box center [601, 763] width 7 height 12
click at [598, 767] on icon "button" at bounding box center [601, 763] width 7 height 12
click at [603, 765] on icon "button" at bounding box center [601, 763] width 7 height 12
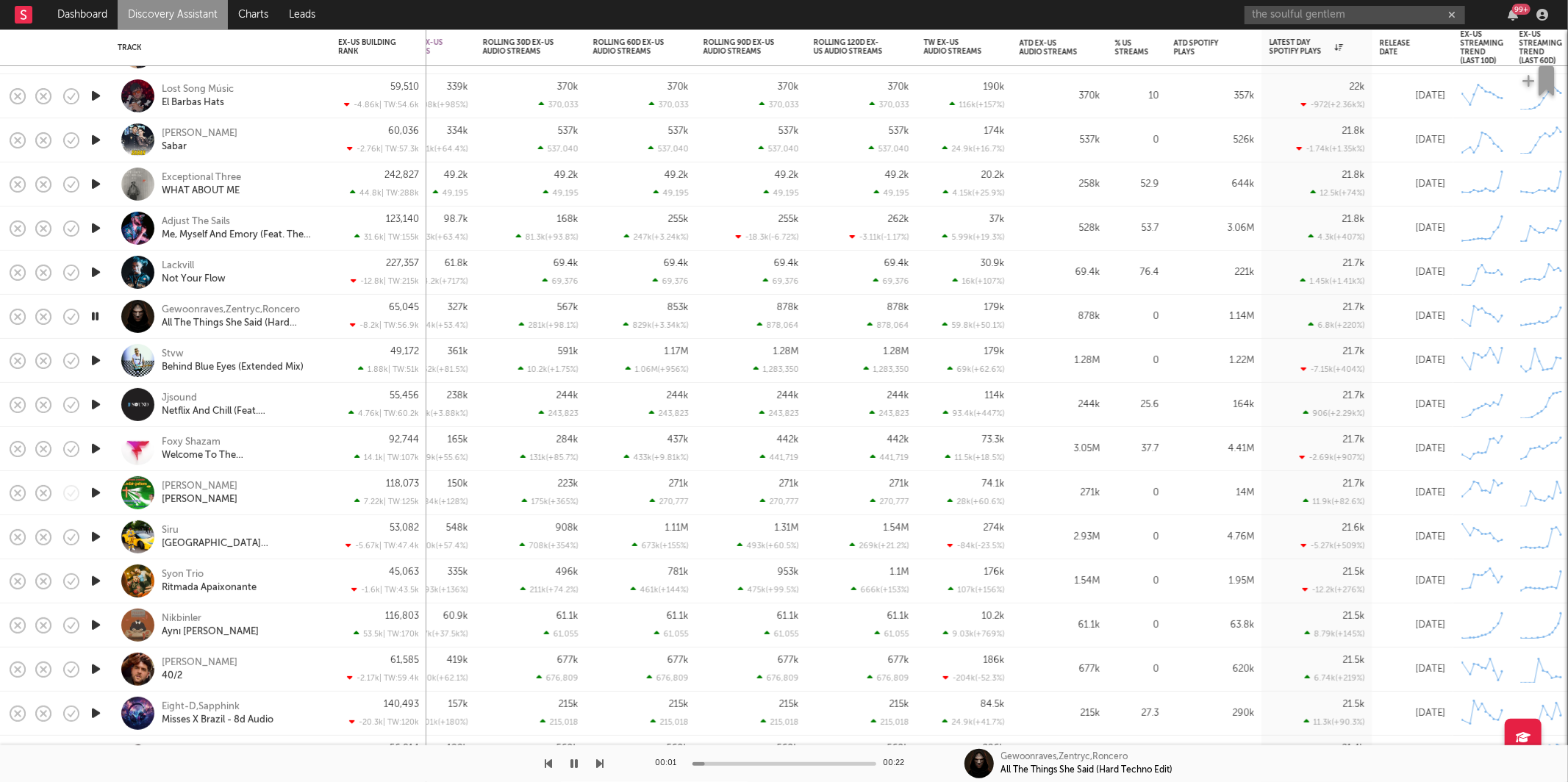
click at [603, 765] on icon "button" at bounding box center [601, 763] width 7 height 12
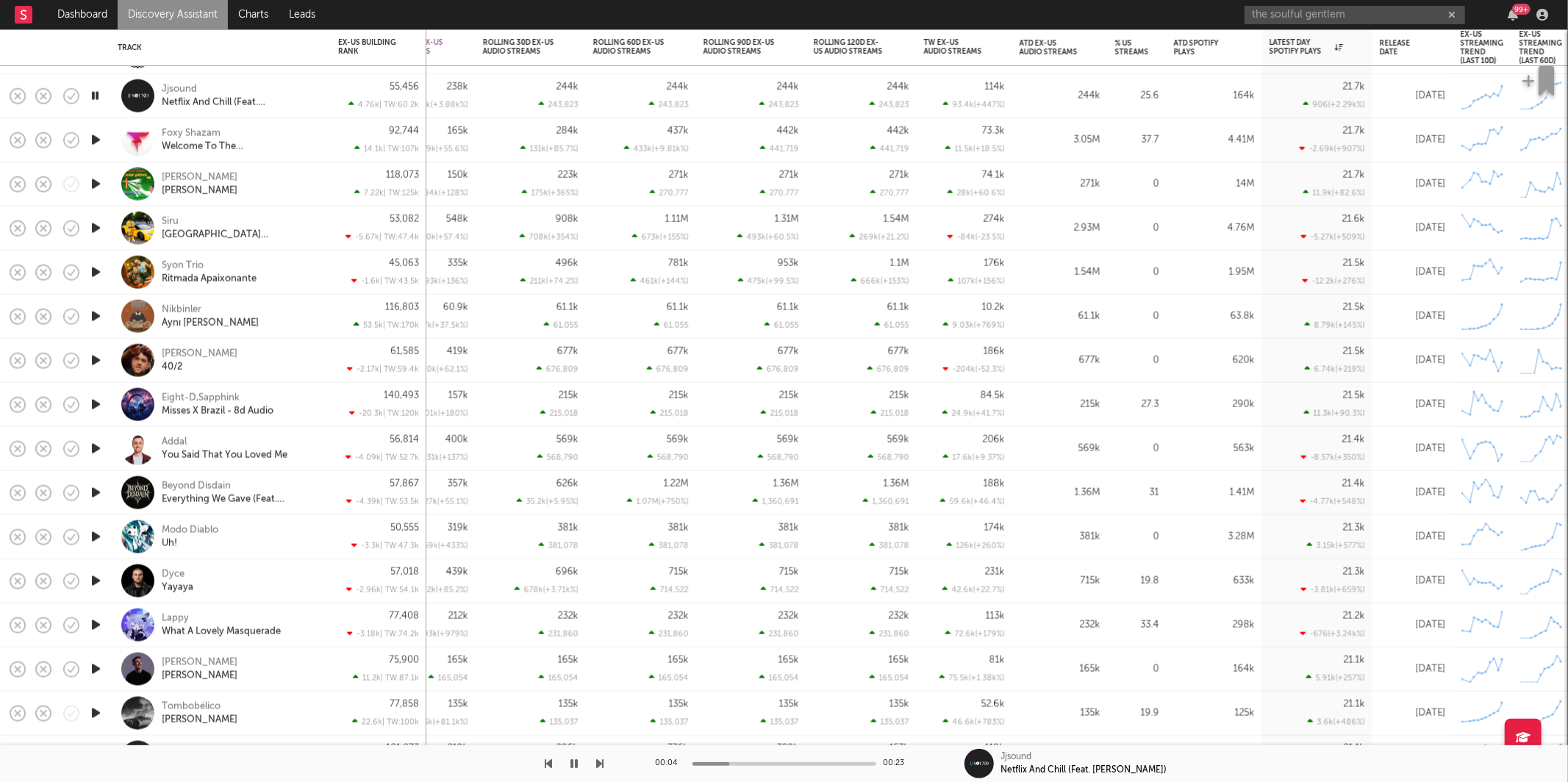
click at [599, 761] on icon "button" at bounding box center [601, 763] width 7 height 12
click at [597, 764] on icon "button" at bounding box center [601, 763] width 7 height 12
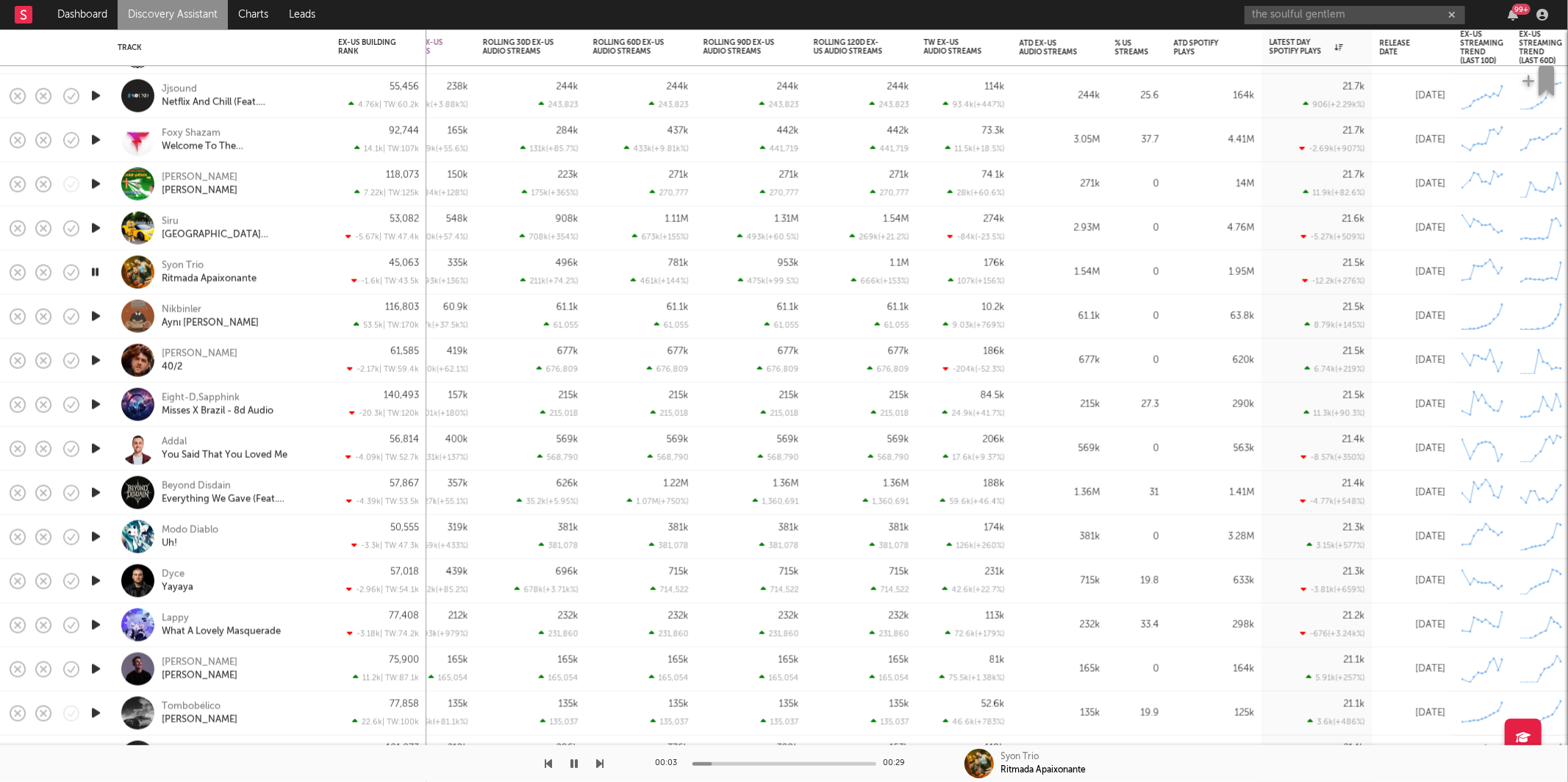
click at [597, 764] on icon "button" at bounding box center [601, 763] width 7 height 12
click at [94, 405] on icon "button" at bounding box center [95, 405] width 14 height 18
